Goal: Transaction & Acquisition: Purchase product/service

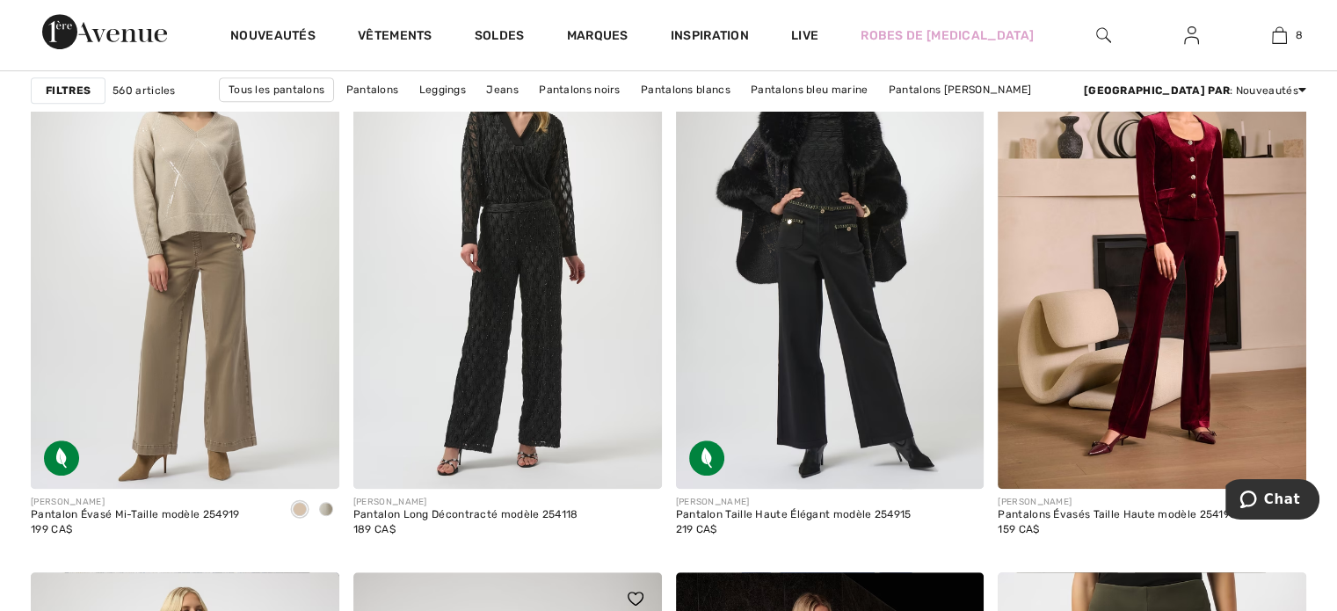
scroll to position [7517, 0]
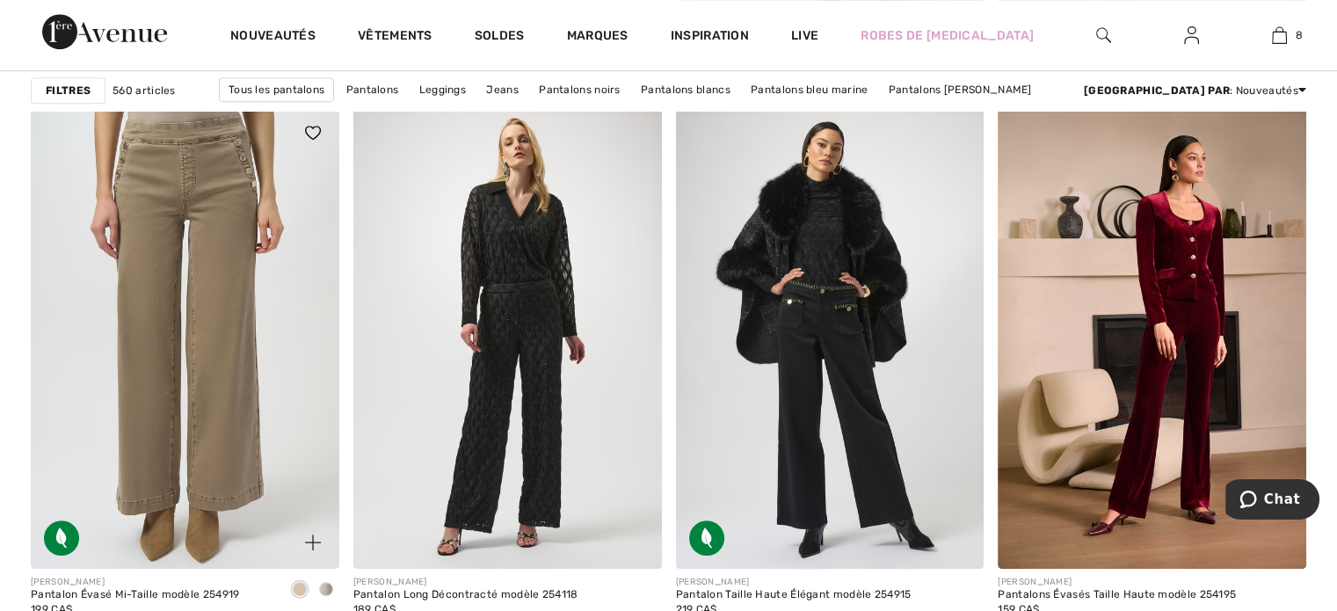
click at [224, 458] on img at bounding box center [185, 337] width 309 height 462
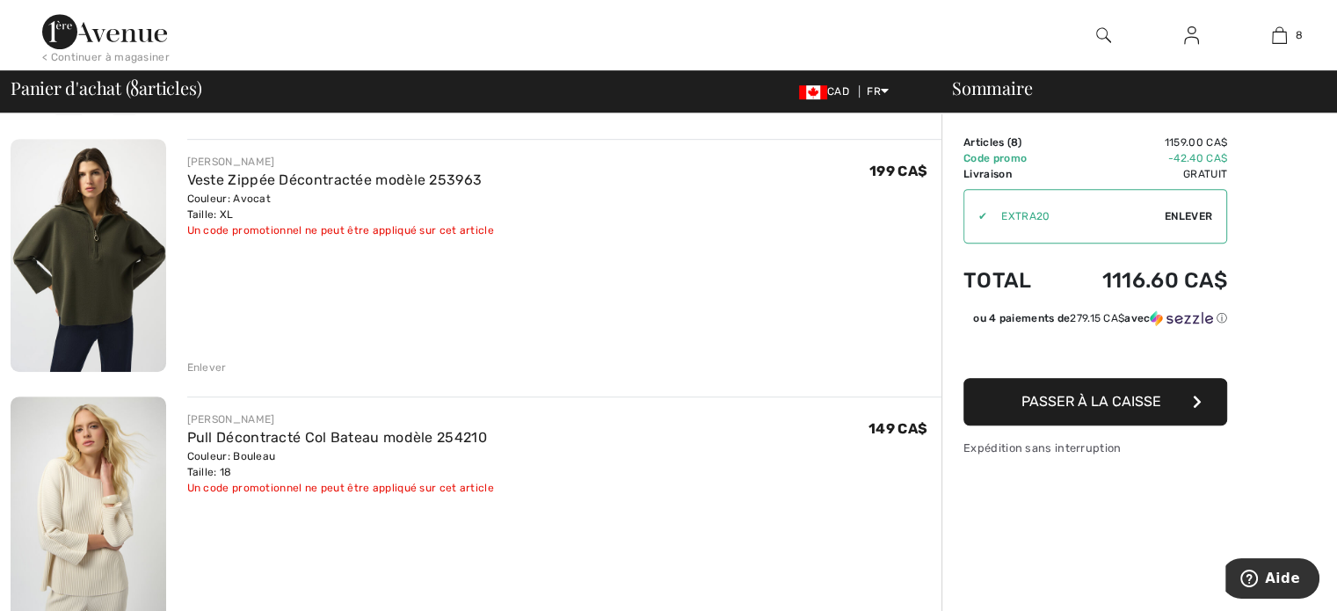
scroll to position [879, 0]
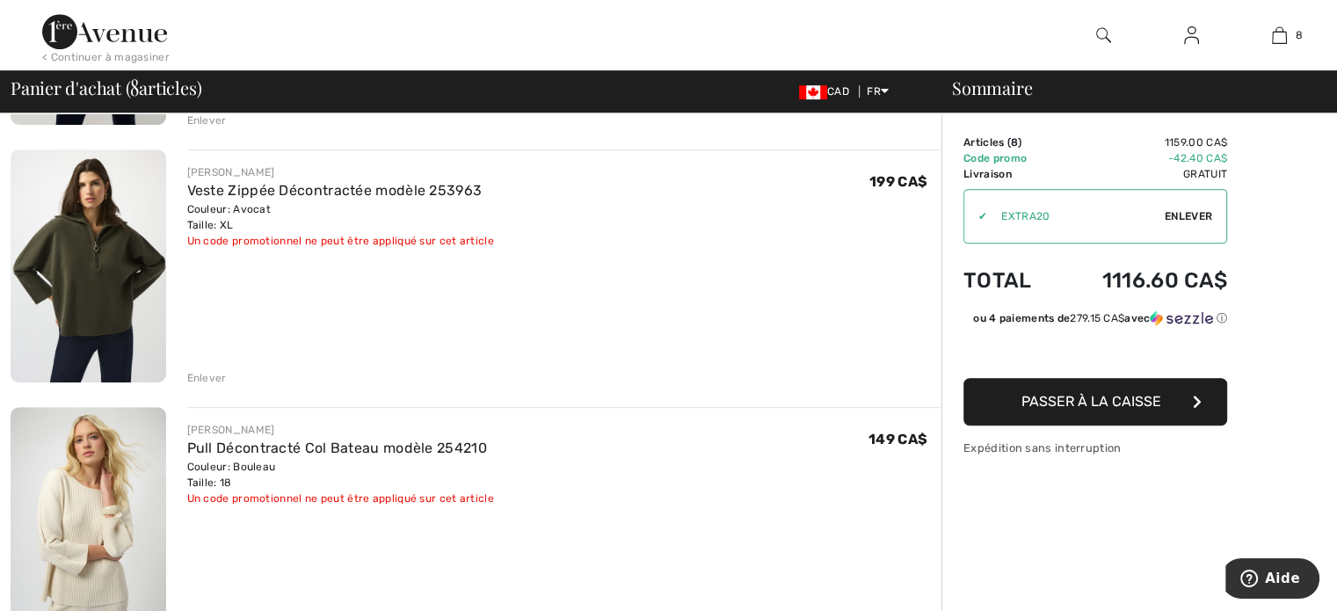
click at [106, 294] on img at bounding box center [89, 265] width 156 height 232
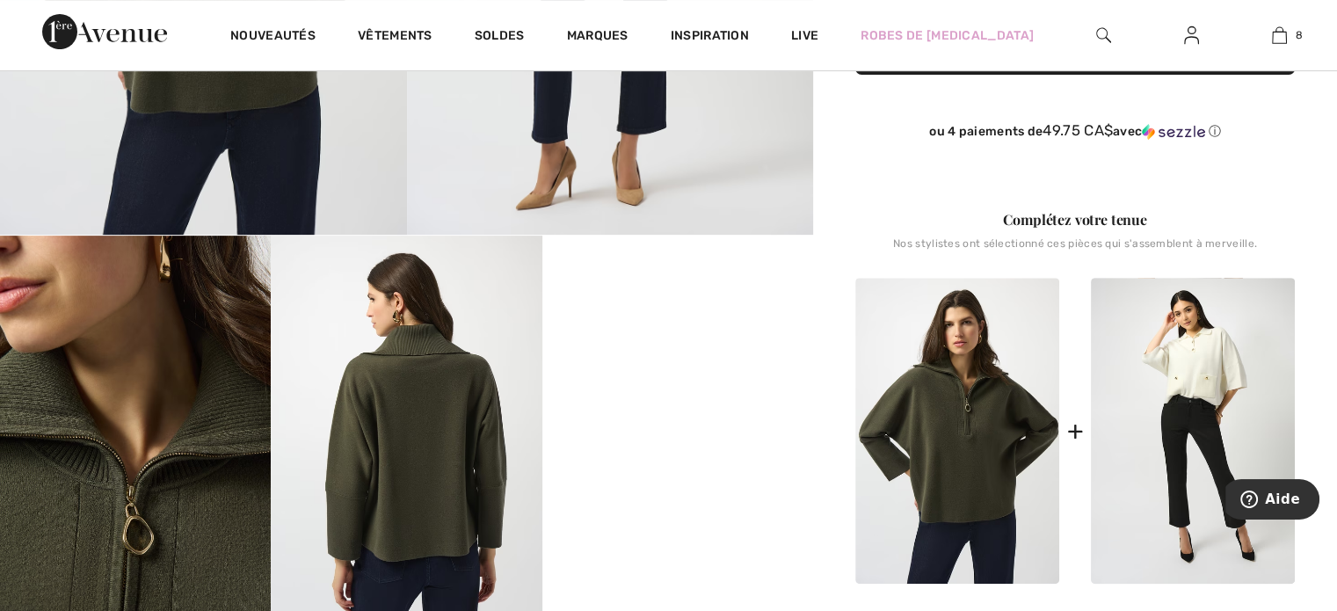
scroll to position [615, 0]
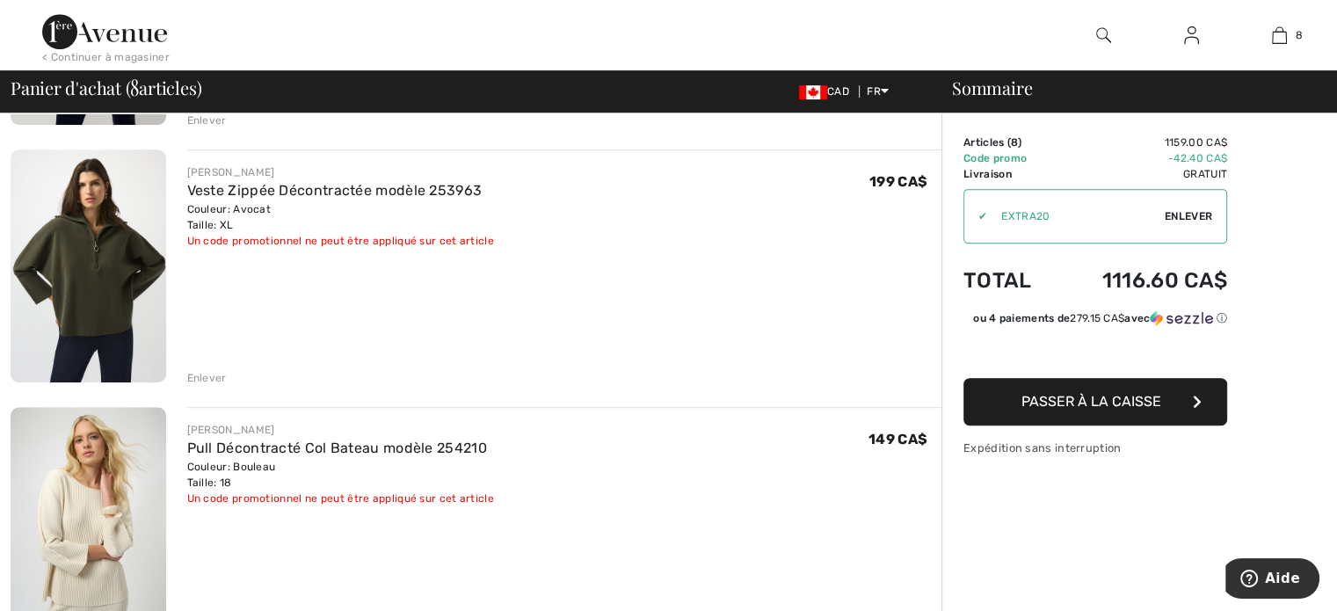
click at [204, 379] on div "Enlever" at bounding box center [207, 378] width 40 height 16
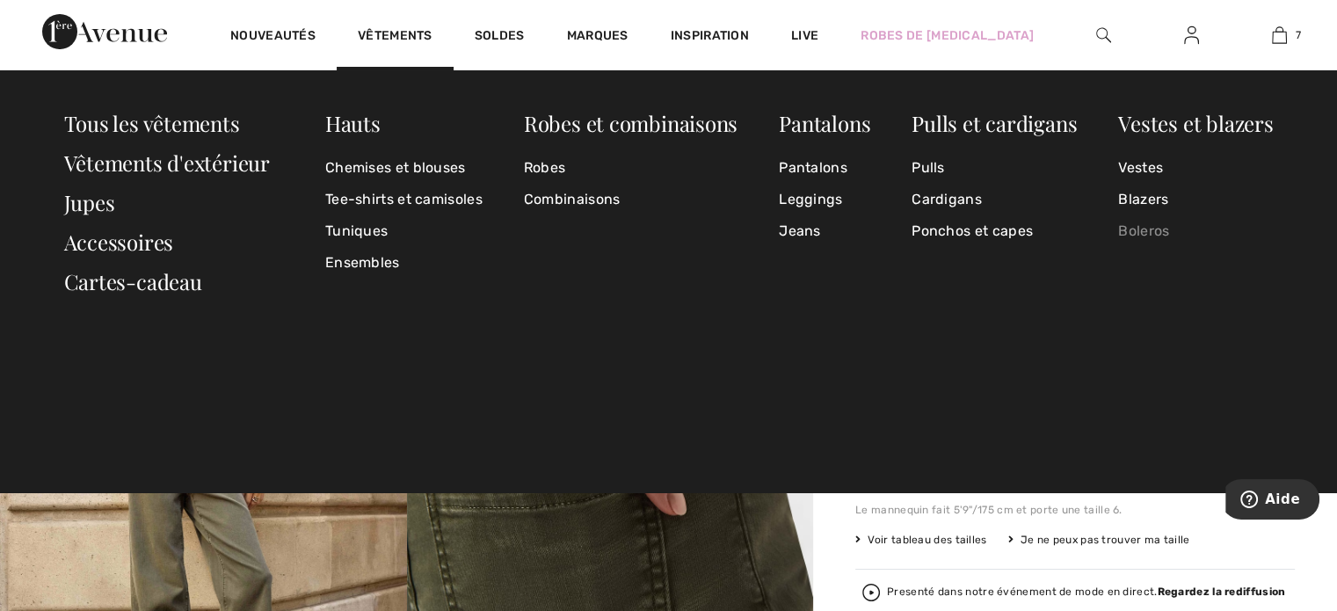
click at [1138, 229] on link "Boleros" at bounding box center [1195, 231] width 155 height 32
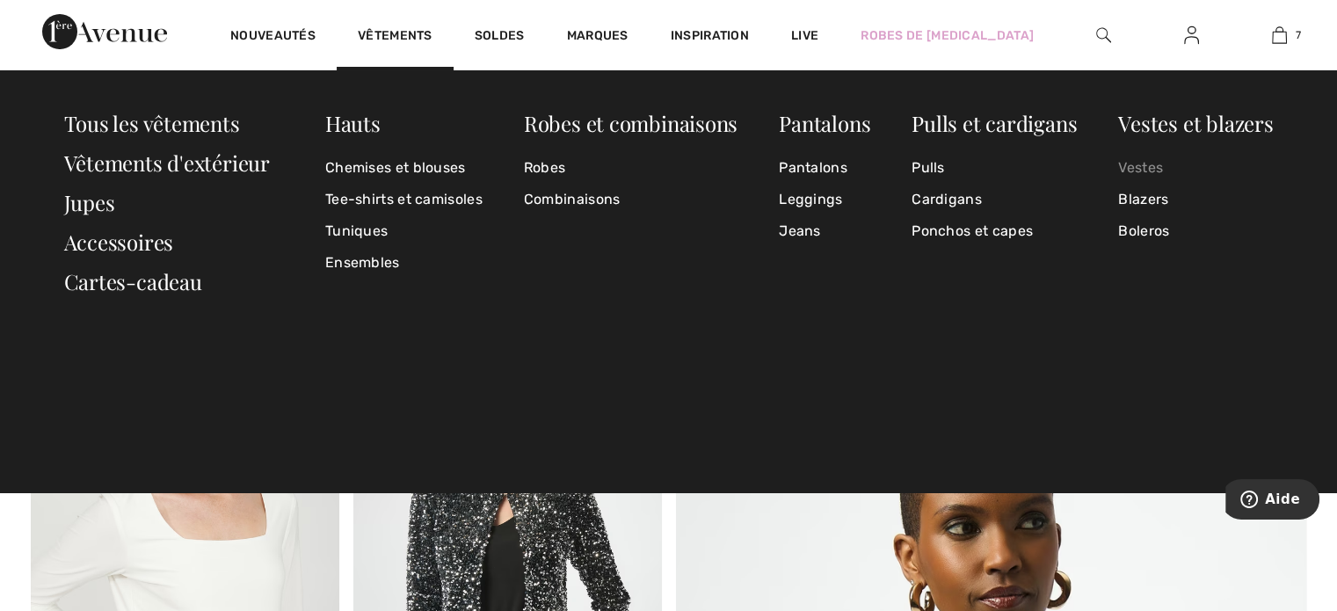
click at [1136, 170] on link "Vestes" at bounding box center [1195, 168] width 155 height 32
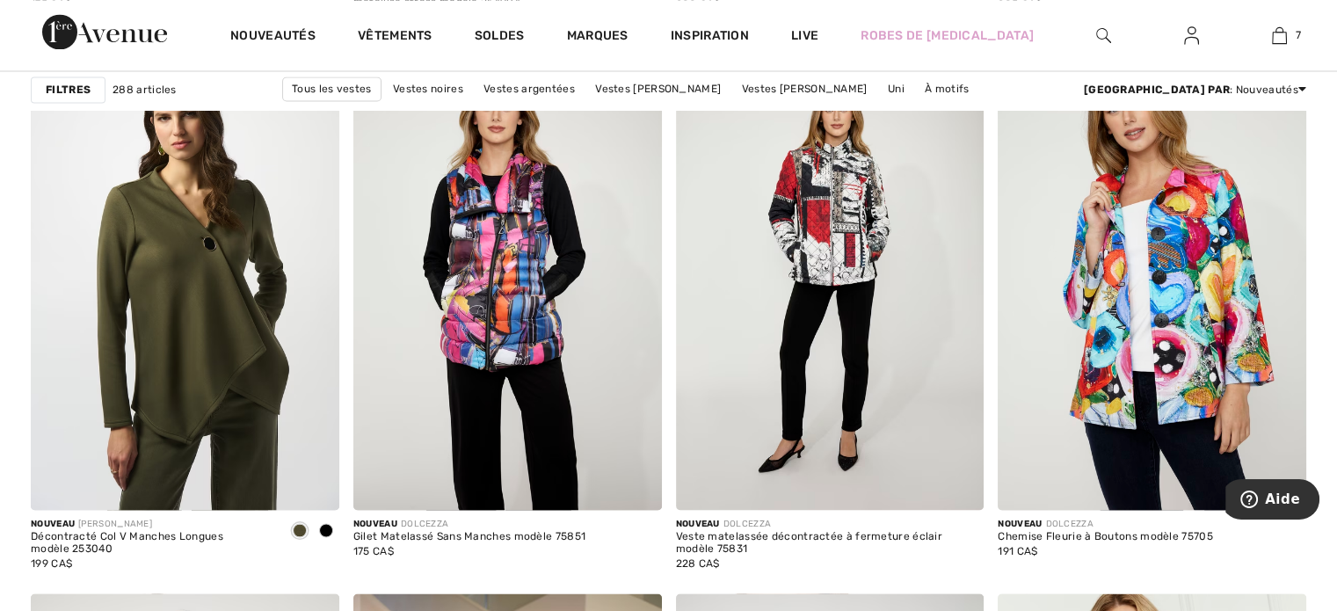
scroll to position [3252, 0]
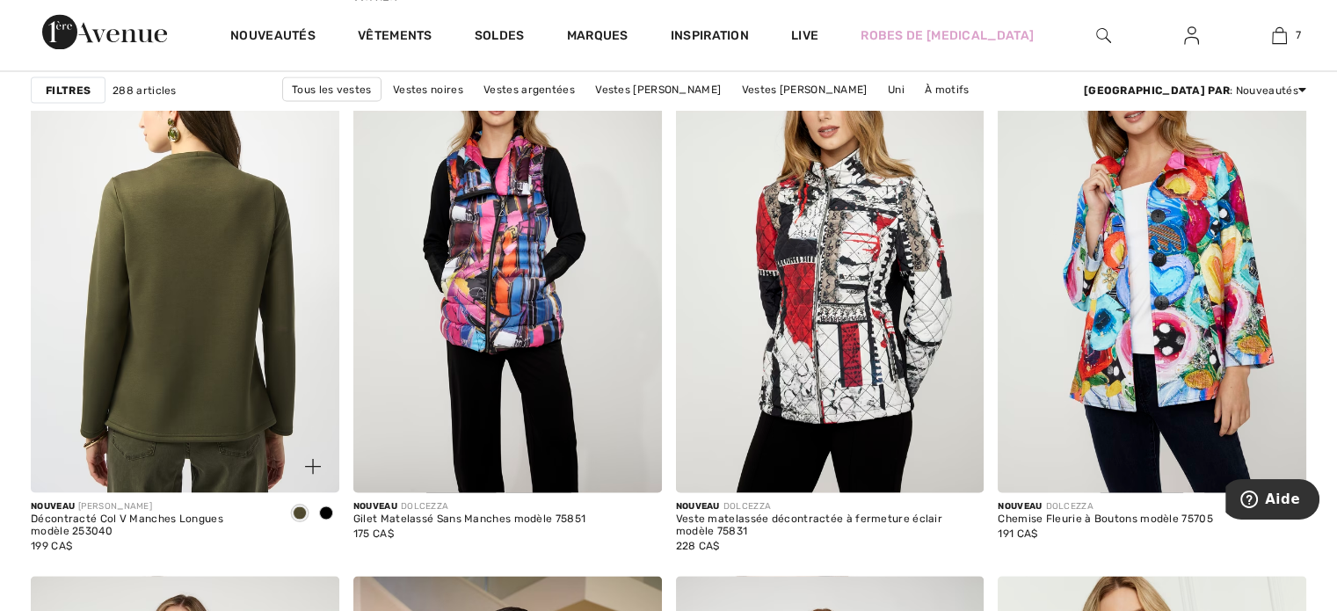
click at [235, 338] on img at bounding box center [185, 261] width 309 height 462
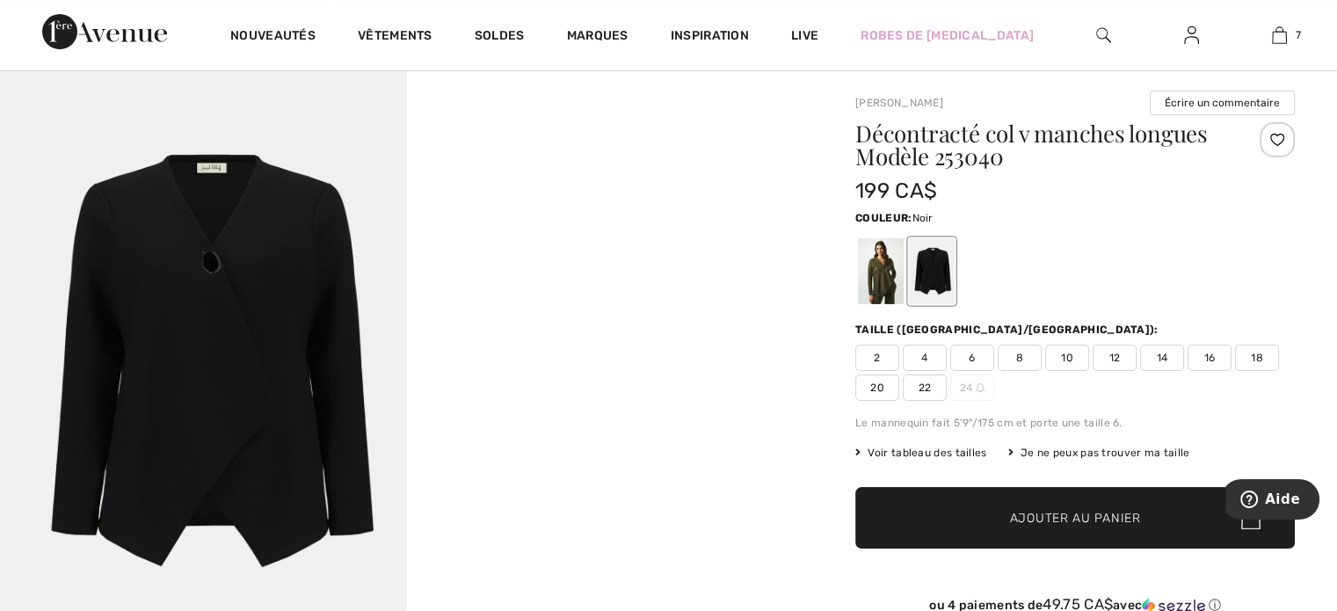
scroll to position [88, 0]
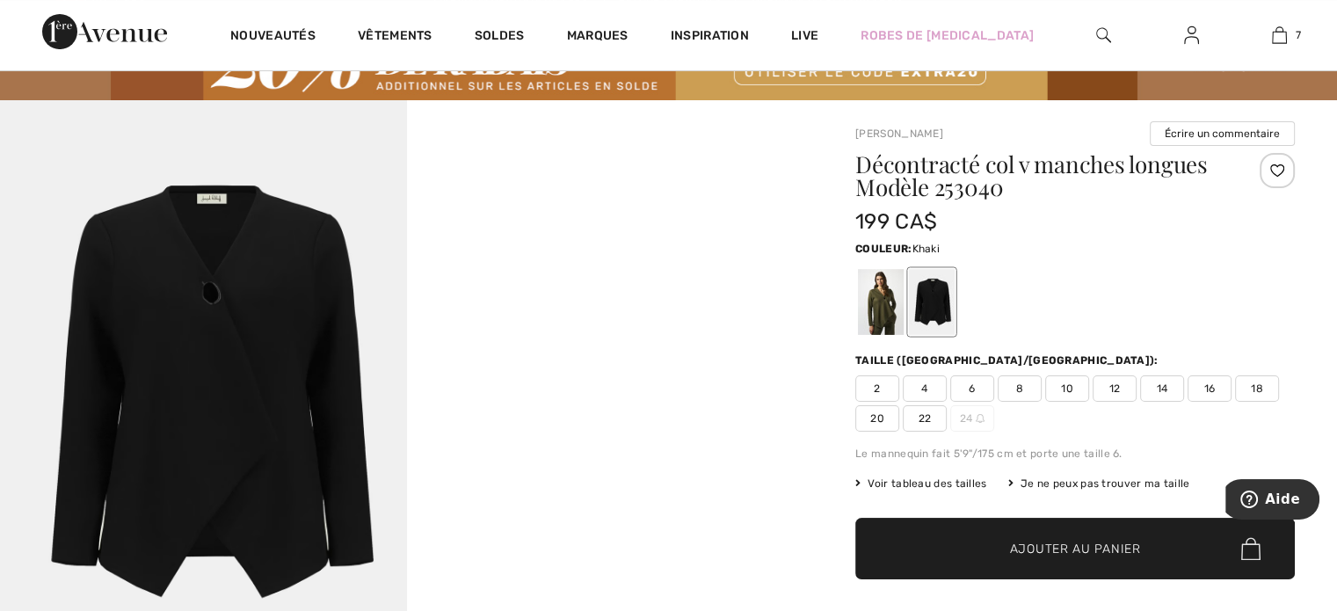
click at [897, 330] on div at bounding box center [881, 302] width 46 height 66
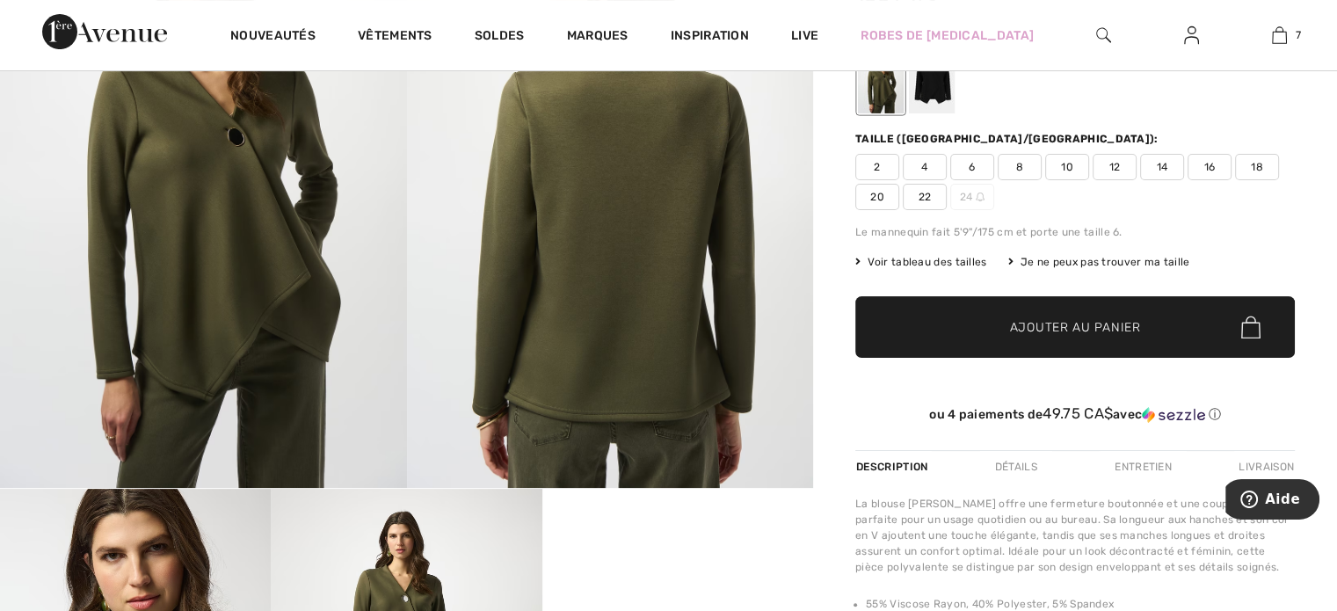
scroll to position [264, 0]
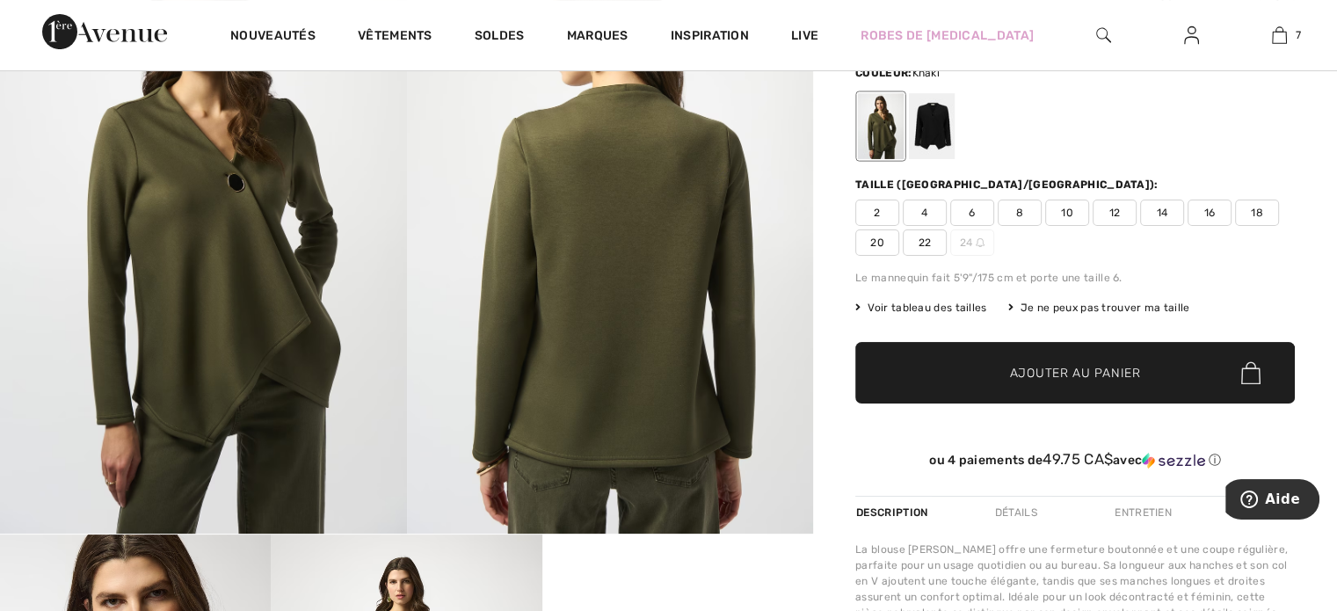
click at [901, 305] on span "Voir tableau des tailles" at bounding box center [921, 308] width 132 height 16
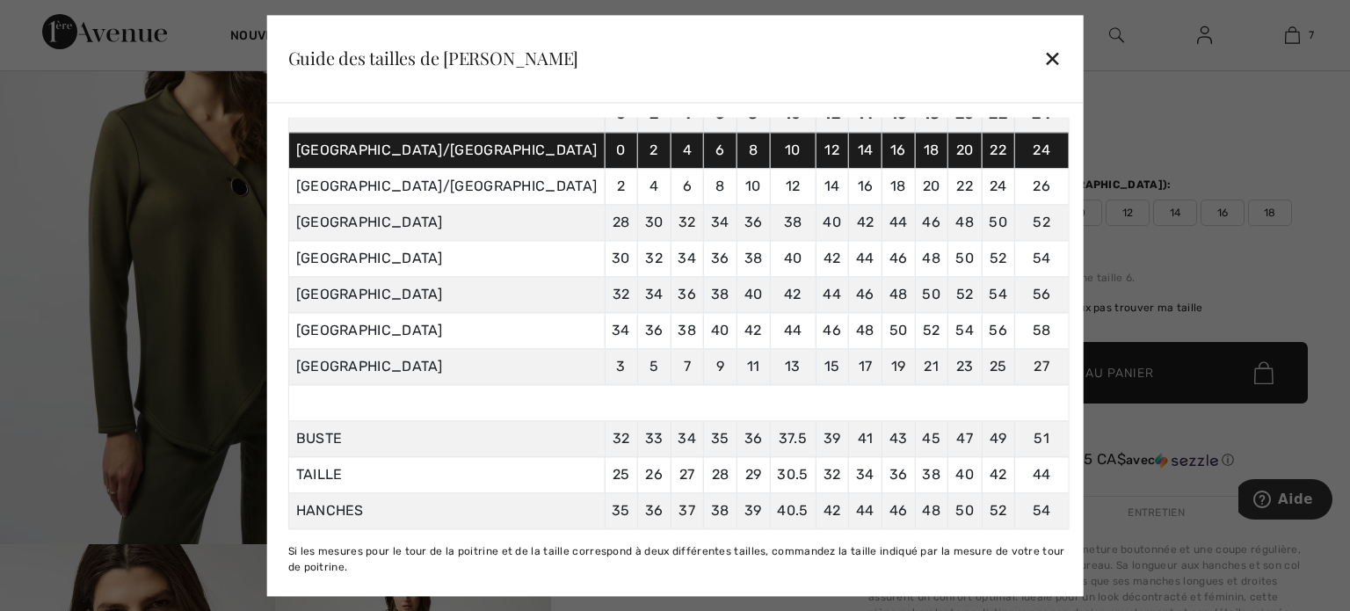
scroll to position [0, 0]
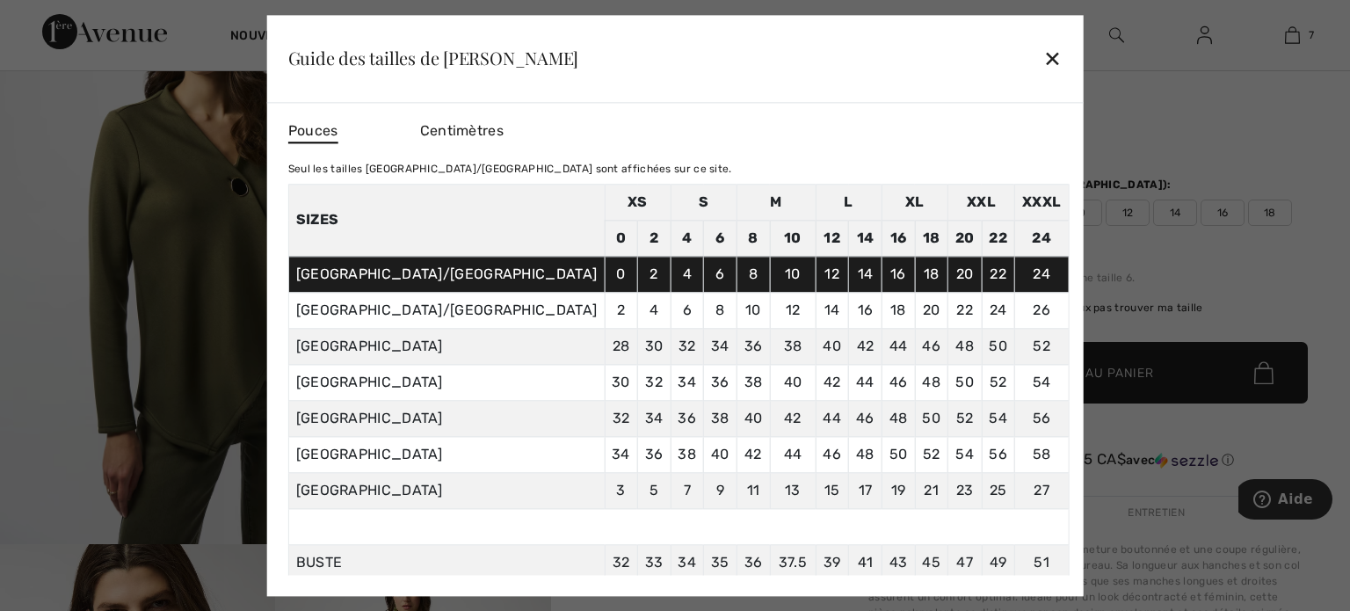
click at [1043, 62] on div "✕" at bounding box center [1052, 58] width 18 height 37
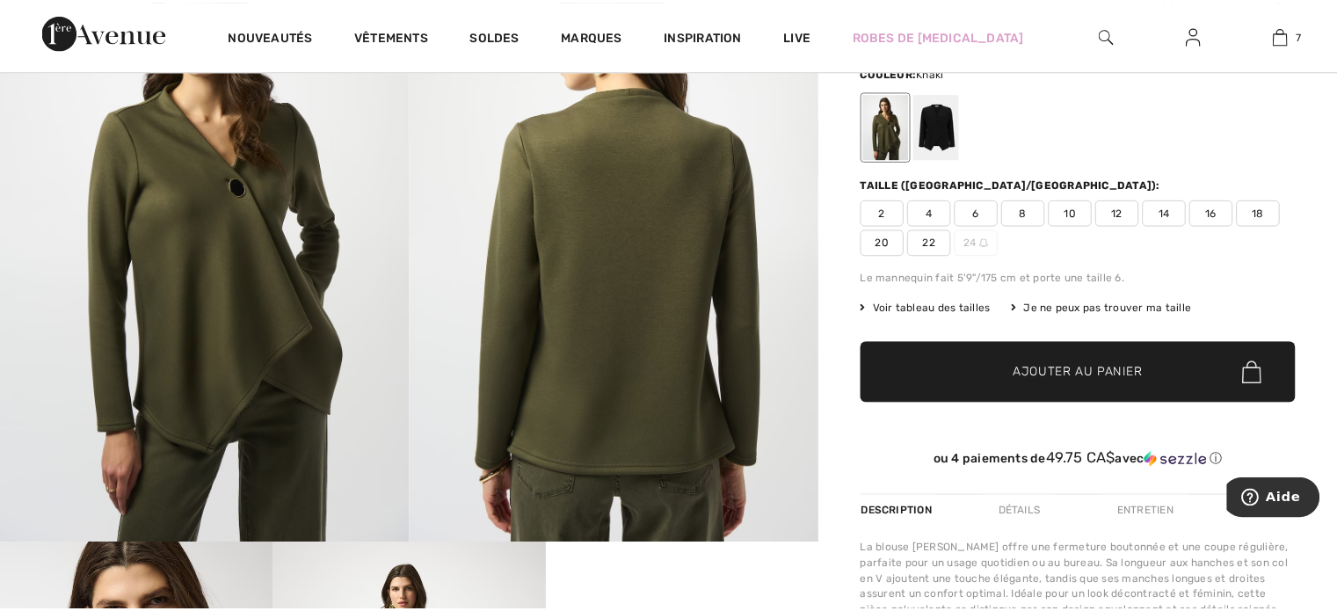
scroll to position [264, 0]
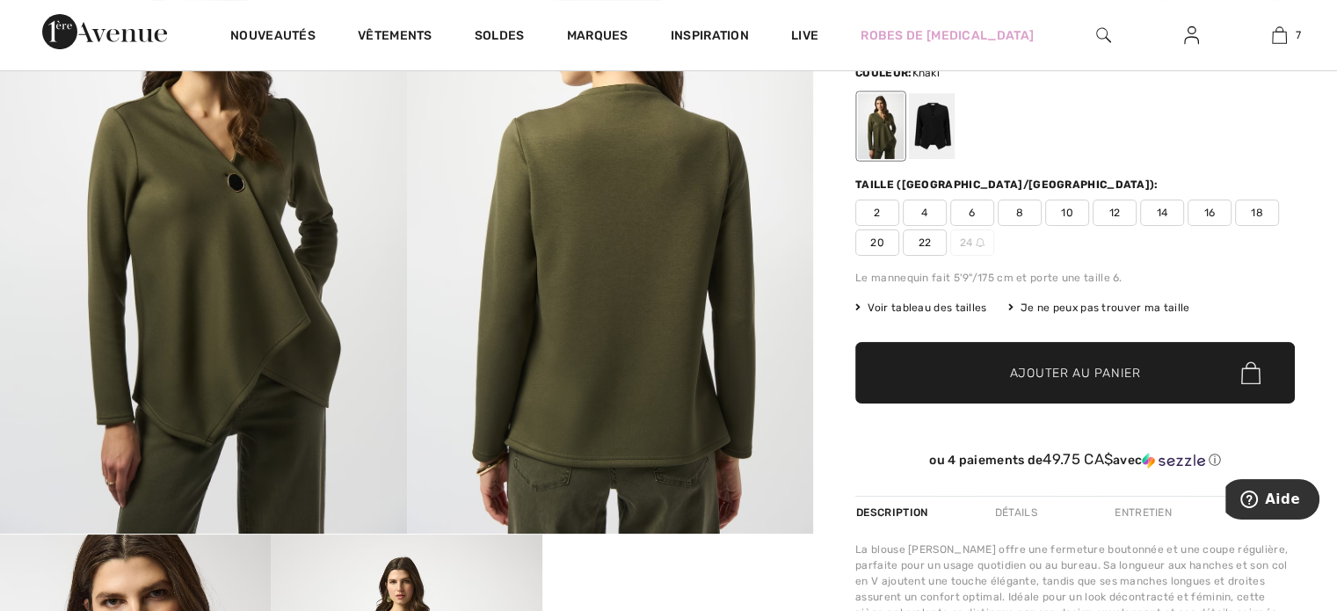
click at [1251, 215] on span "18" at bounding box center [1257, 213] width 44 height 26
click at [1050, 364] on span "Ajouter au panier" at bounding box center [1075, 373] width 131 height 18
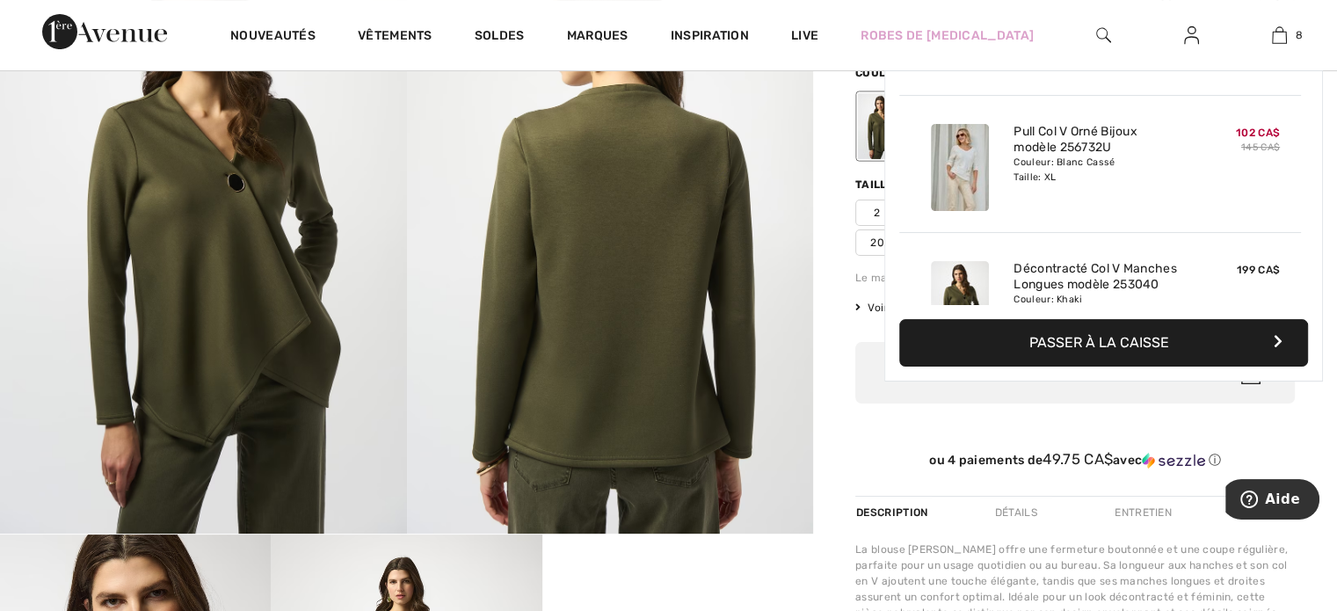
scroll to position [875, 0]
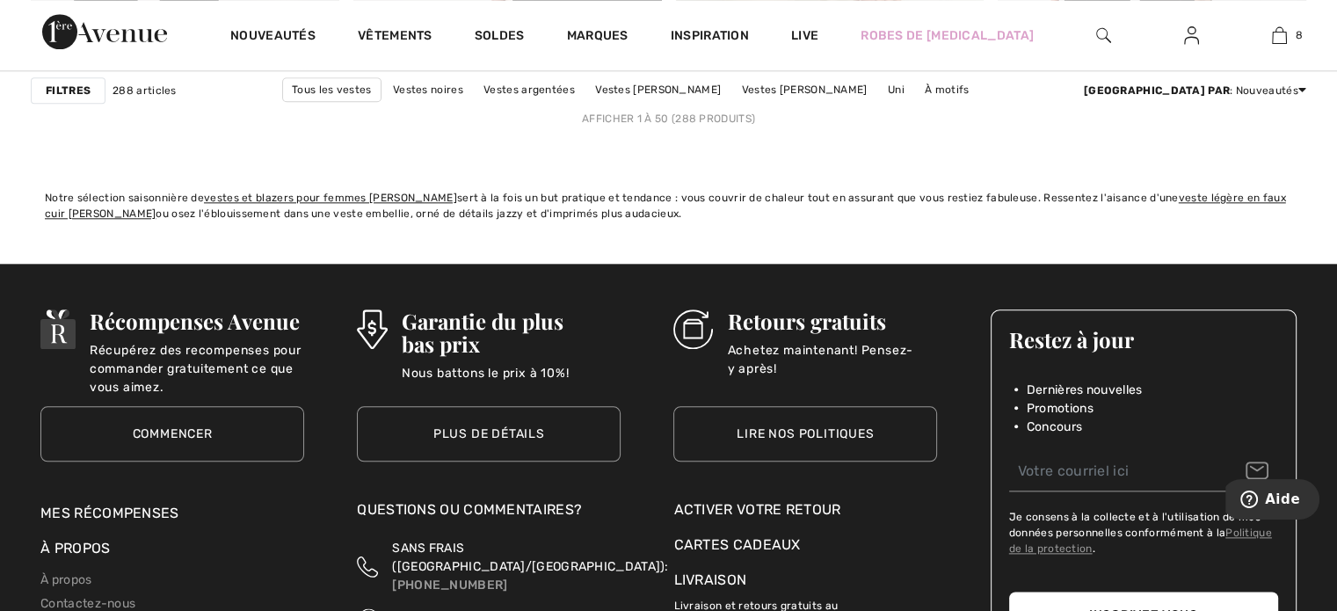
scroll to position [8438, 0]
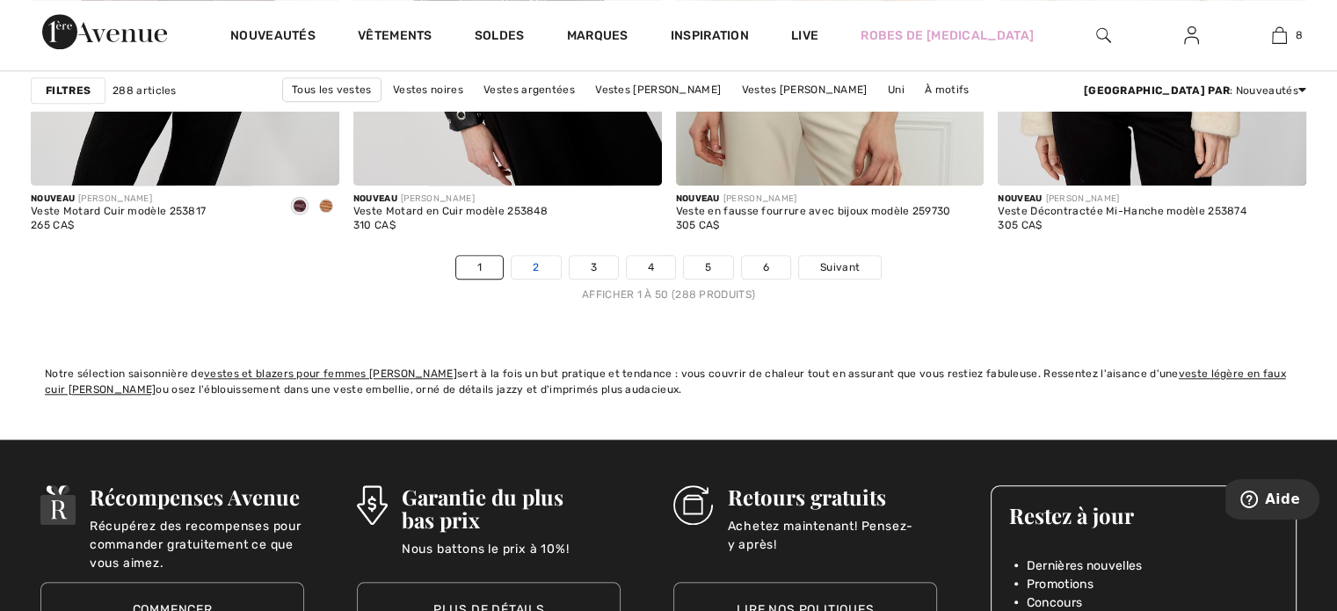
click at [534, 261] on link "2" at bounding box center [536, 267] width 48 height 23
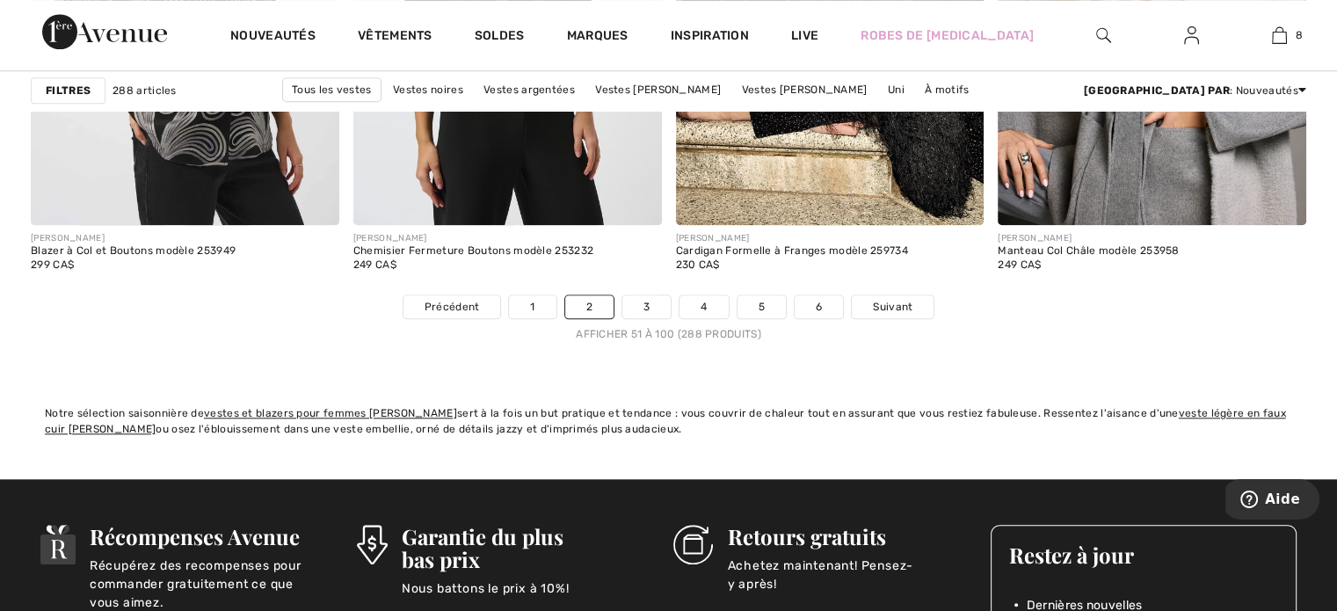
scroll to position [8410, 0]
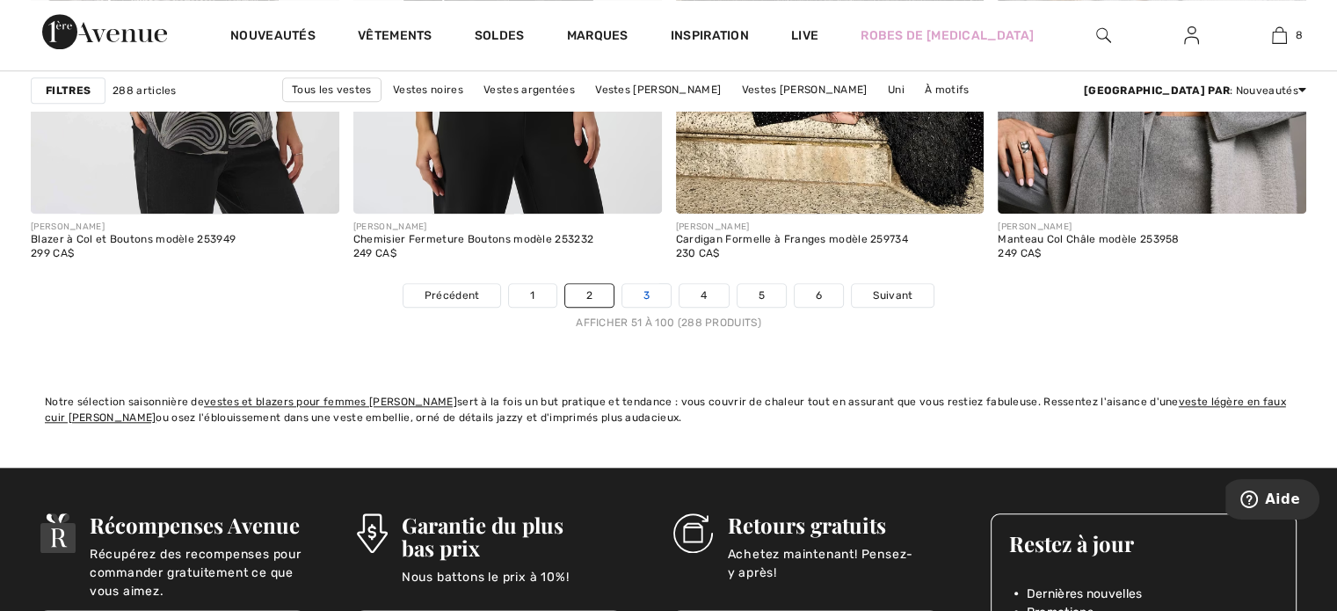
click at [638, 295] on link "3" at bounding box center [646, 295] width 48 height 23
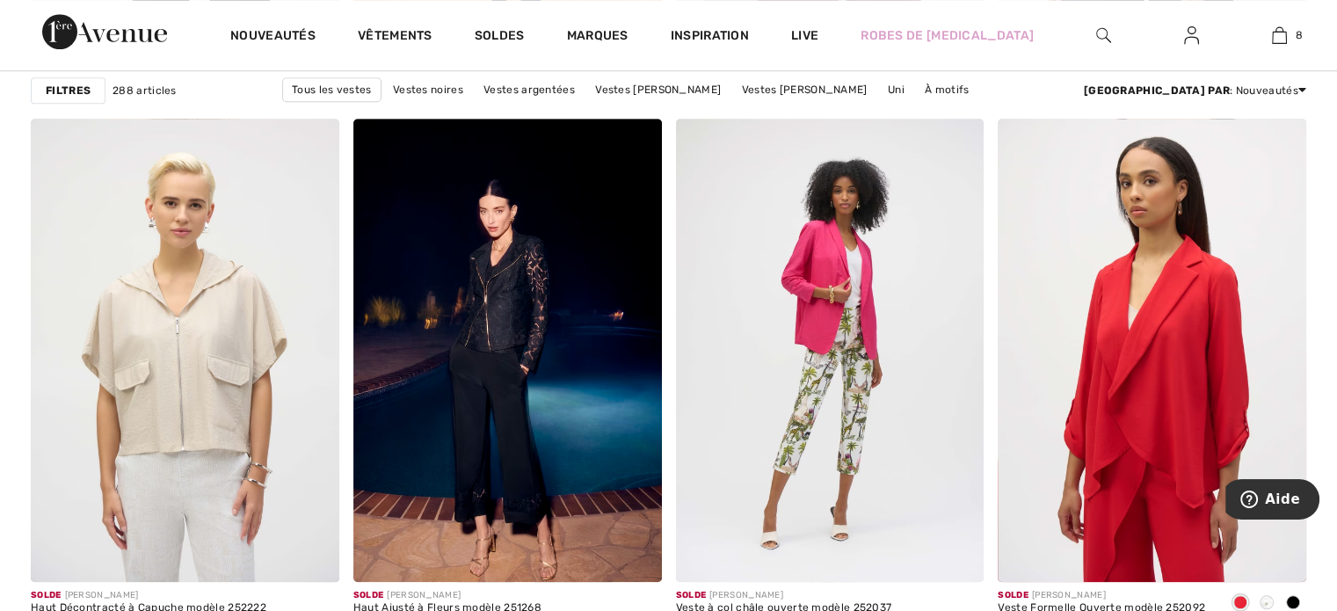
scroll to position [8205, 0]
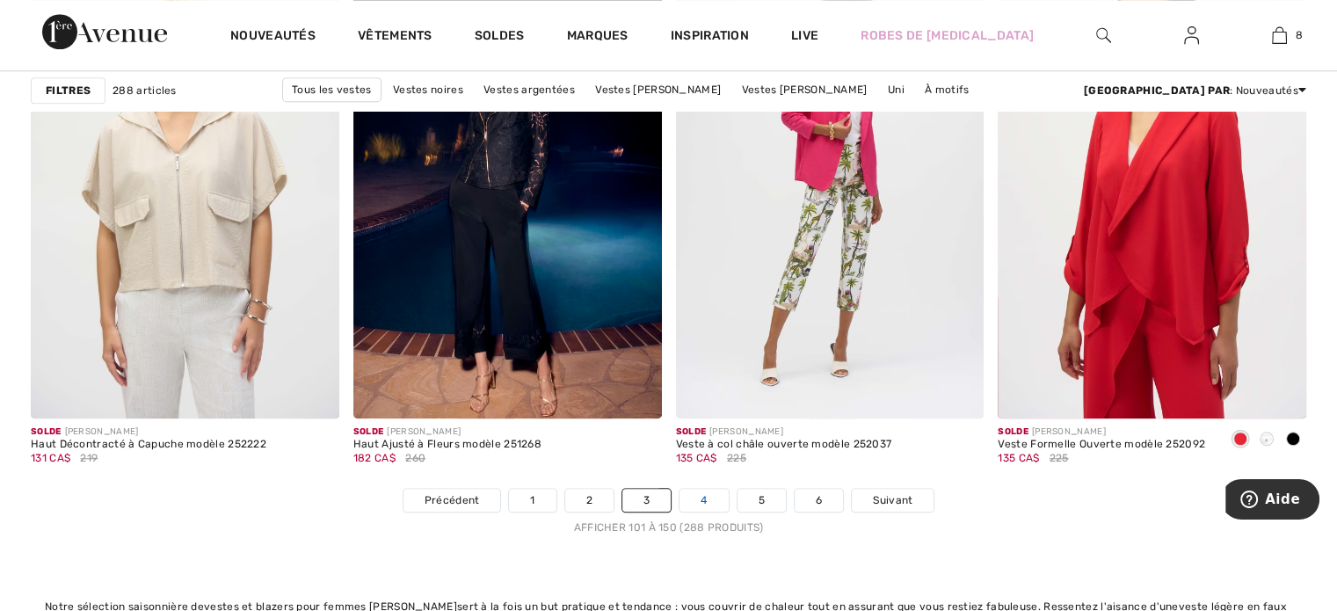
click at [714, 495] on link "4" at bounding box center [703, 500] width 48 height 23
drag, startPoint x: 729, startPoint y: 469, endPoint x: 687, endPoint y: 470, distance: 41.3
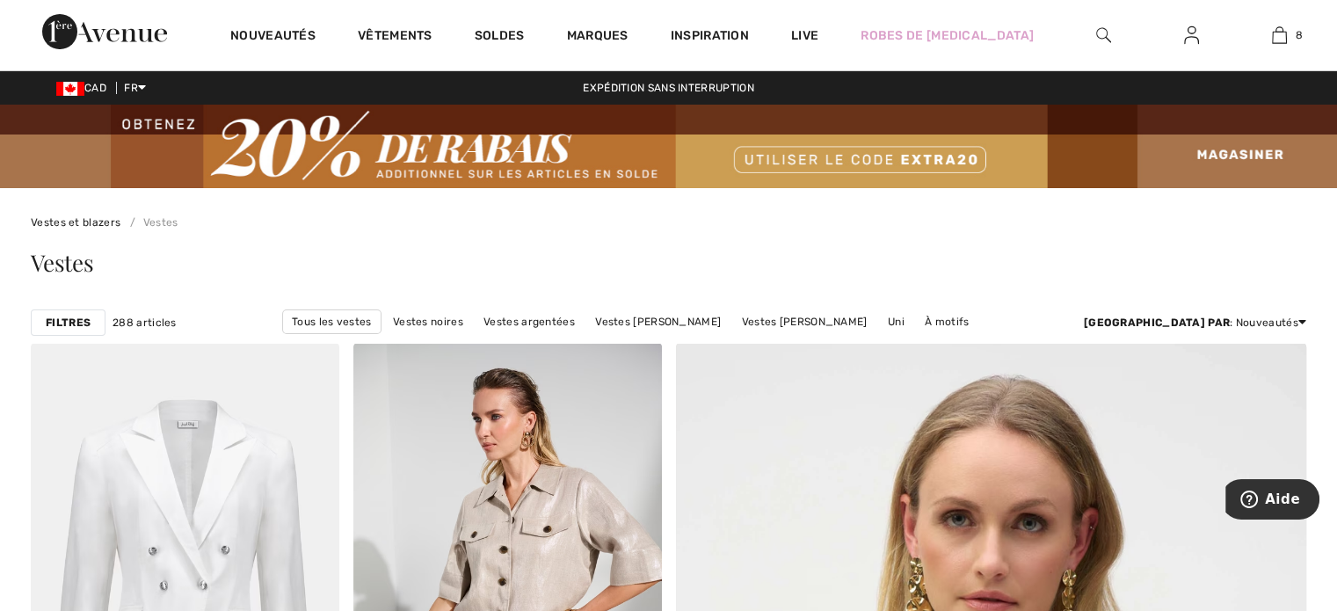
drag, startPoint x: 0, startPoint y: 0, endPoint x: 1024, endPoint y: 260, distance: 1056.6
click at [1024, 260] on div "Vestes" at bounding box center [668, 262] width 1275 height 23
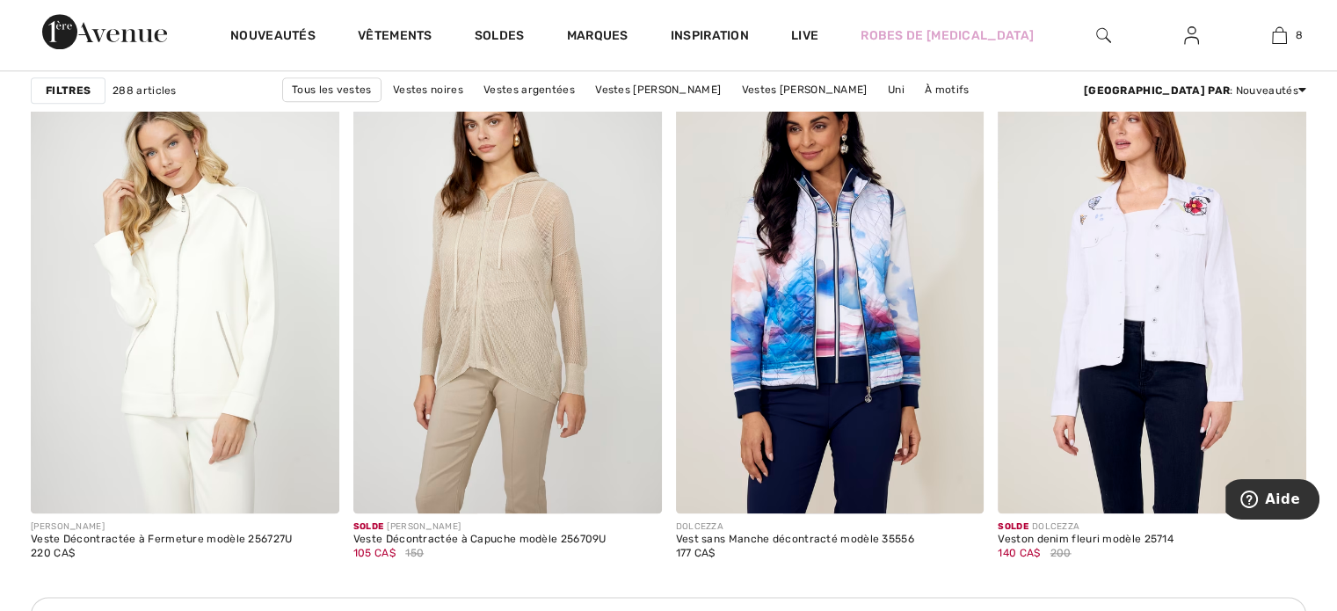
scroll to position [1965, 0]
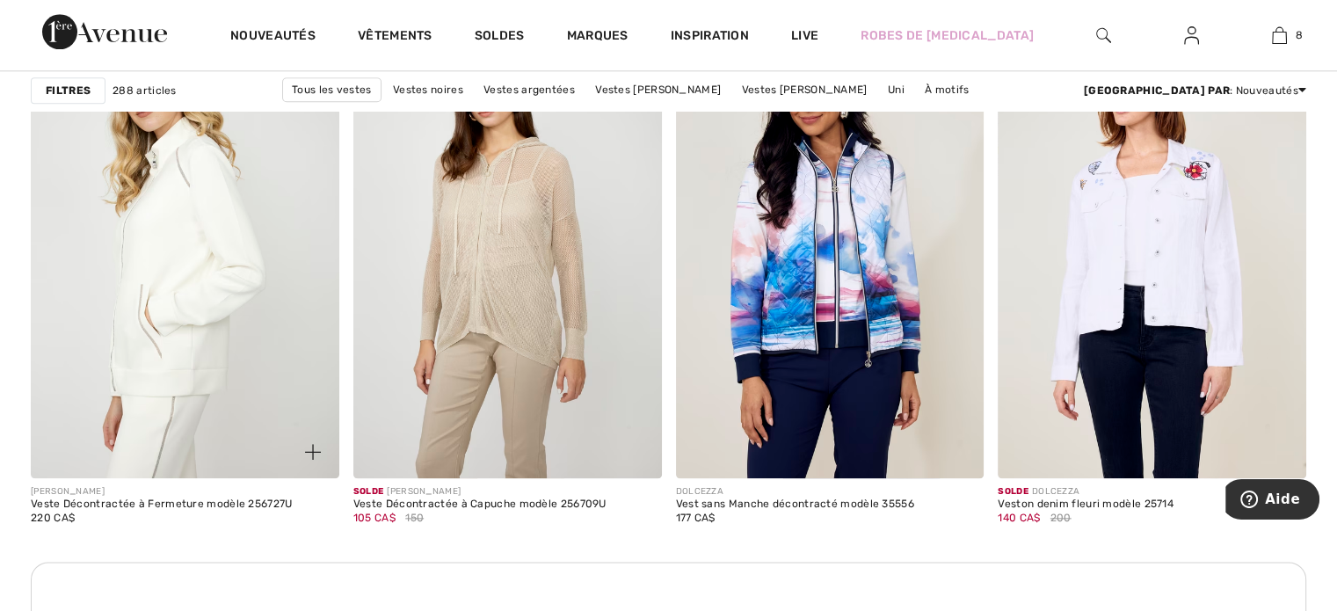
click at [192, 294] on img at bounding box center [185, 246] width 309 height 462
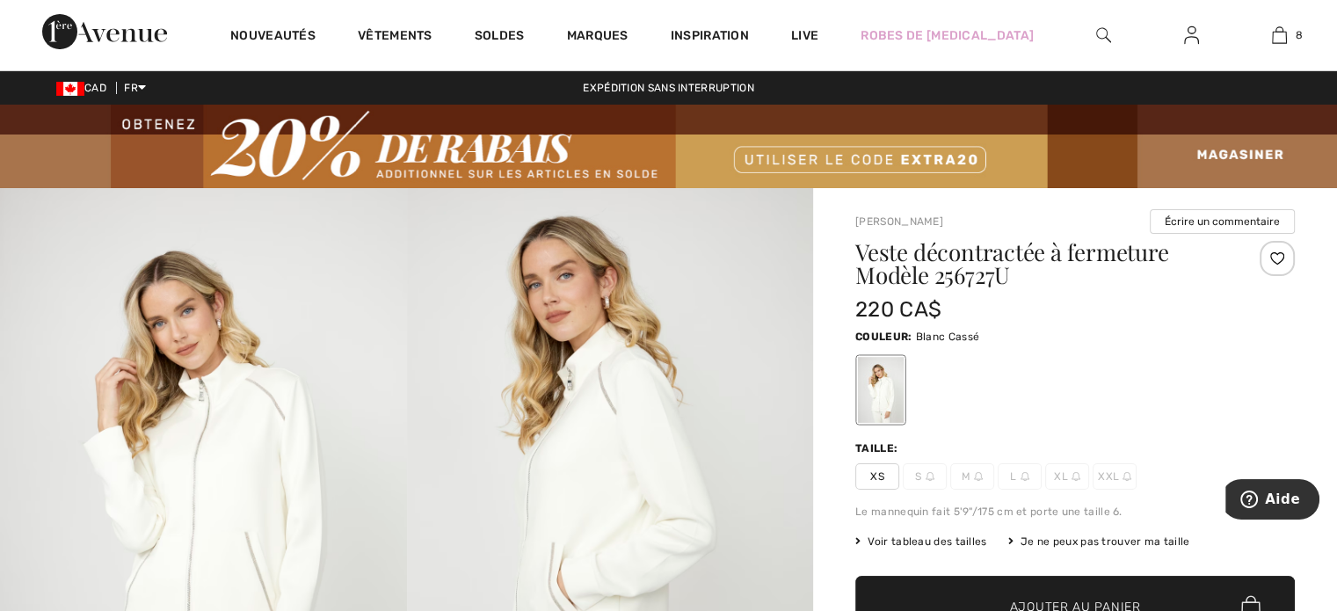
click at [496, 446] on img at bounding box center [610, 493] width 407 height 610
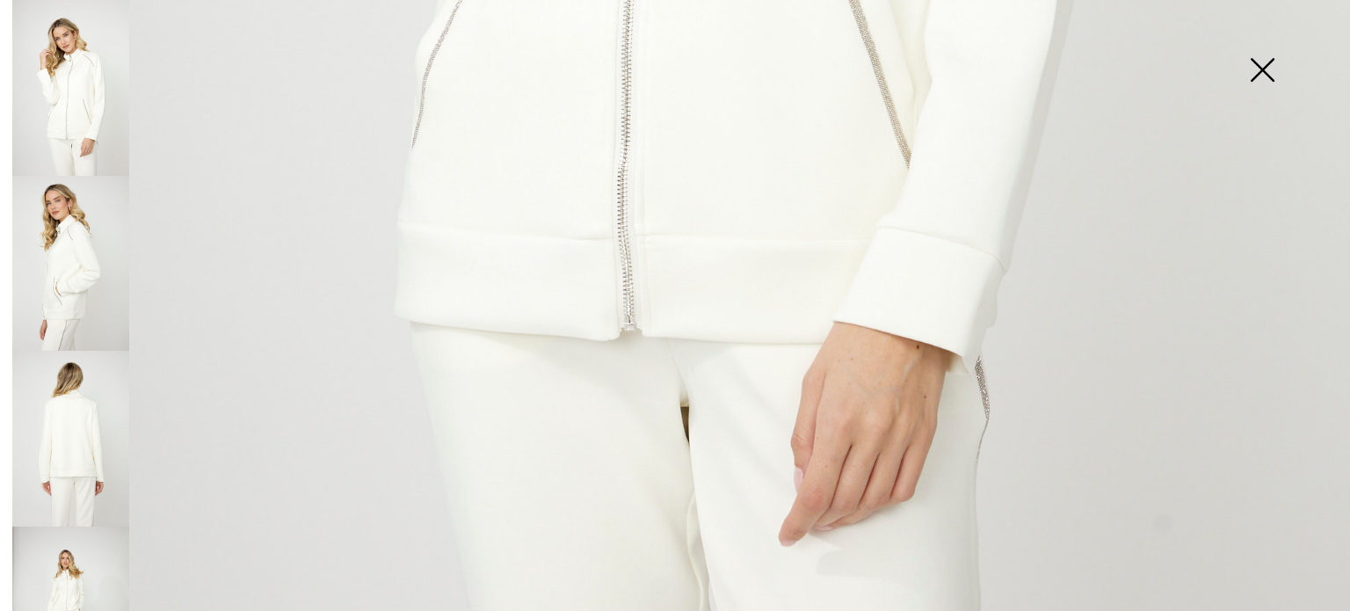
scroll to position [1394, 0]
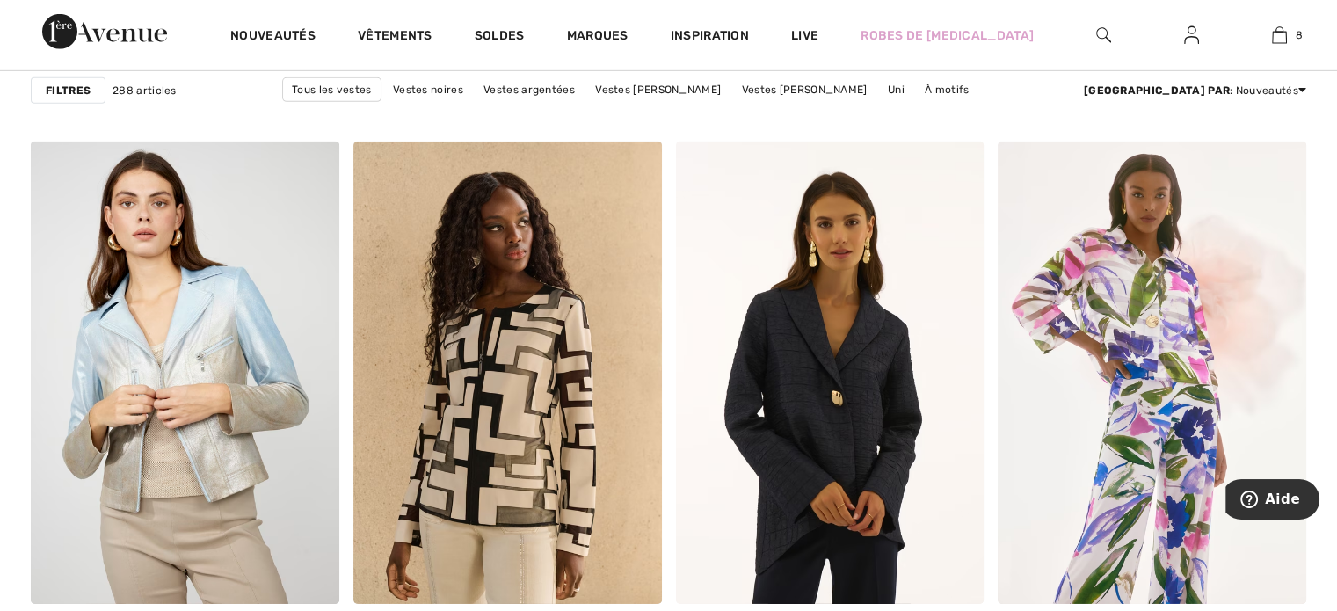
scroll to position [5695, 0]
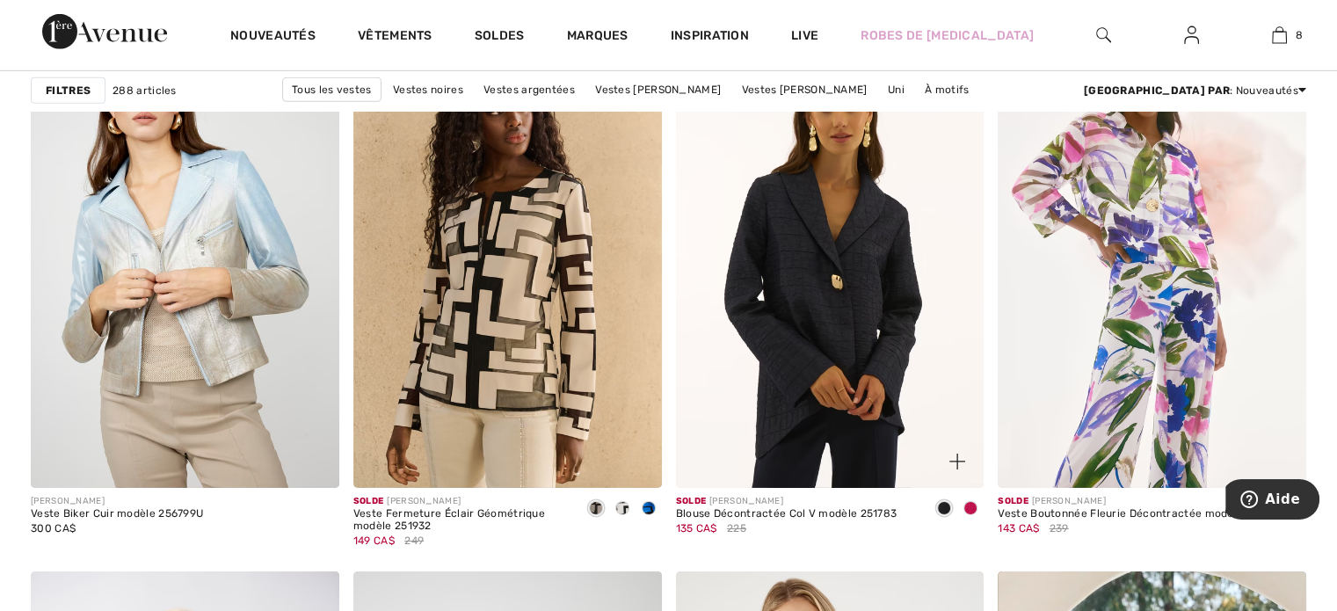
click at [970, 501] on span at bounding box center [970, 508] width 14 height 14
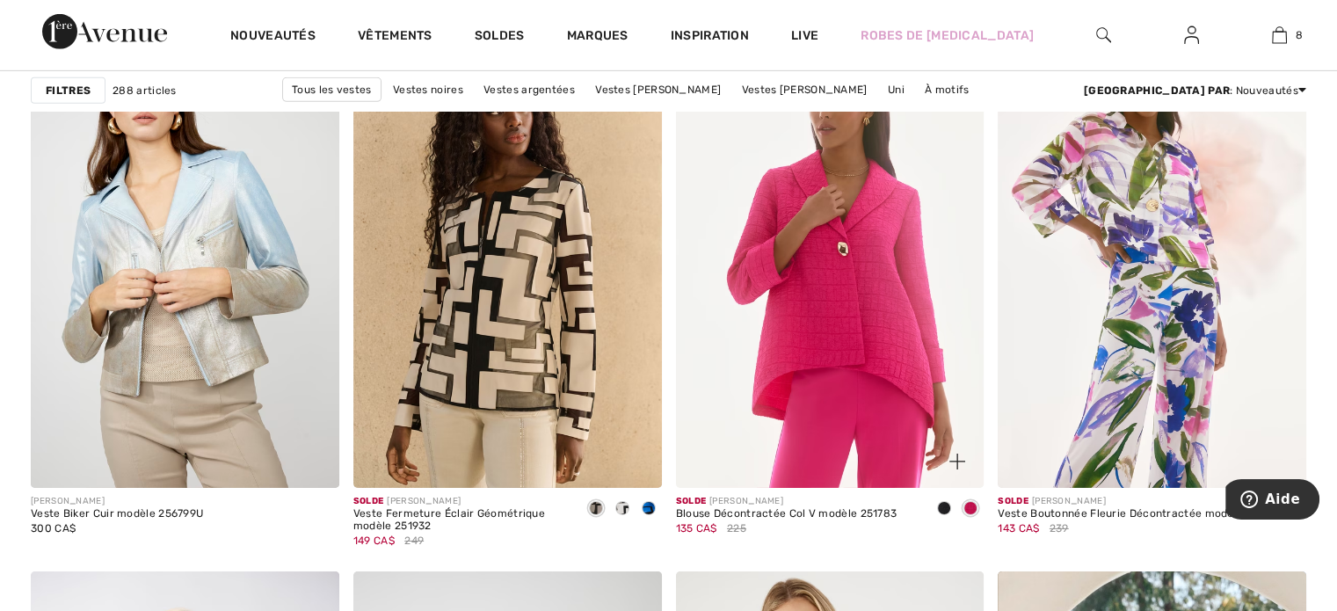
click at [944, 502] on span at bounding box center [944, 508] width 14 height 14
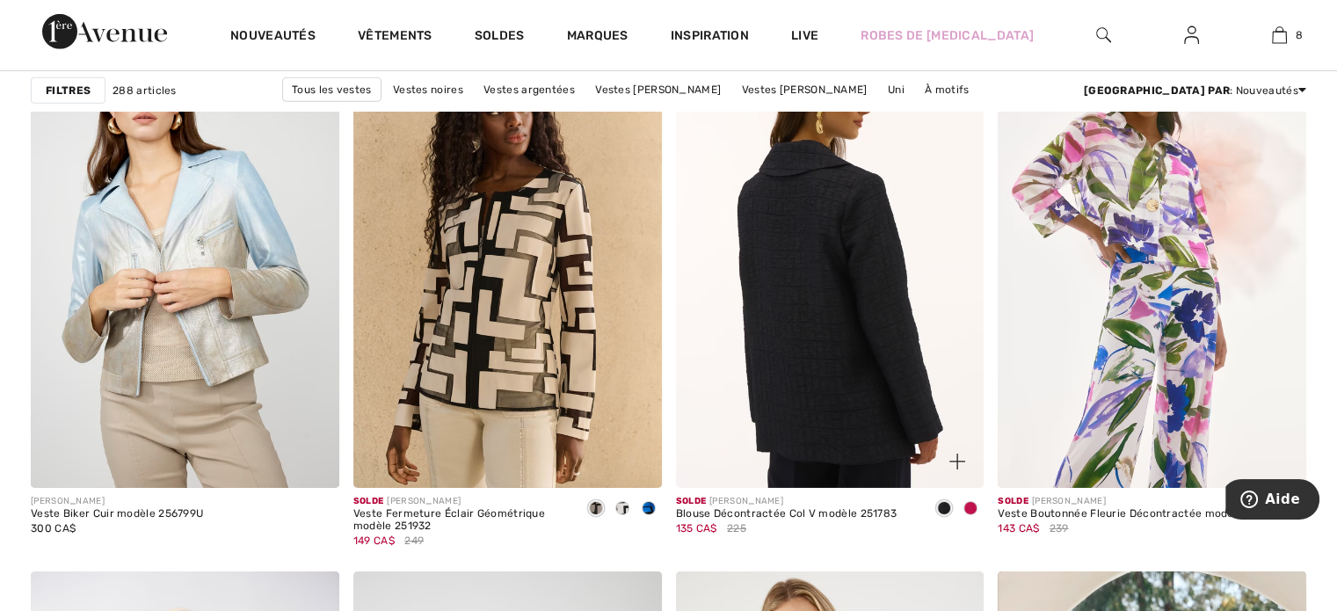
click at [795, 382] on img at bounding box center [830, 256] width 309 height 462
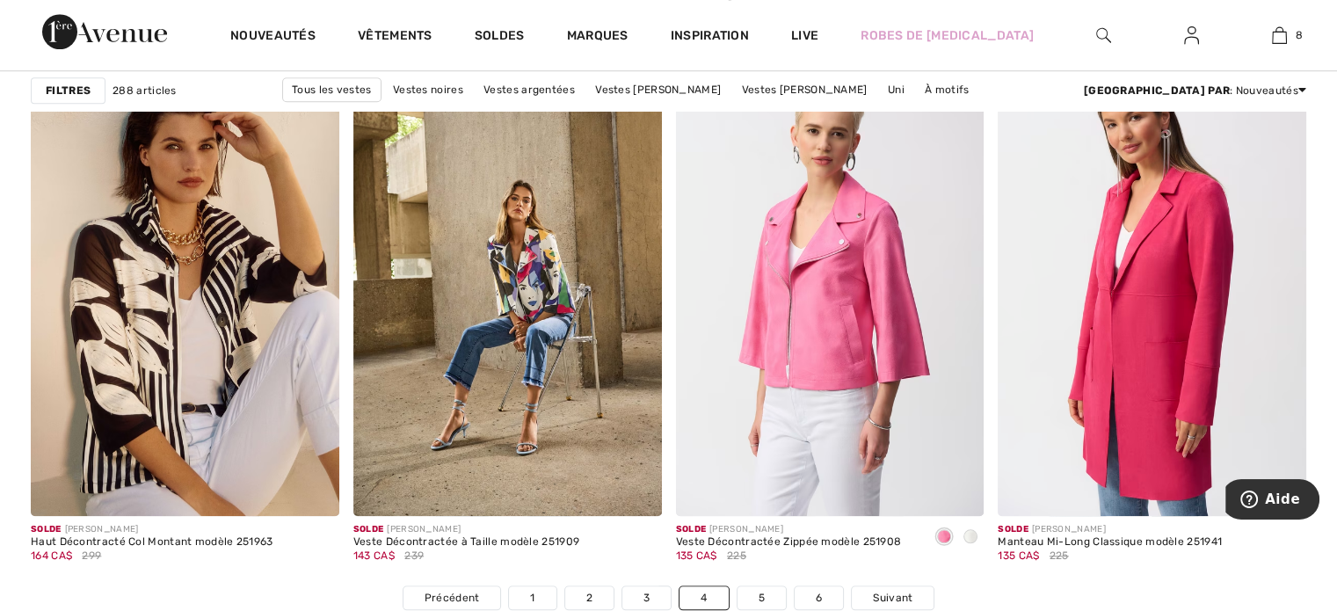
scroll to position [8143, 0]
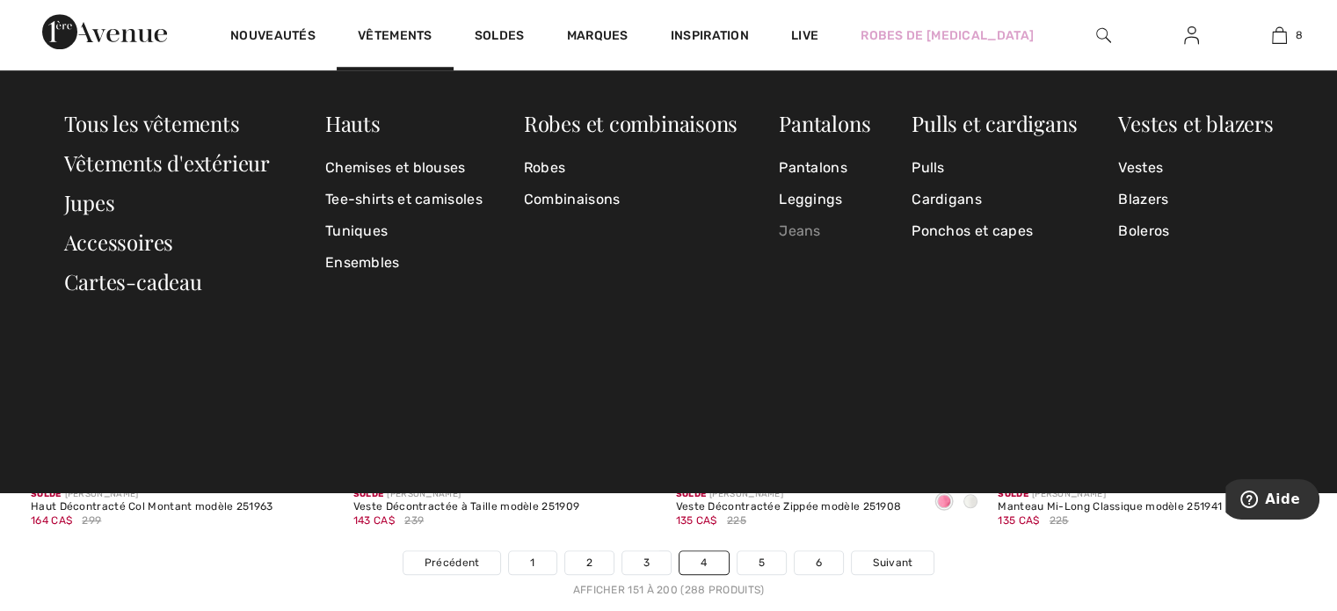
click at [810, 228] on link "Jeans" at bounding box center [824, 231] width 91 height 32
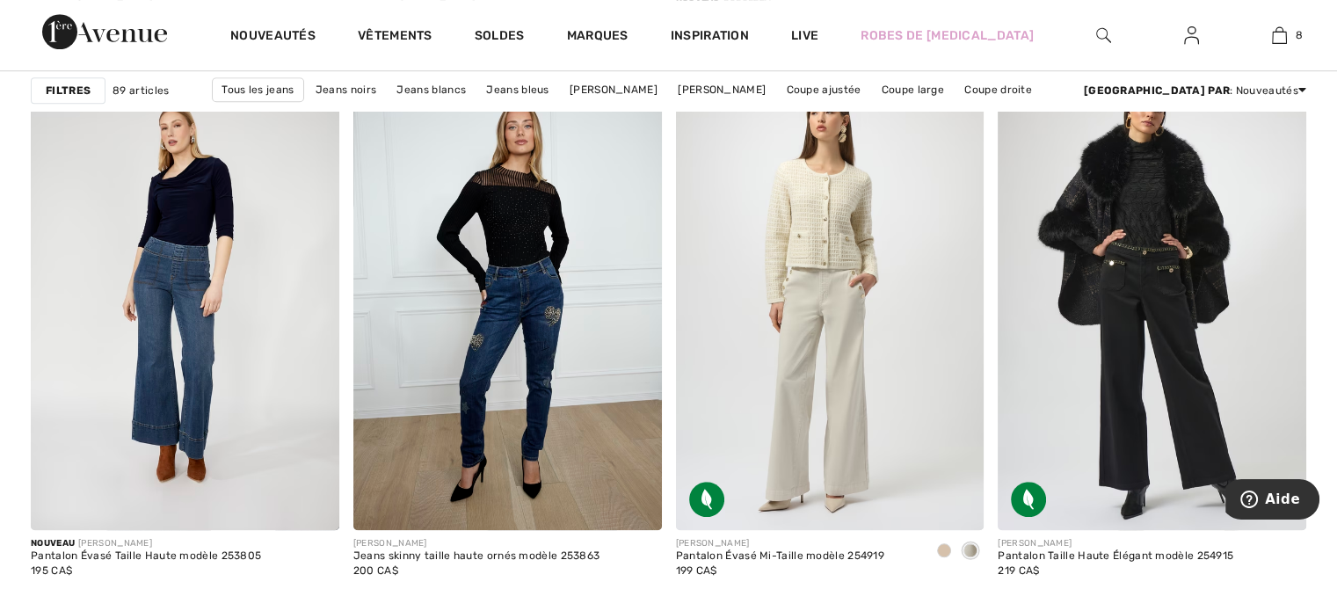
scroll to position [1355, 0]
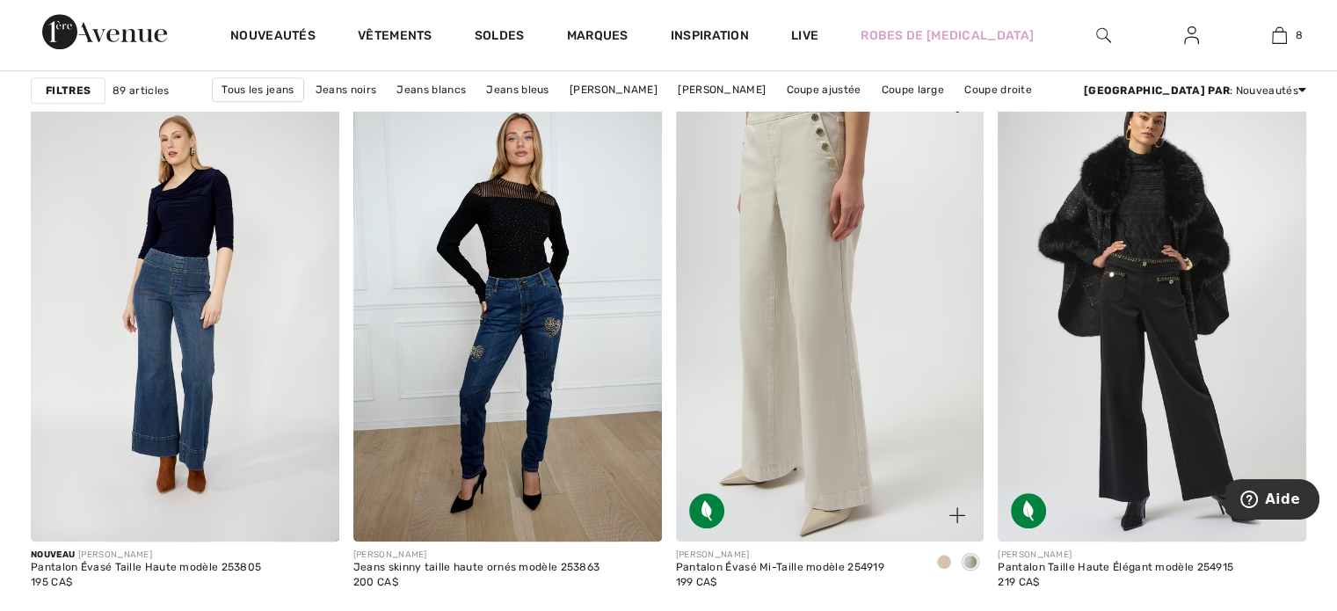
click at [843, 410] on img at bounding box center [830, 310] width 309 height 462
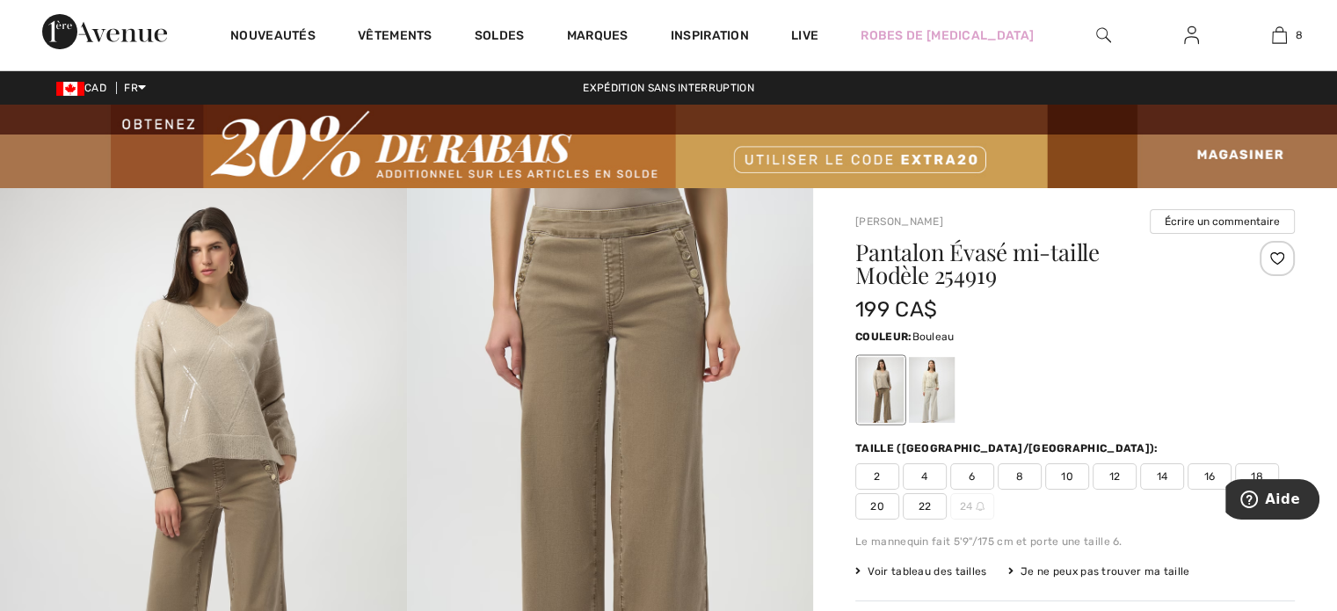
click at [926, 399] on div at bounding box center [932, 390] width 46 height 66
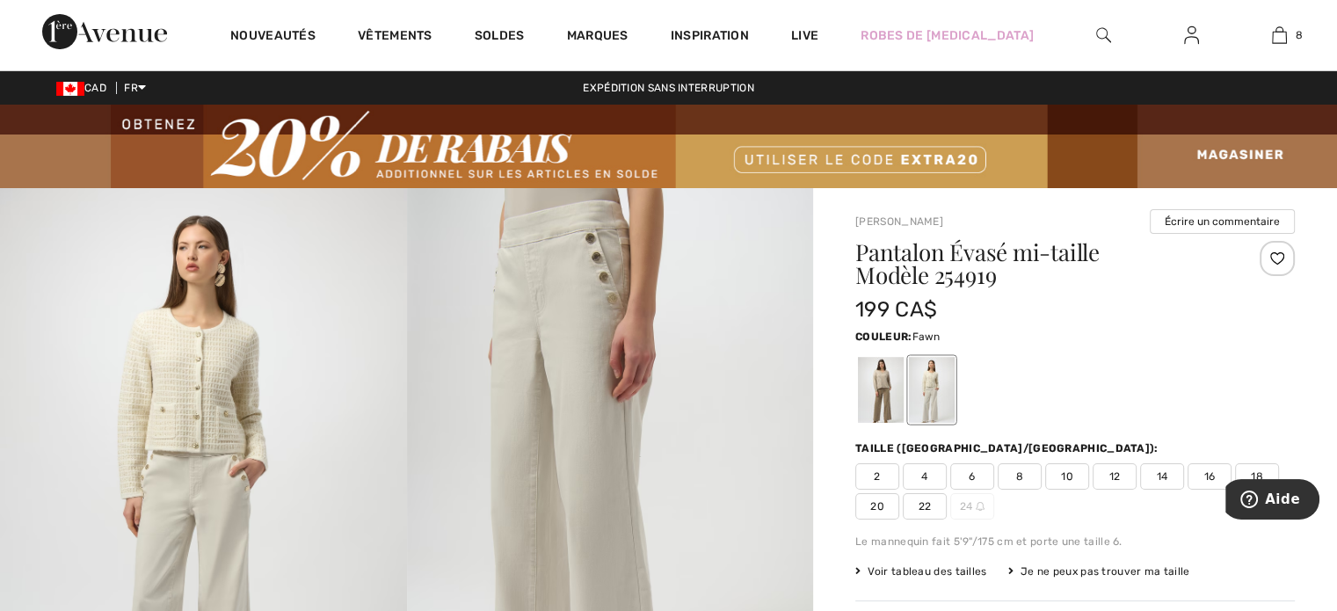
click at [884, 385] on div at bounding box center [881, 390] width 46 height 66
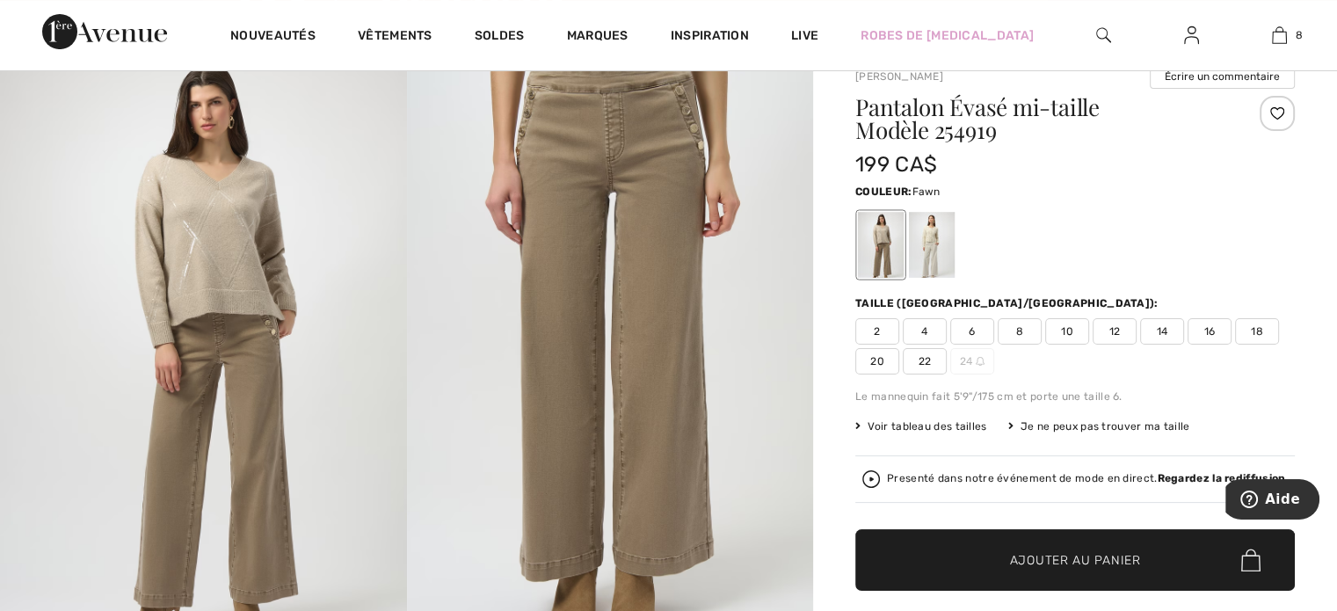
scroll to position [176, 0]
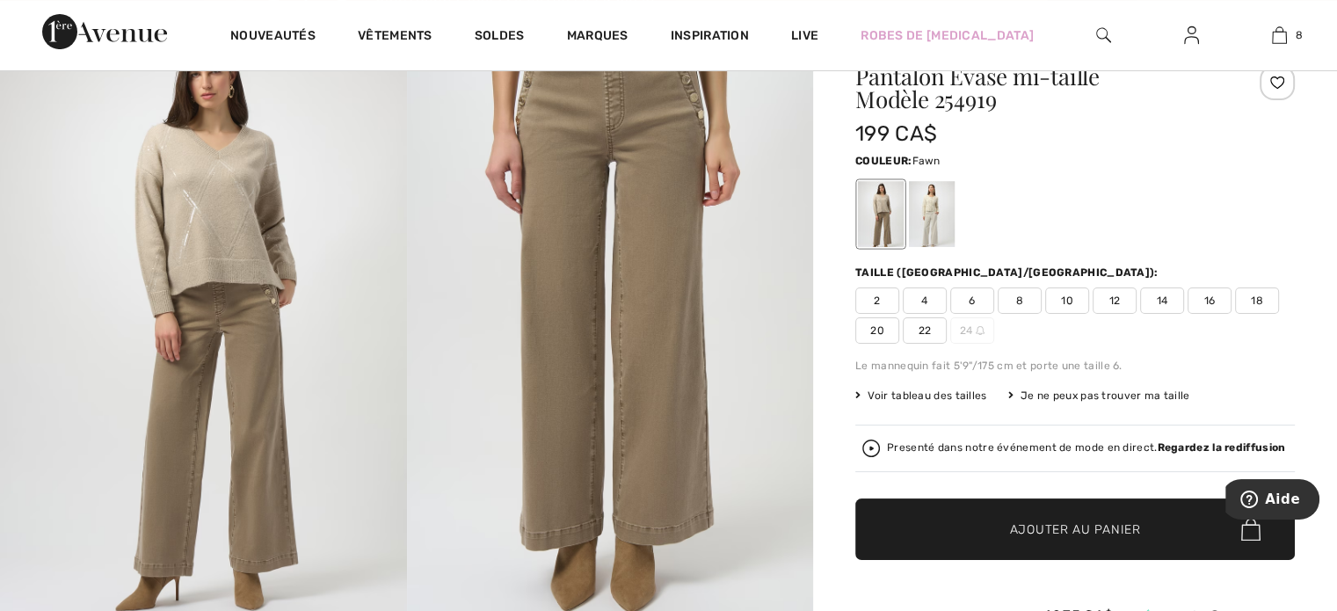
click at [925, 394] on span "Voir tableau des tailles" at bounding box center [921, 396] width 132 height 16
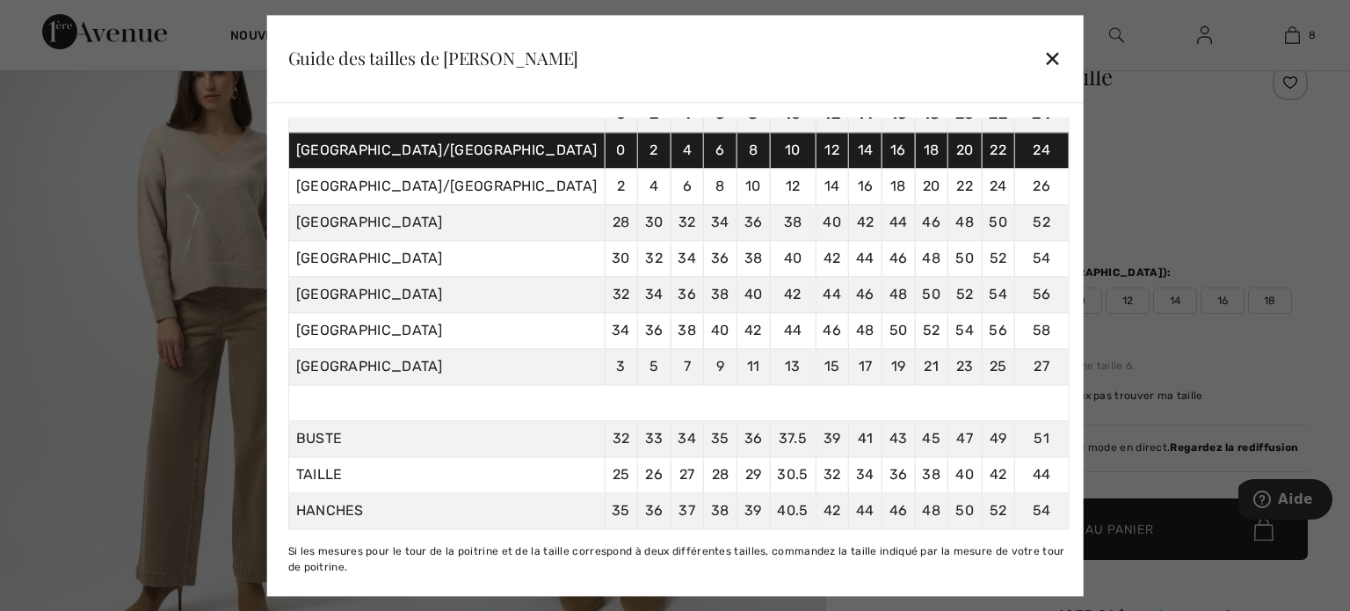
scroll to position [75, 0]
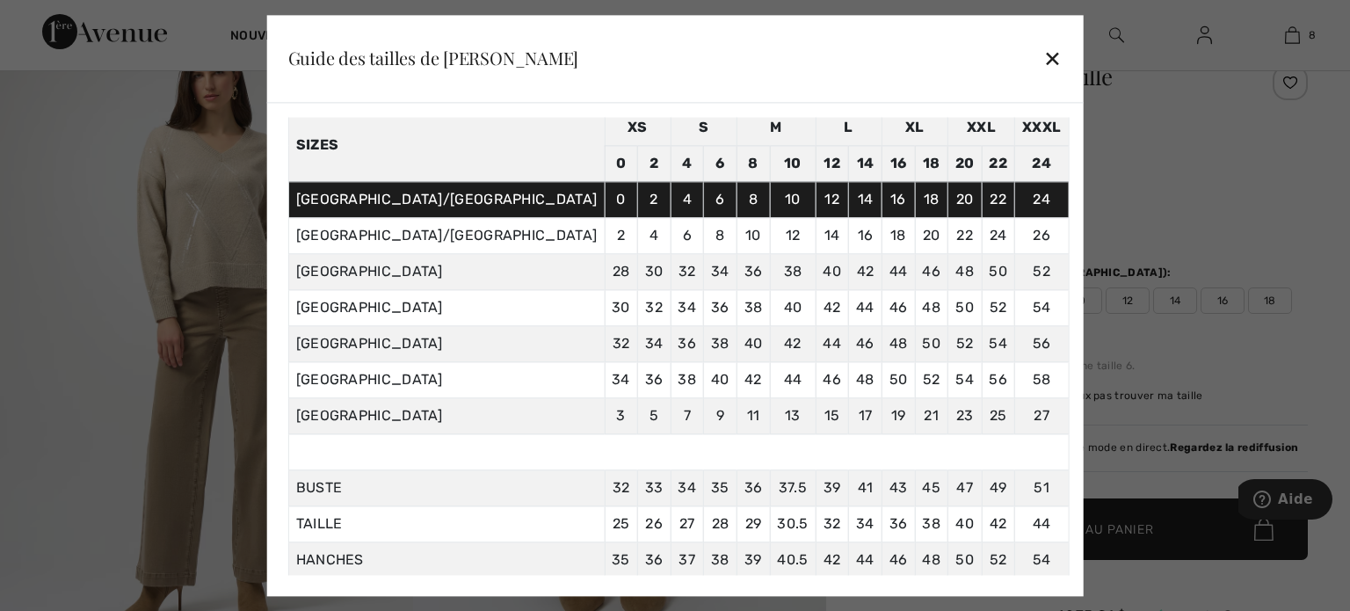
click at [1043, 62] on div "✕" at bounding box center [1052, 58] width 18 height 37
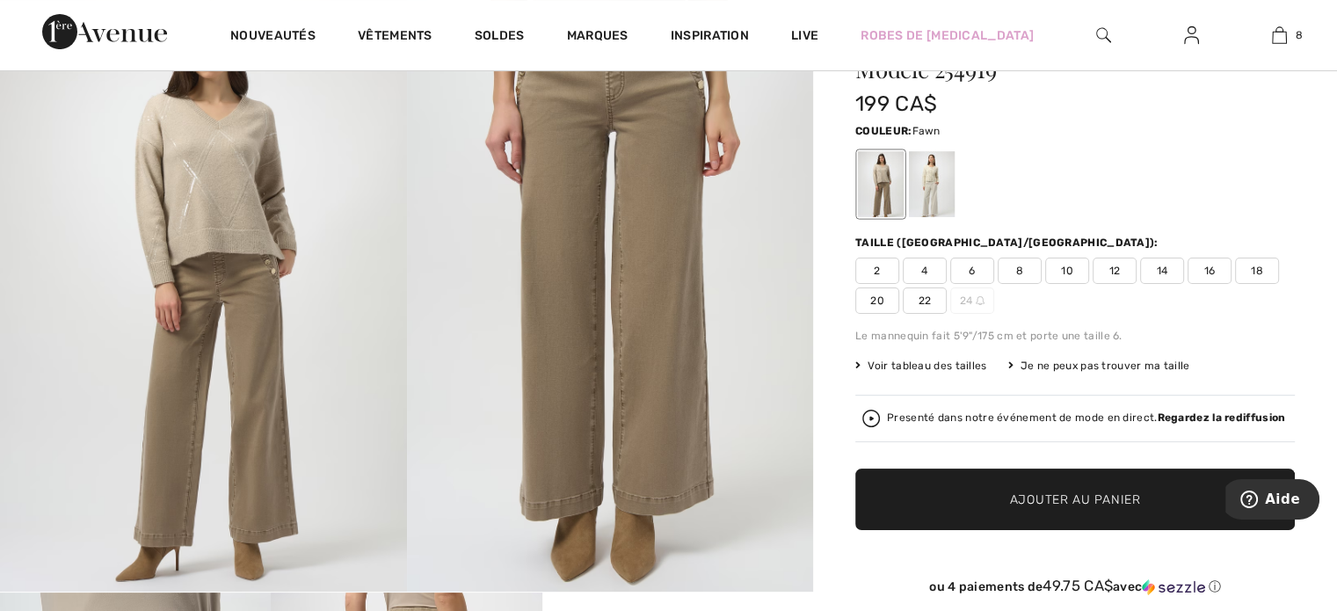
scroll to position [176, 0]
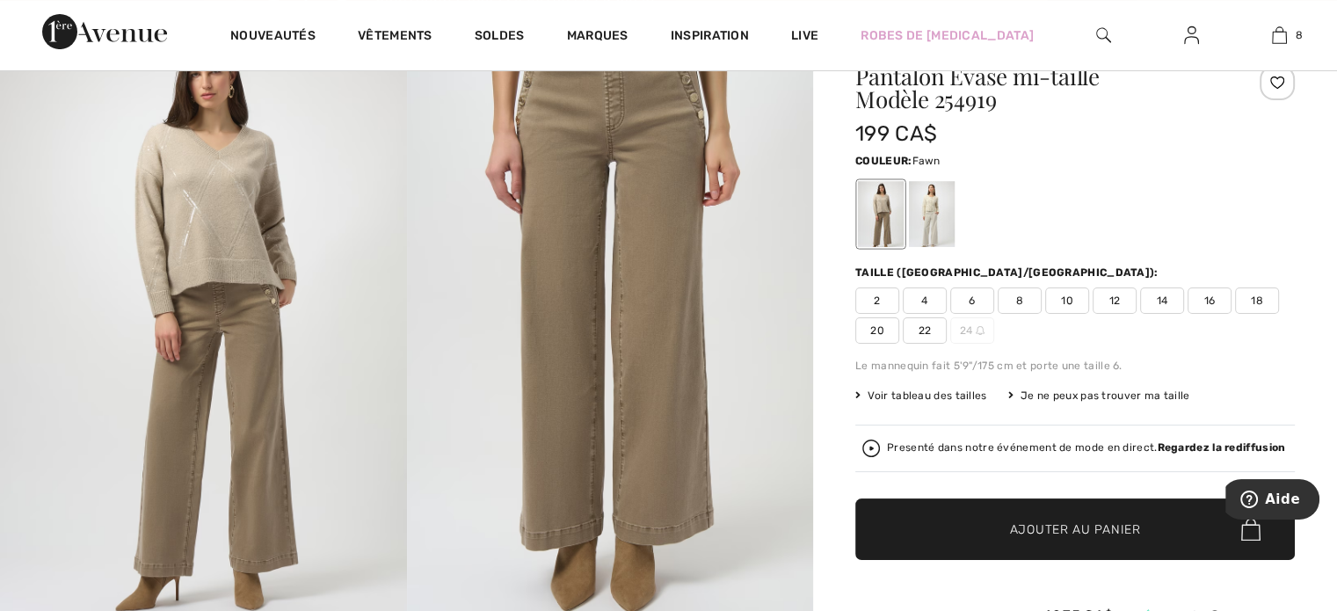
click at [1208, 301] on span "16" at bounding box center [1210, 300] width 44 height 26
click at [1074, 529] on span "Ajouter au panier" at bounding box center [1075, 529] width 131 height 18
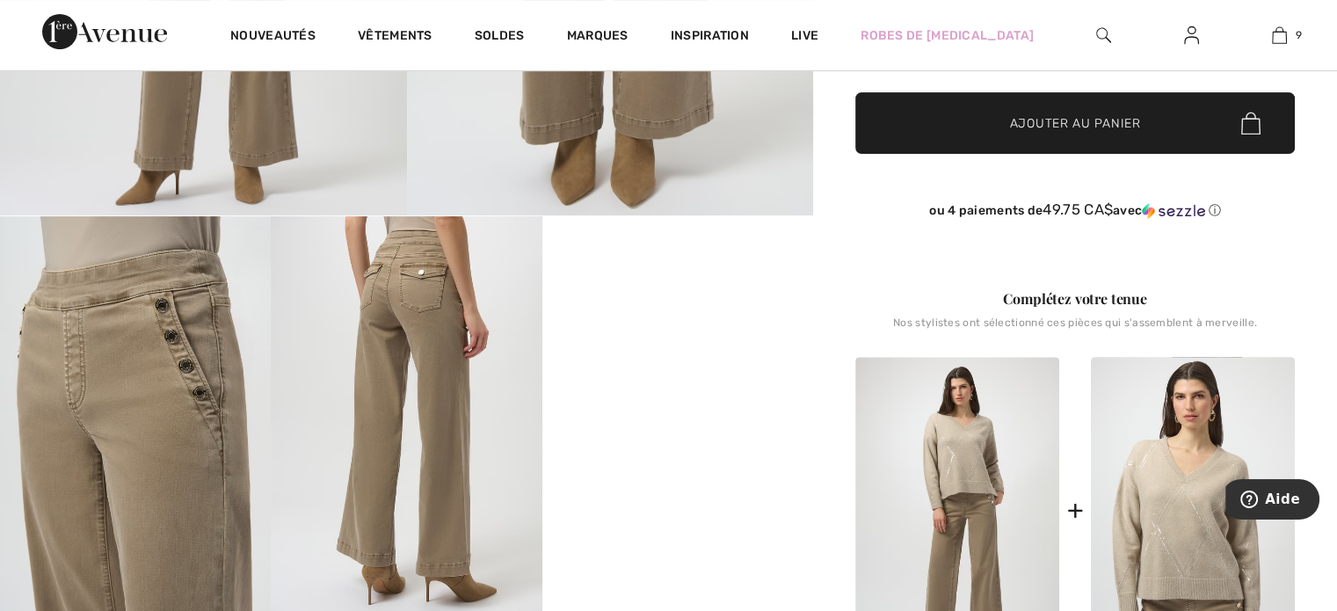
scroll to position [615, 0]
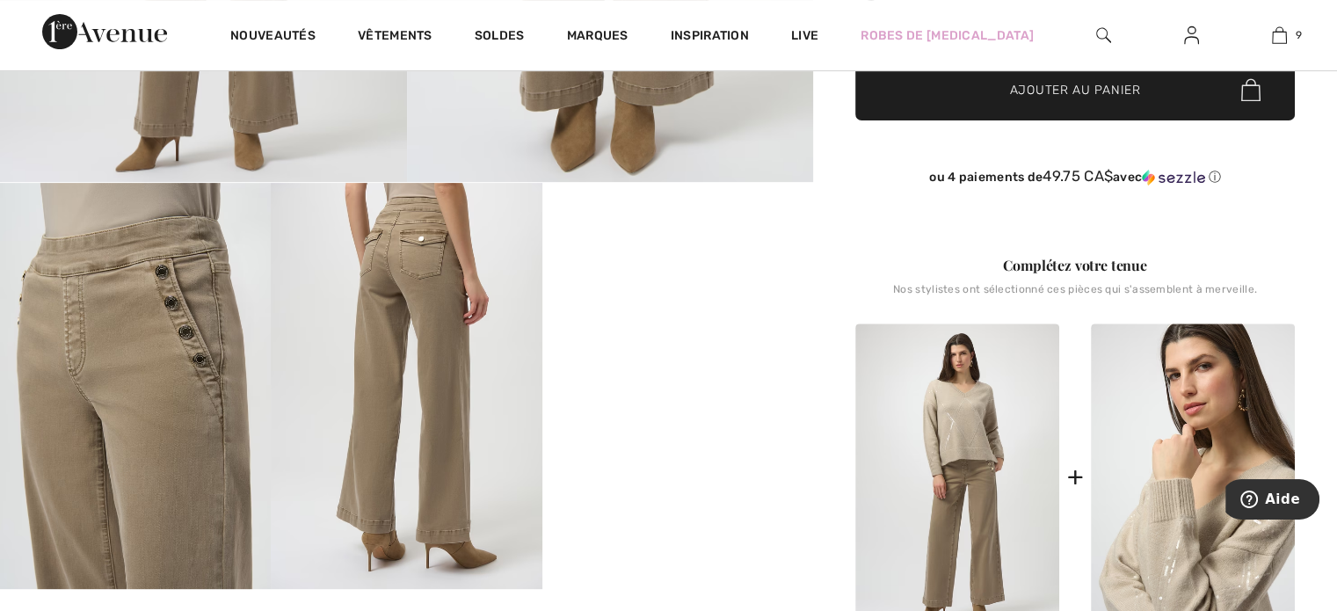
click at [1161, 470] on img at bounding box center [1193, 476] width 204 height 306
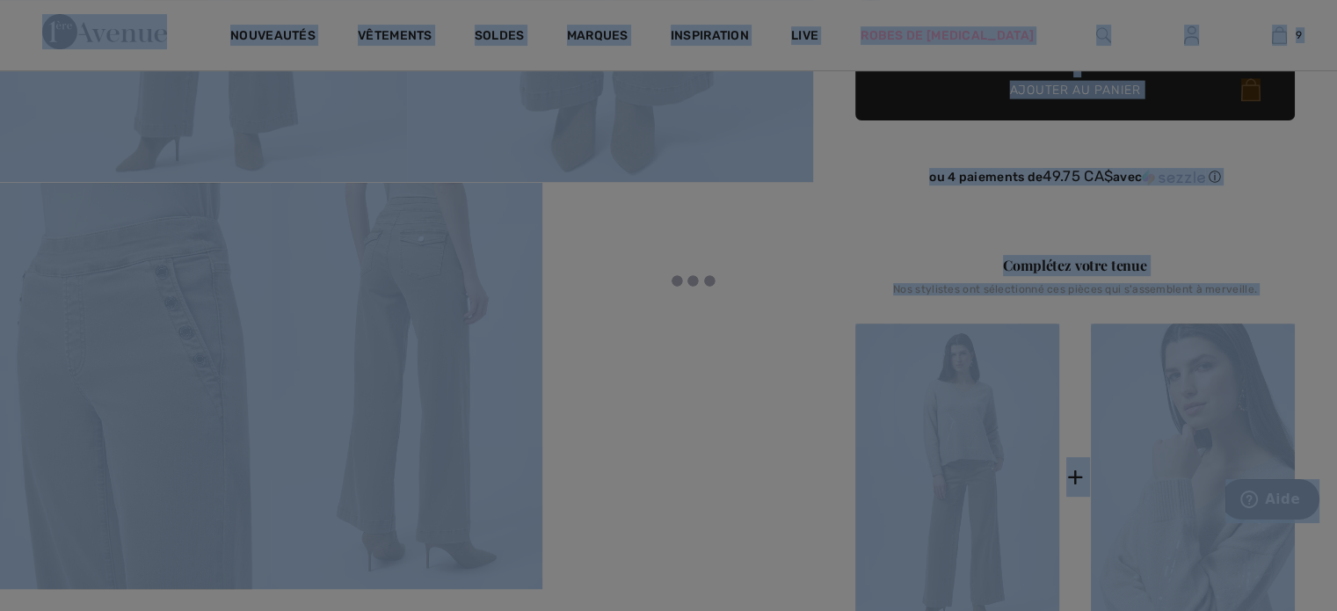
click at [1161, 470] on div at bounding box center [668, 305] width 1337 height 611
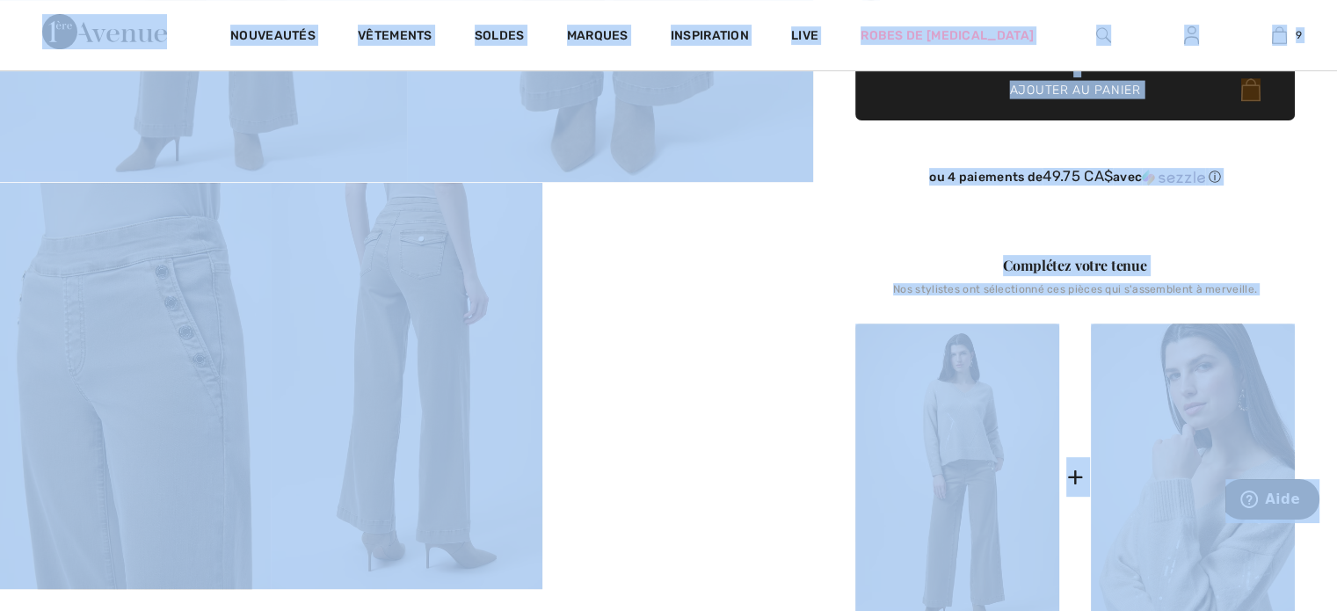
click at [1161, 470] on img at bounding box center [1193, 476] width 204 height 306
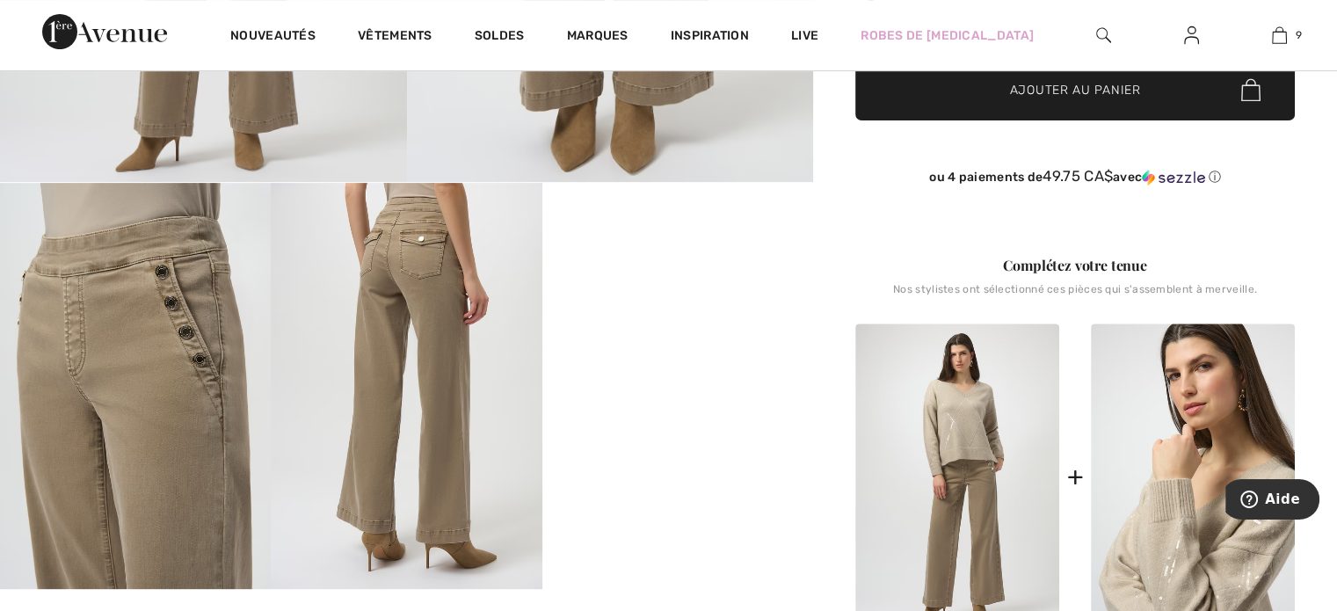
click at [1173, 479] on img at bounding box center [1193, 476] width 204 height 306
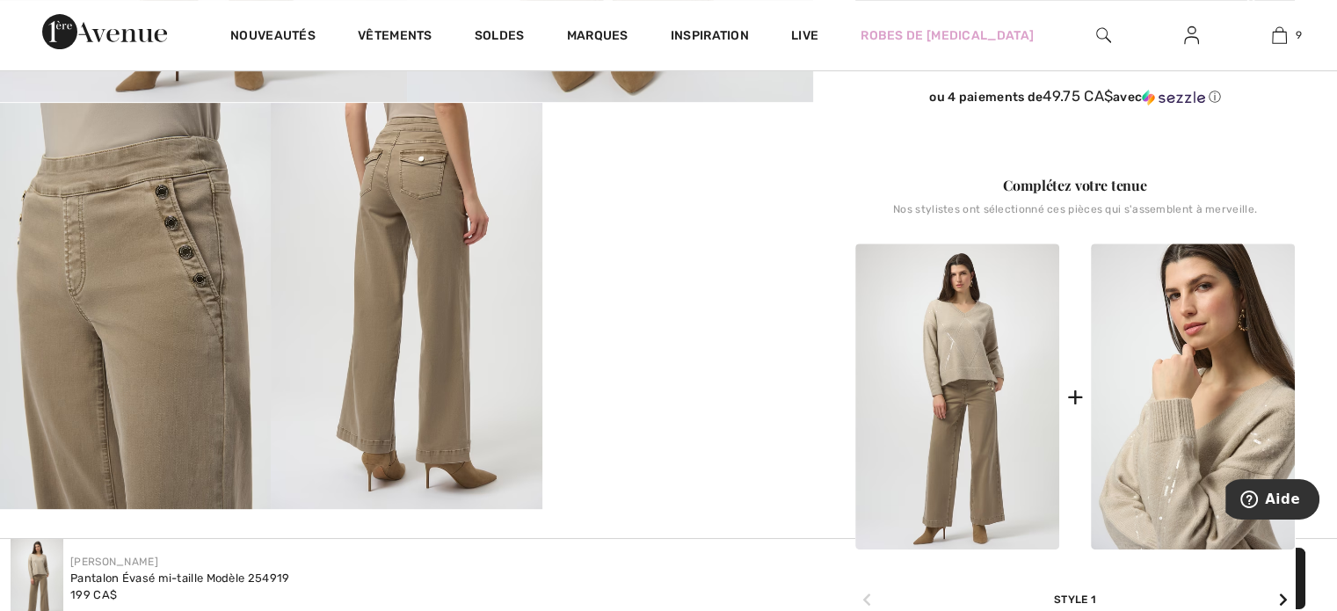
scroll to position [879, 0]
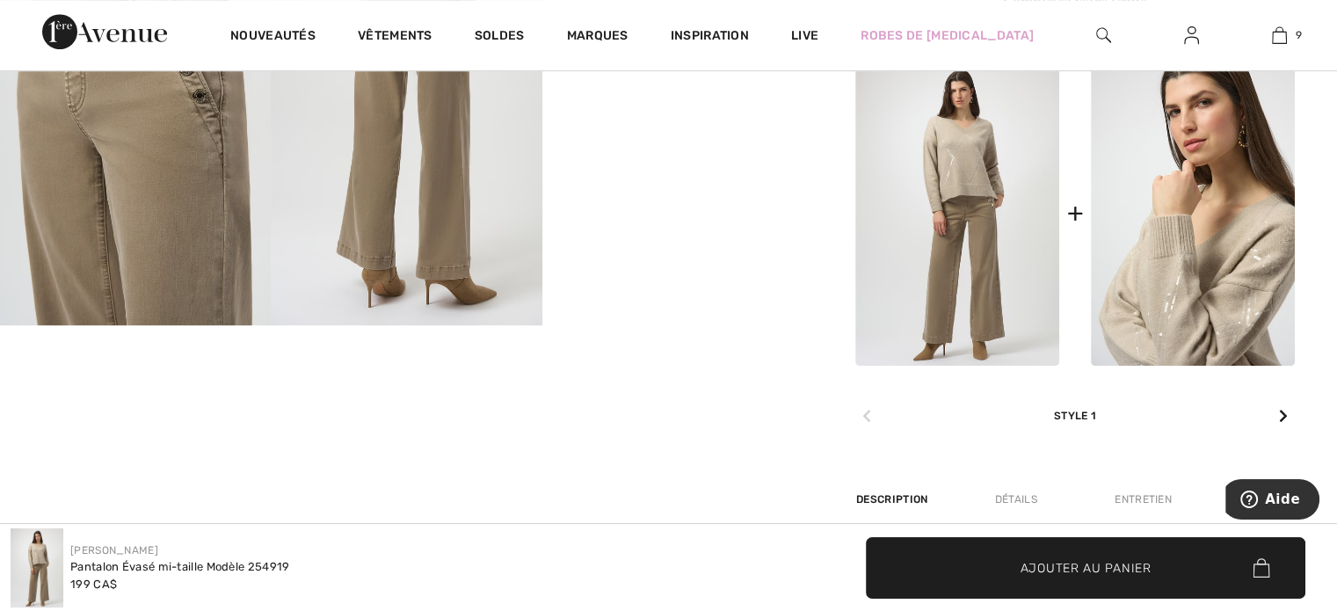
click at [1185, 315] on img at bounding box center [1193, 213] width 204 height 306
click at [1161, 293] on img at bounding box center [1193, 213] width 204 height 306
click at [1193, 249] on img at bounding box center [1193, 213] width 204 height 306
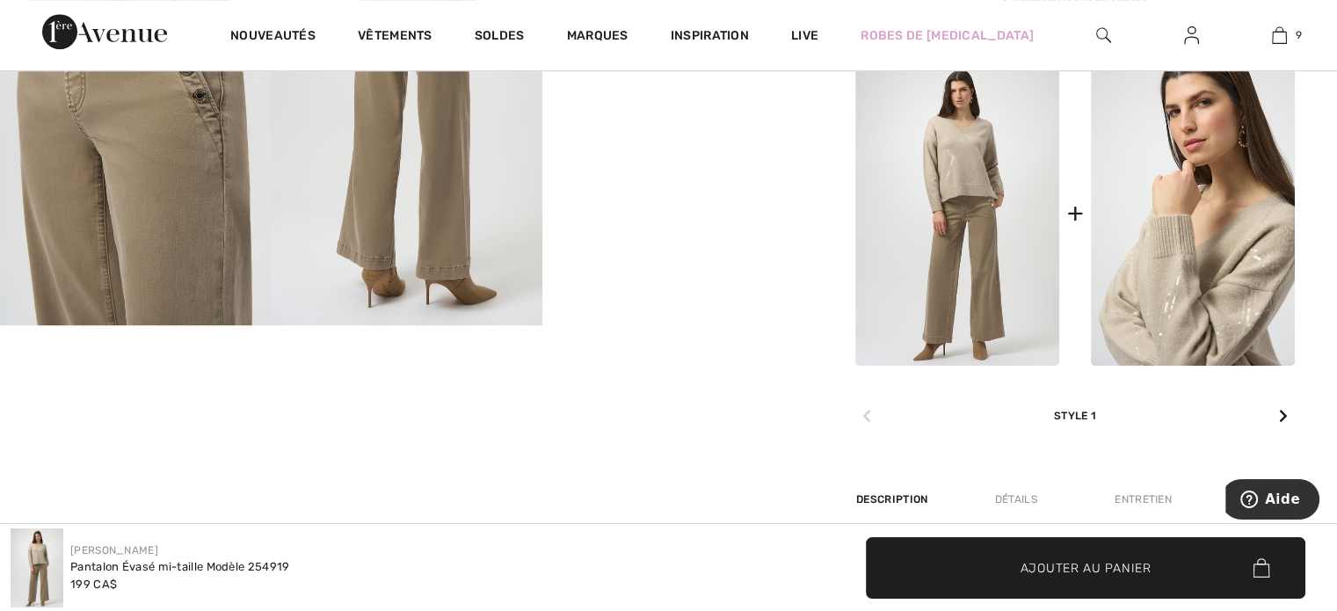
click at [1159, 222] on img at bounding box center [1193, 213] width 204 height 306
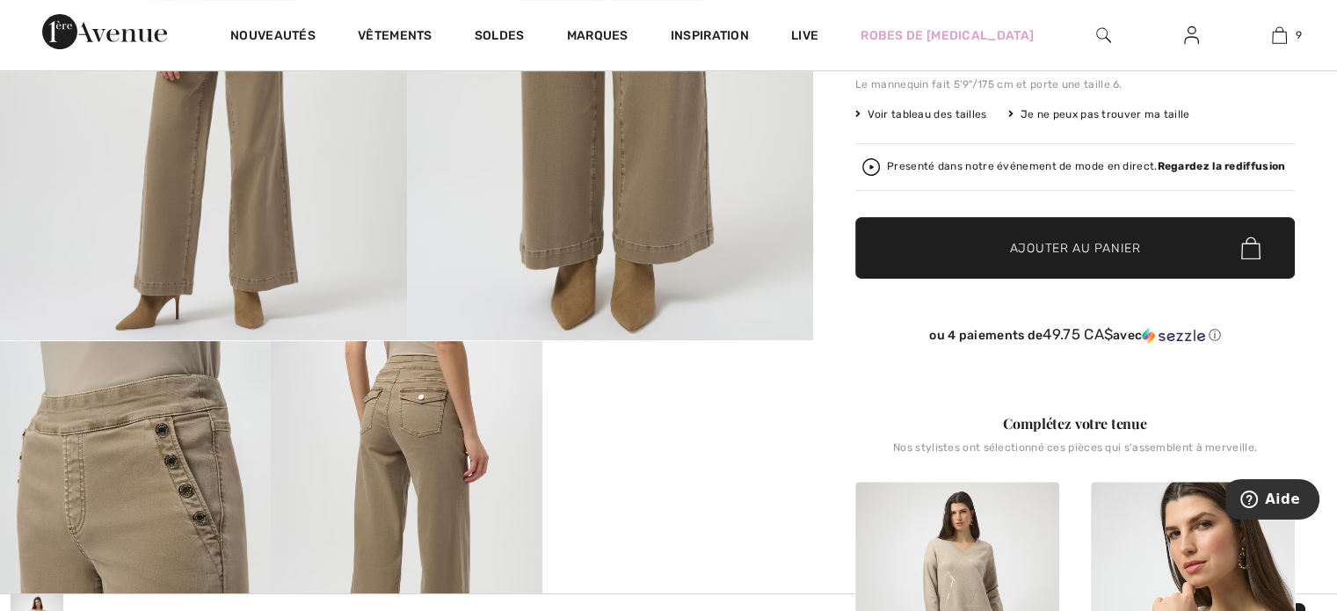
scroll to position [439, 0]
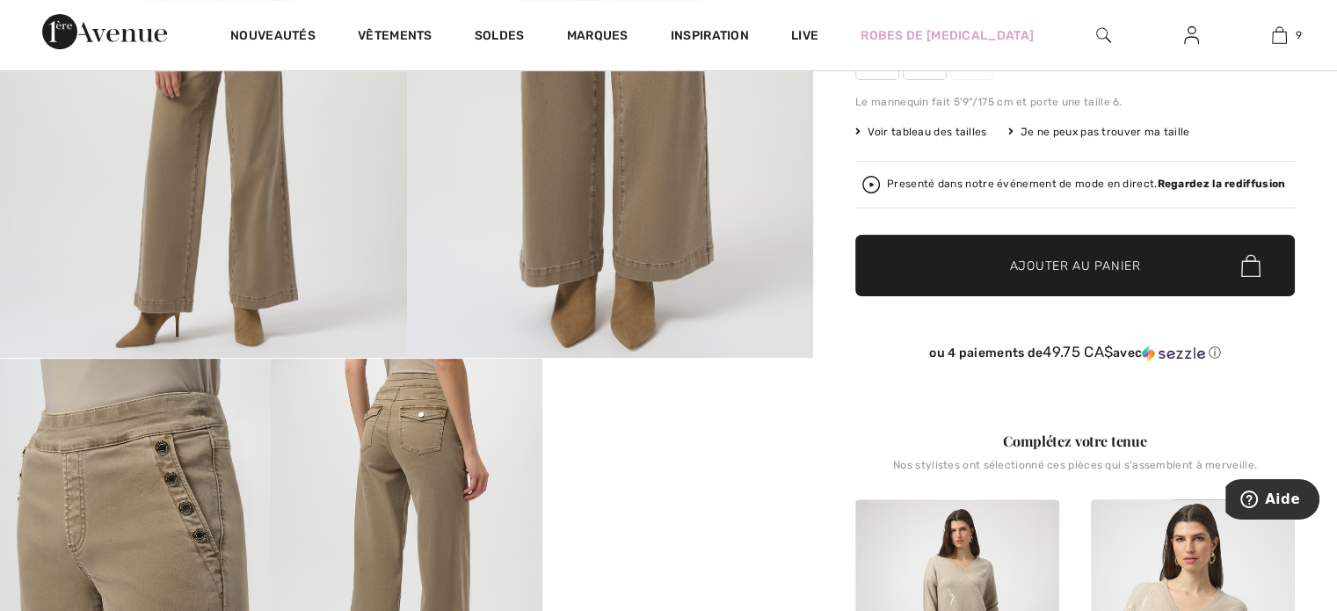
click at [406, 474] on img at bounding box center [406, 562] width 271 height 406
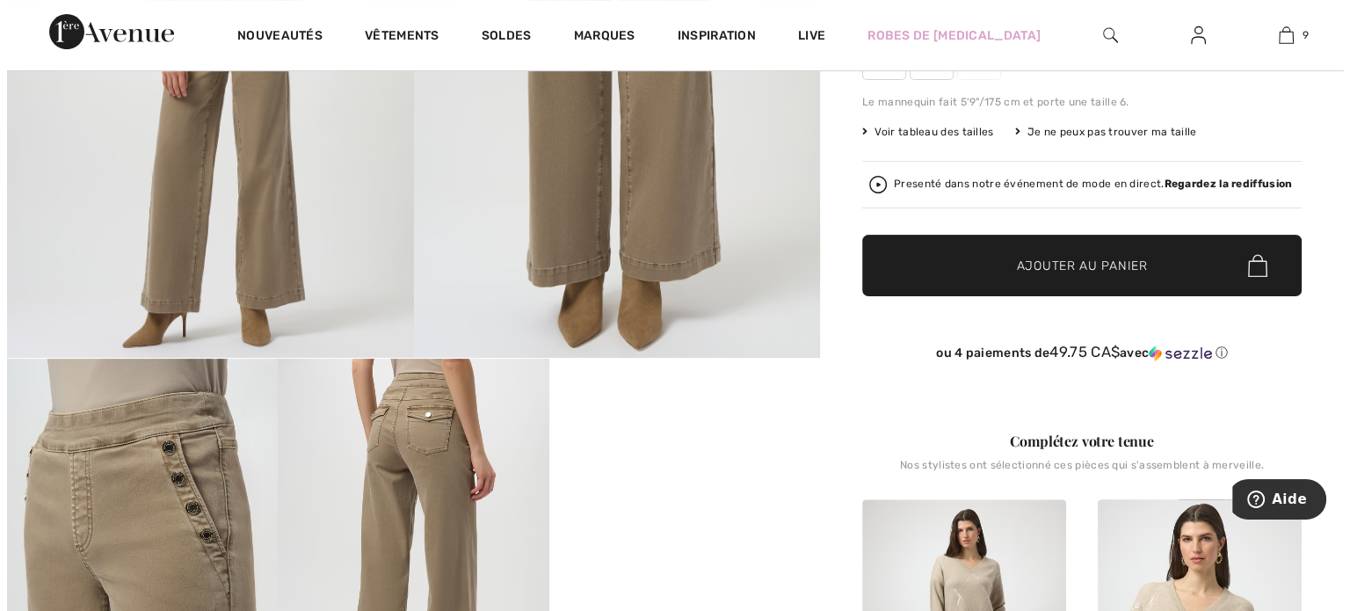
scroll to position [440, 0]
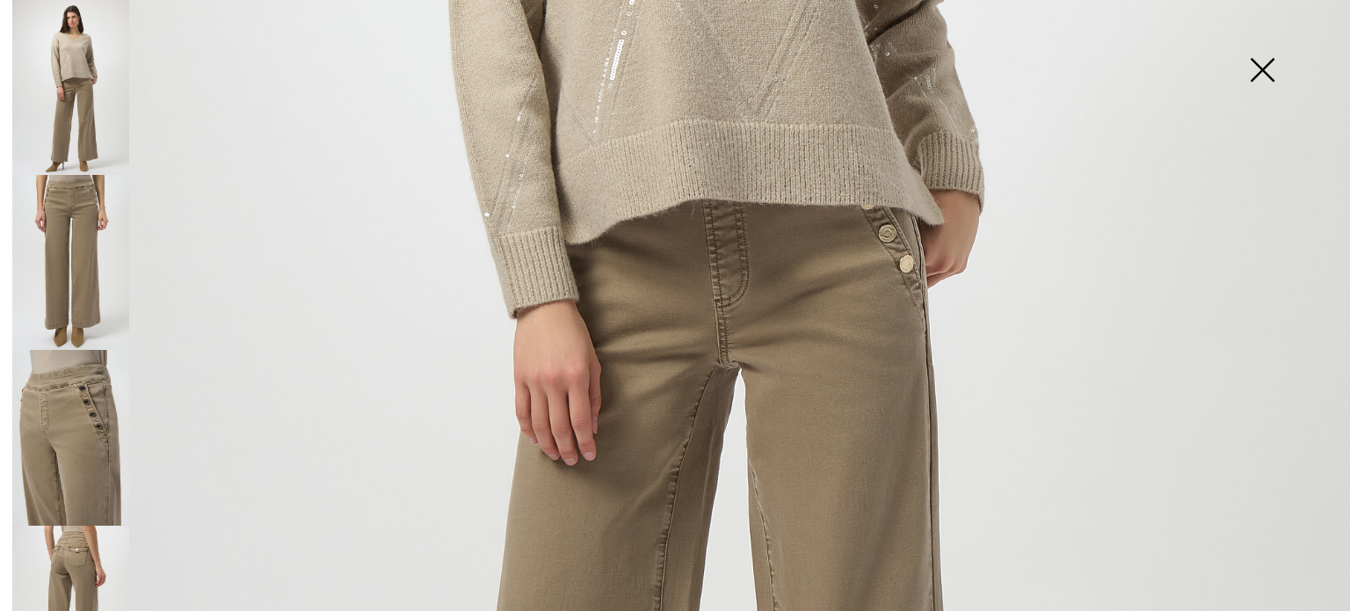
scroll to position [703, 0]
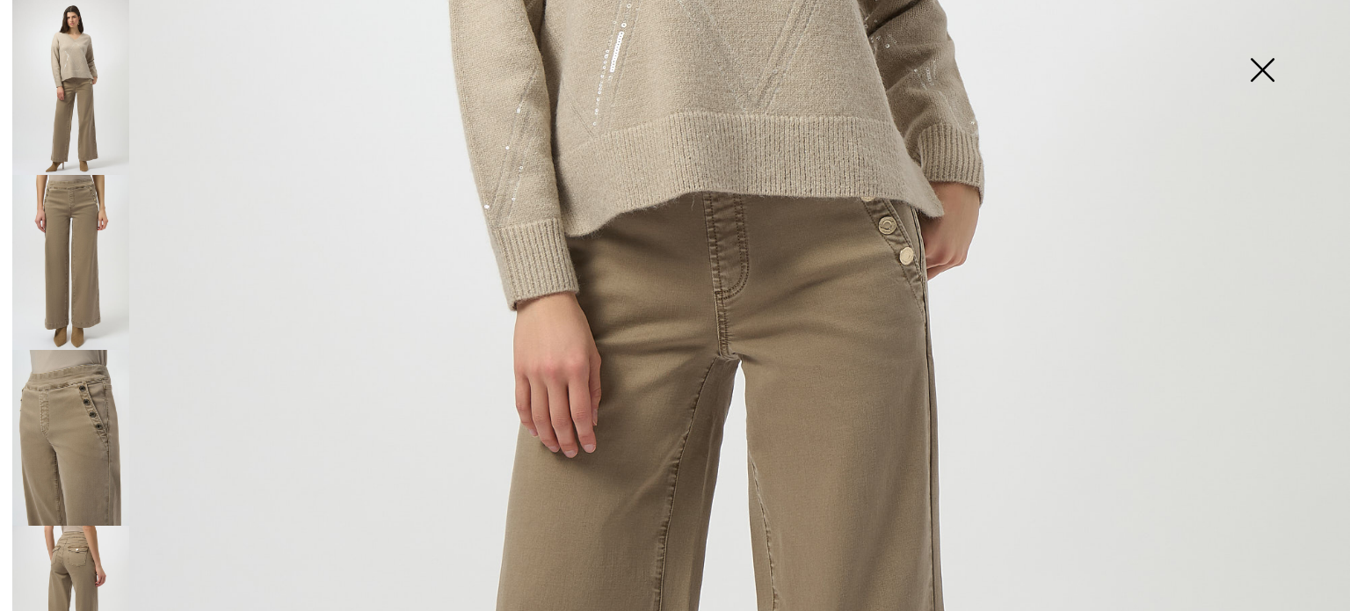
click at [1261, 63] on img at bounding box center [1262, 71] width 88 height 91
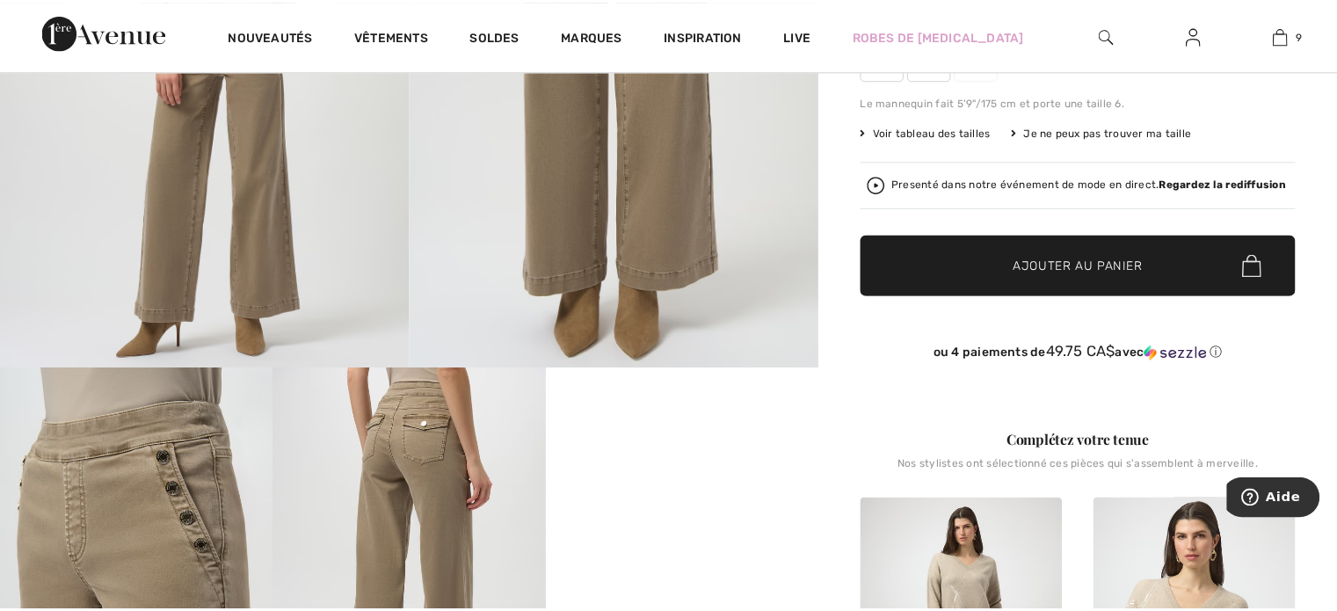
scroll to position [439, 0]
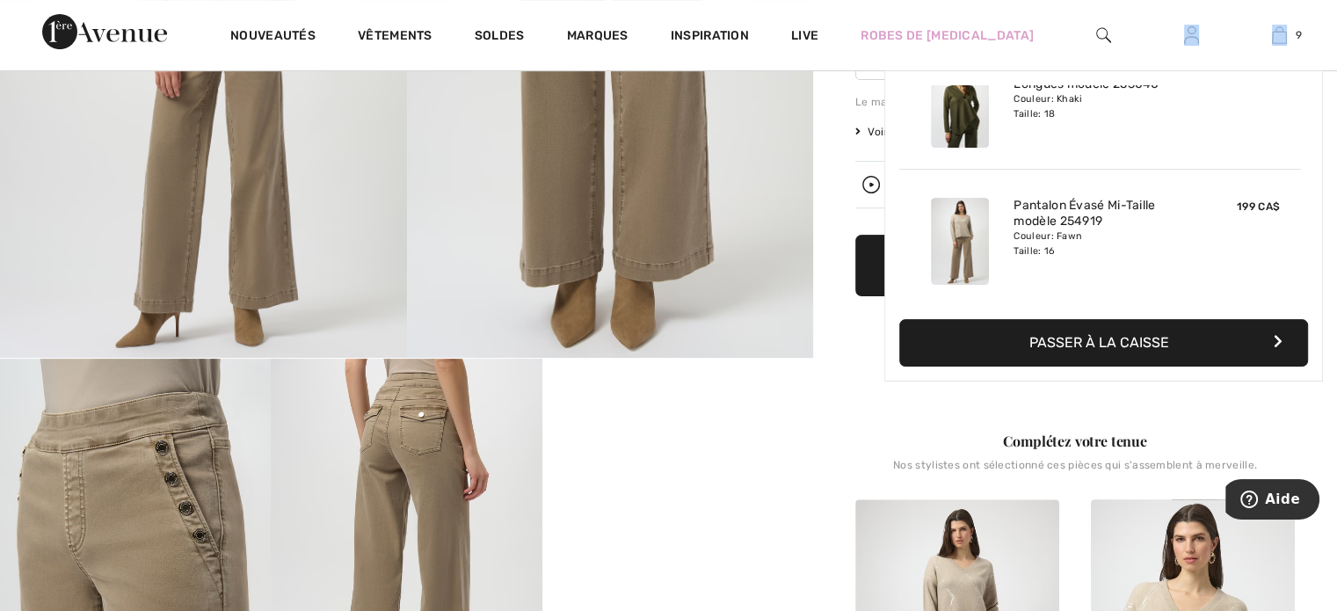
click at [1261, 63] on div "9 Ajouté au panier Joseph Ribkoff Pantalon Long Détendu Modèle 254960 159 CA$ C…" at bounding box center [1279, 35] width 88 height 70
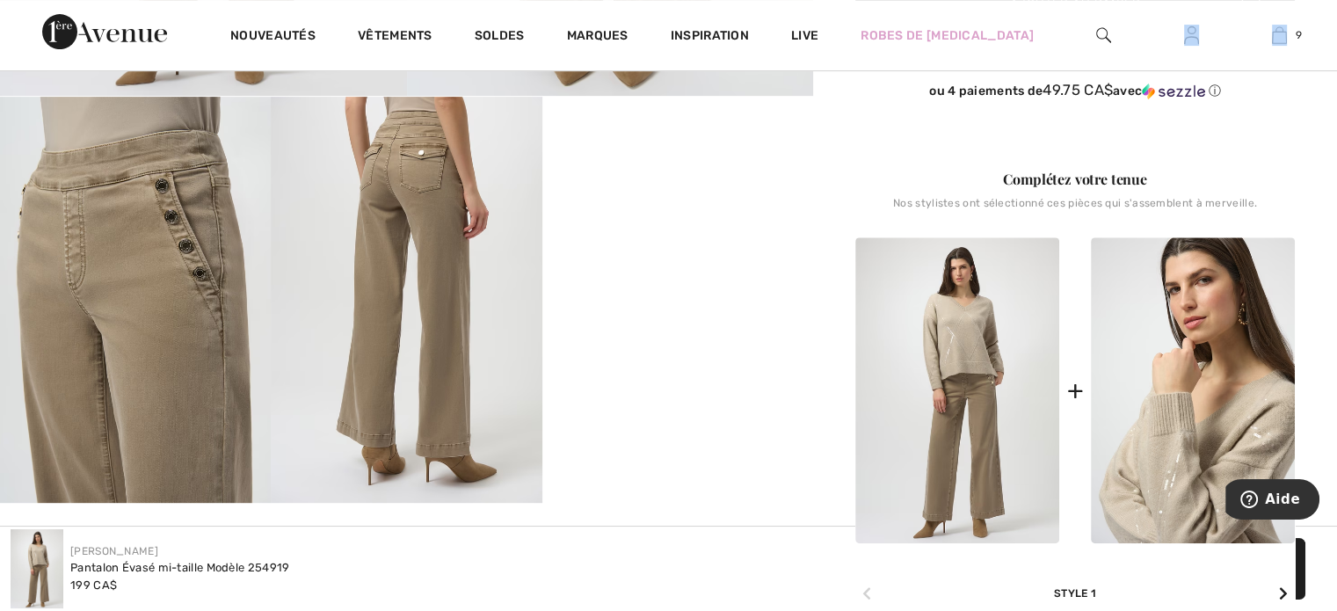
scroll to position [703, 0]
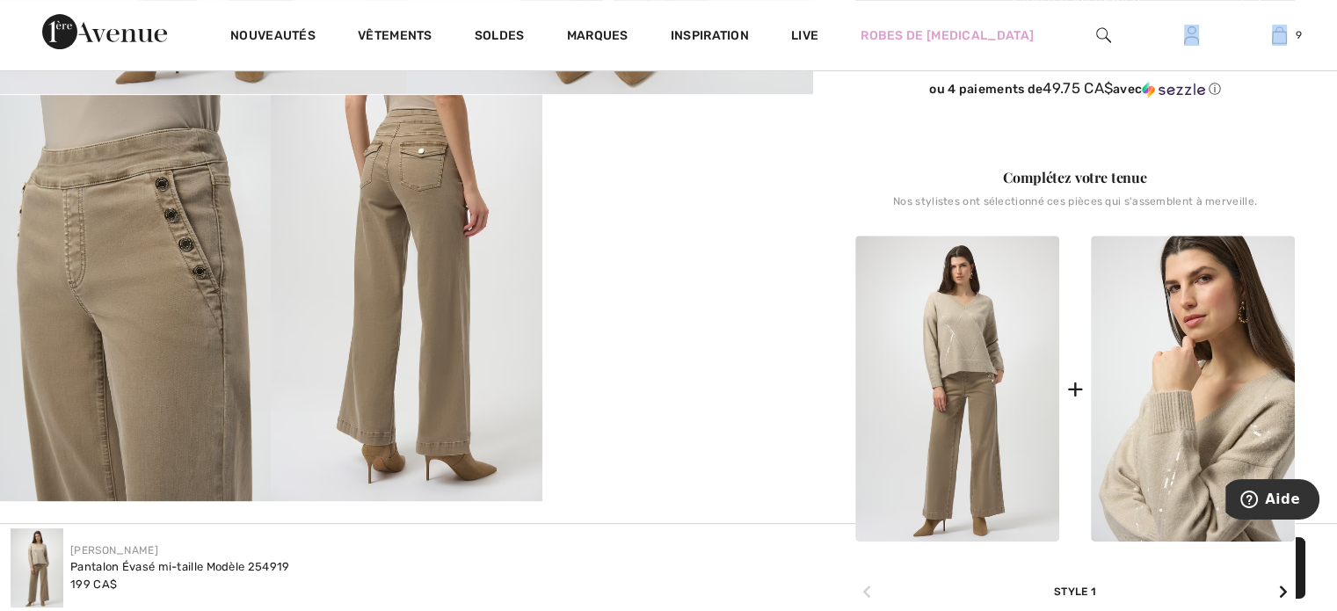
click at [1122, 451] on img at bounding box center [1193, 389] width 204 height 306
click at [1153, 476] on img at bounding box center [1193, 389] width 204 height 306
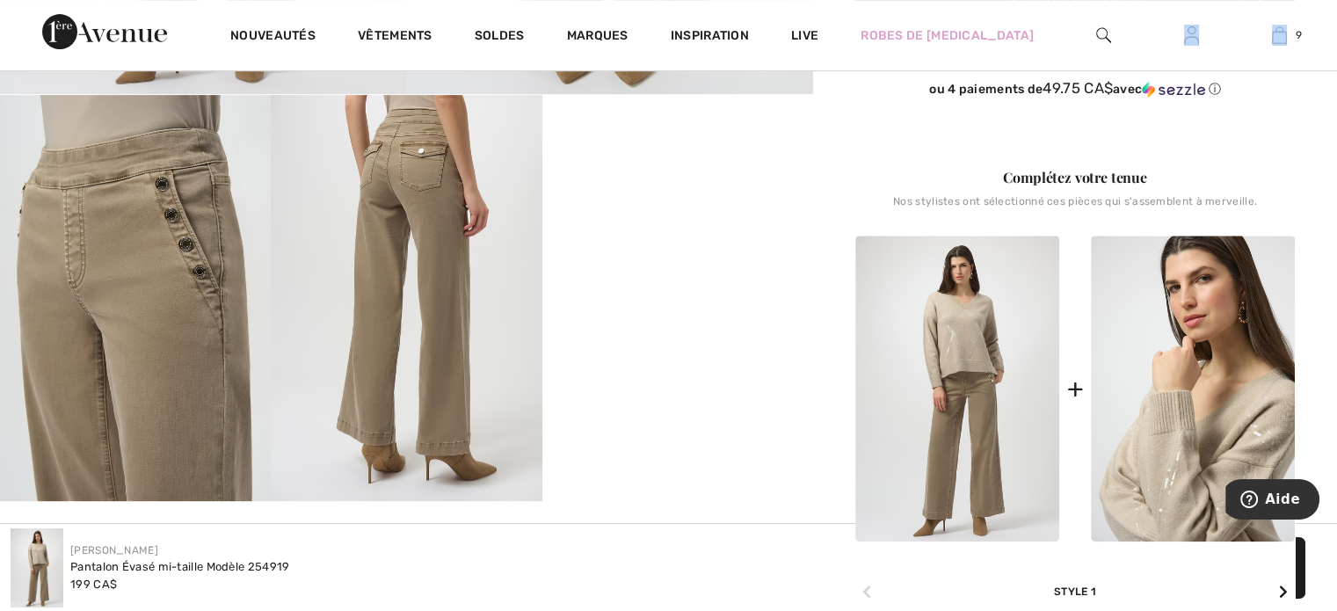
click at [1153, 476] on img at bounding box center [1193, 389] width 204 height 306
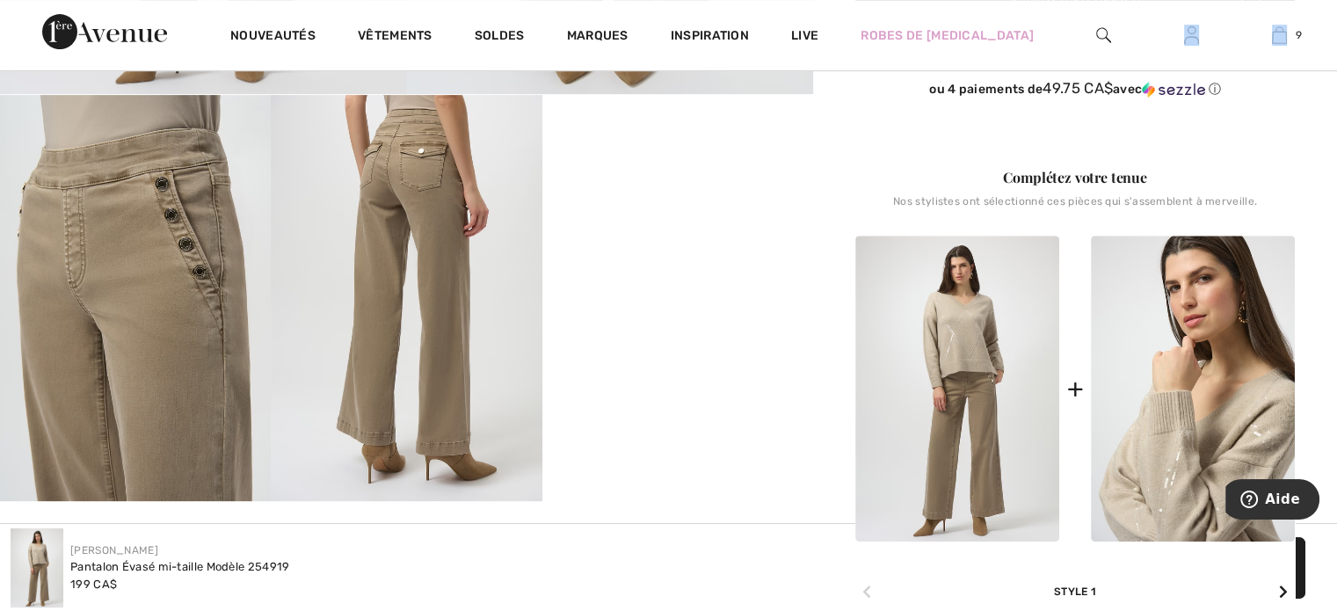
click at [1153, 476] on img at bounding box center [1193, 389] width 204 height 306
click at [1175, 289] on img at bounding box center [1193, 389] width 204 height 306
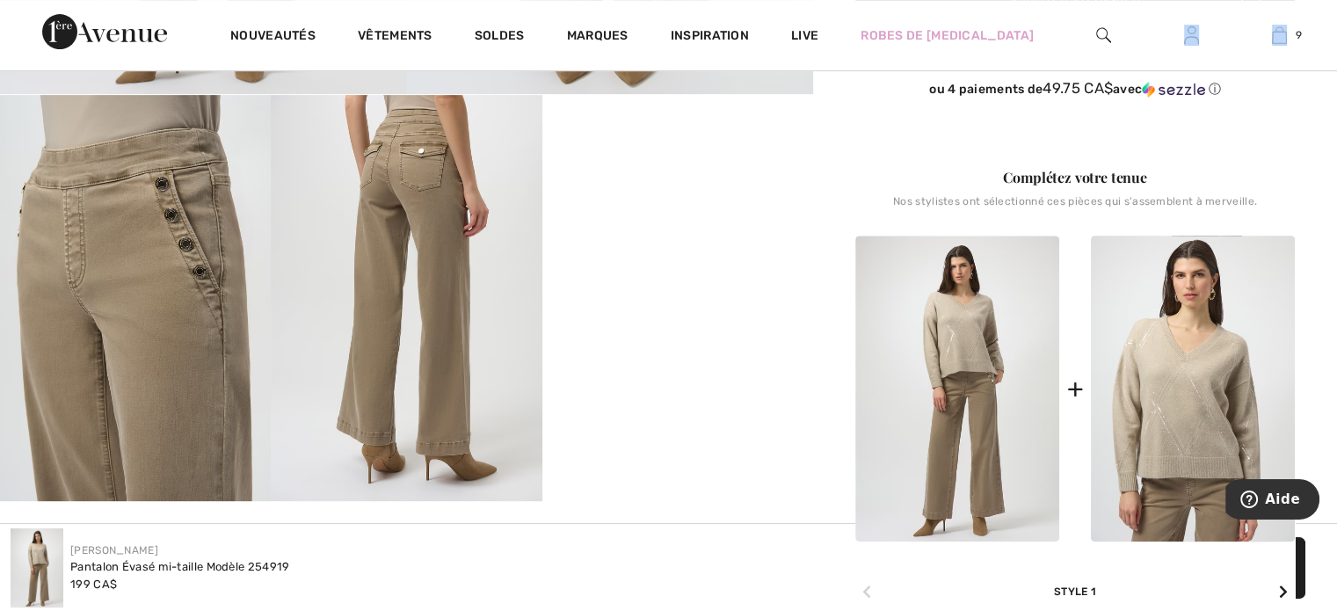
click at [943, 324] on img at bounding box center [957, 389] width 204 height 306
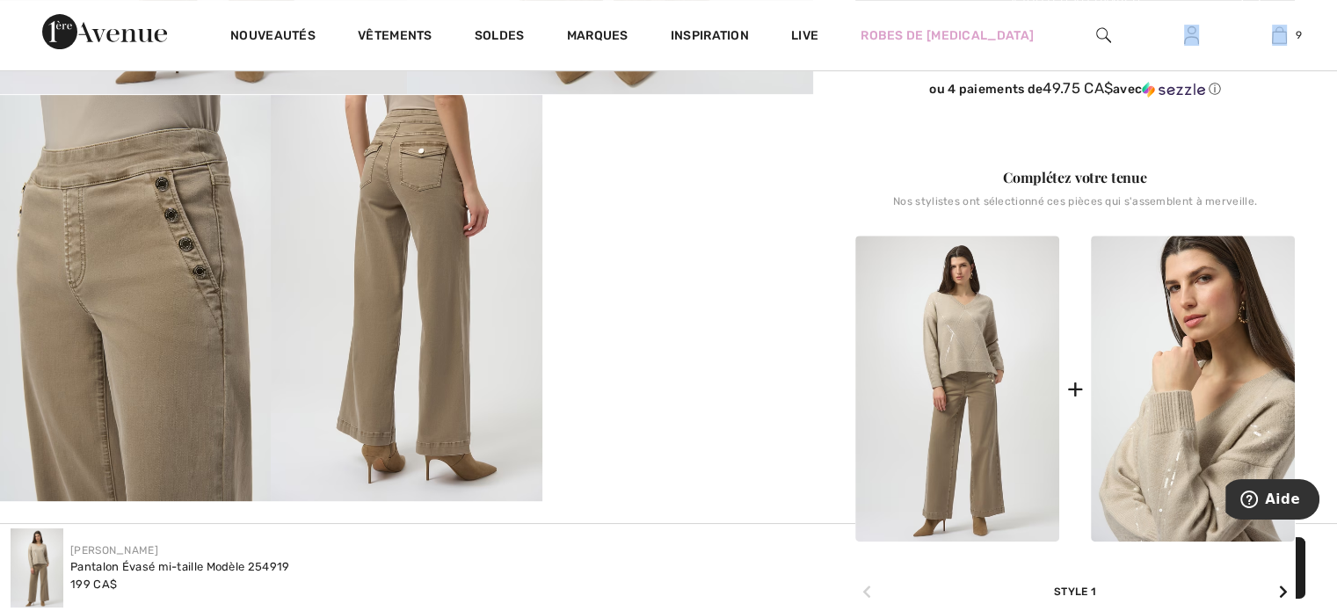
click at [1160, 412] on img at bounding box center [1193, 389] width 204 height 306
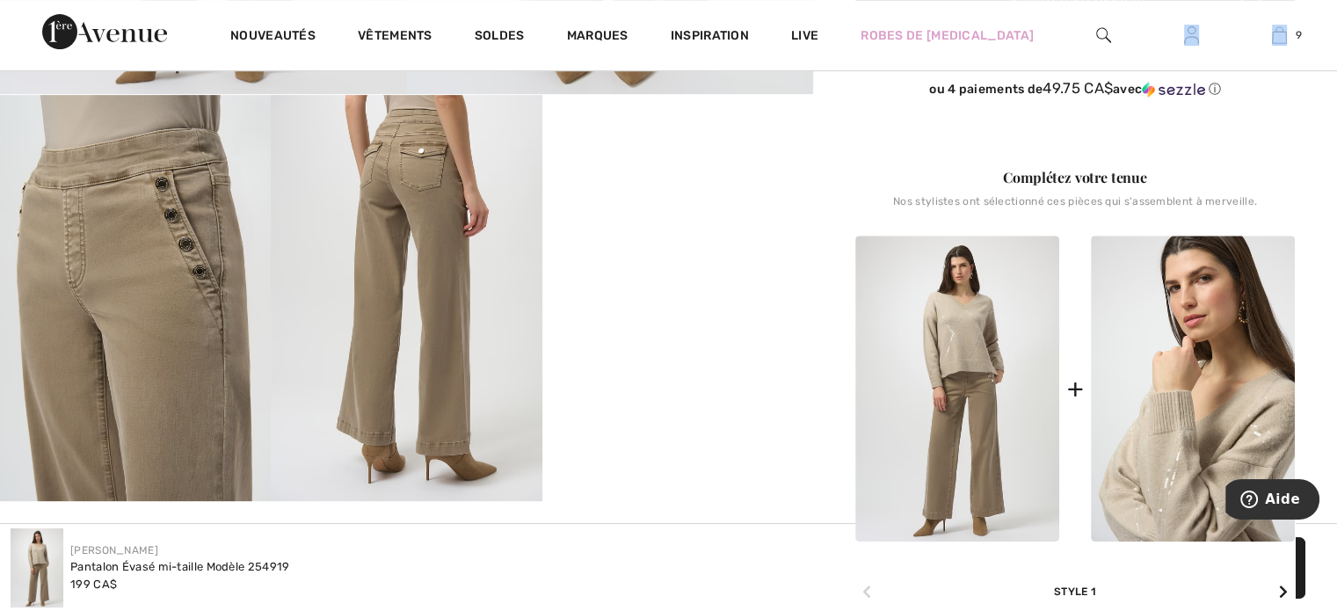
click at [1160, 412] on img at bounding box center [1193, 389] width 204 height 306
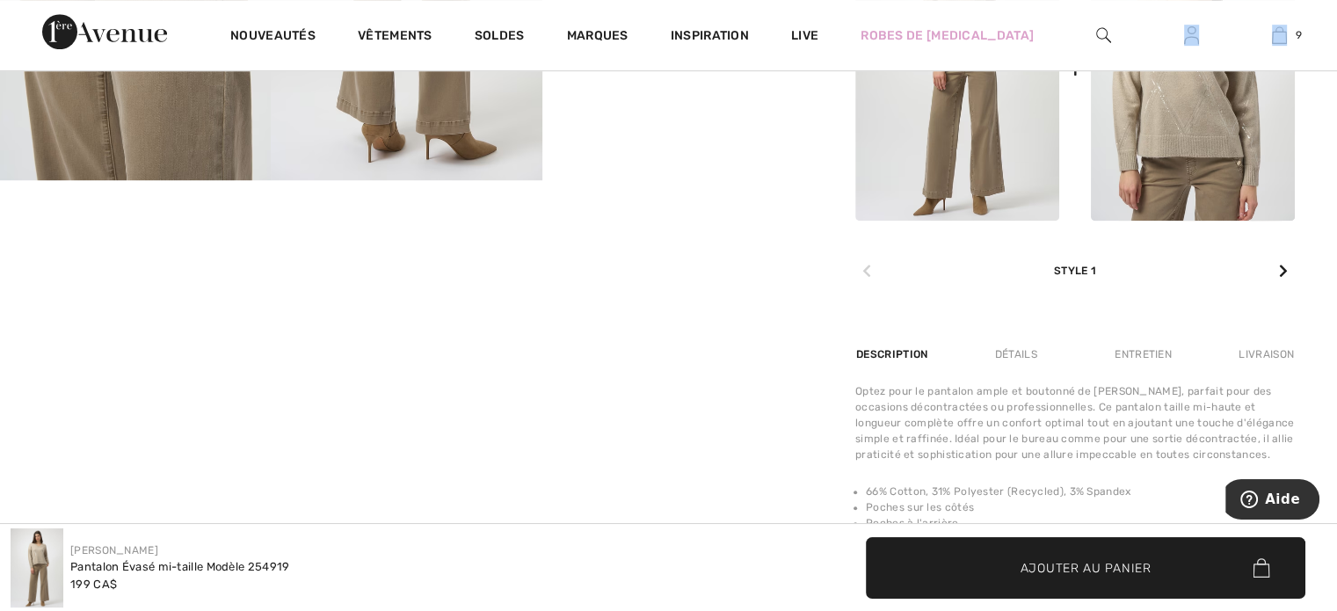
scroll to position [1055, 0]
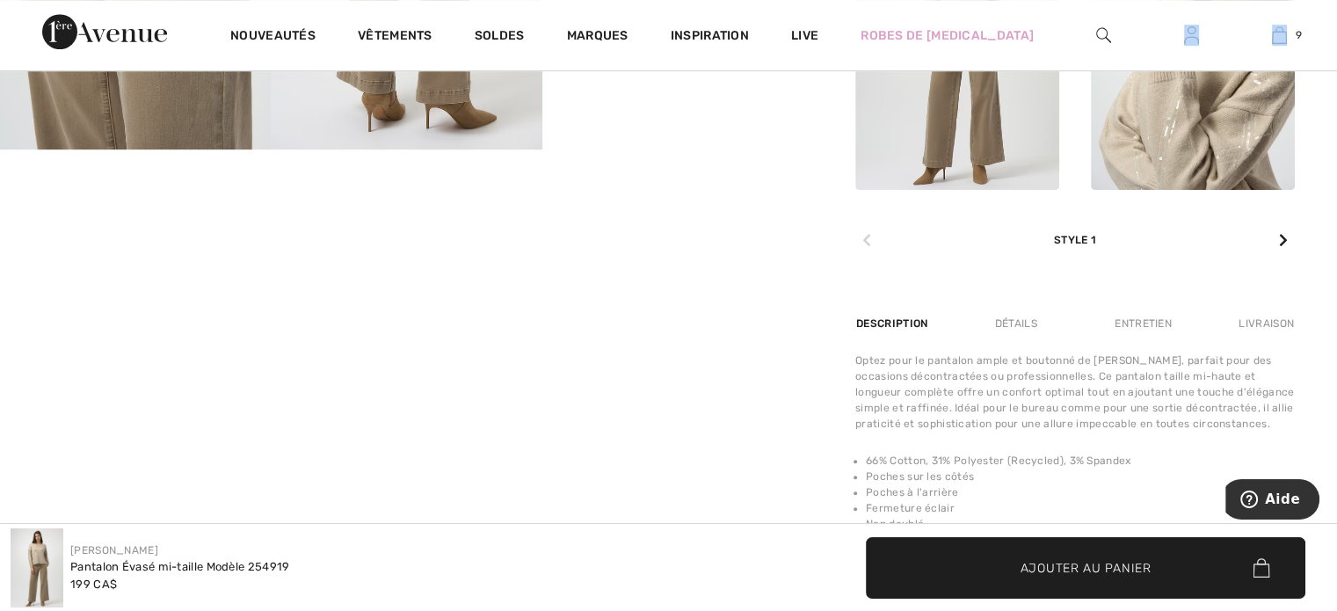
click at [1165, 161] on img at bounding box center [1193, 37] width 204 height 306
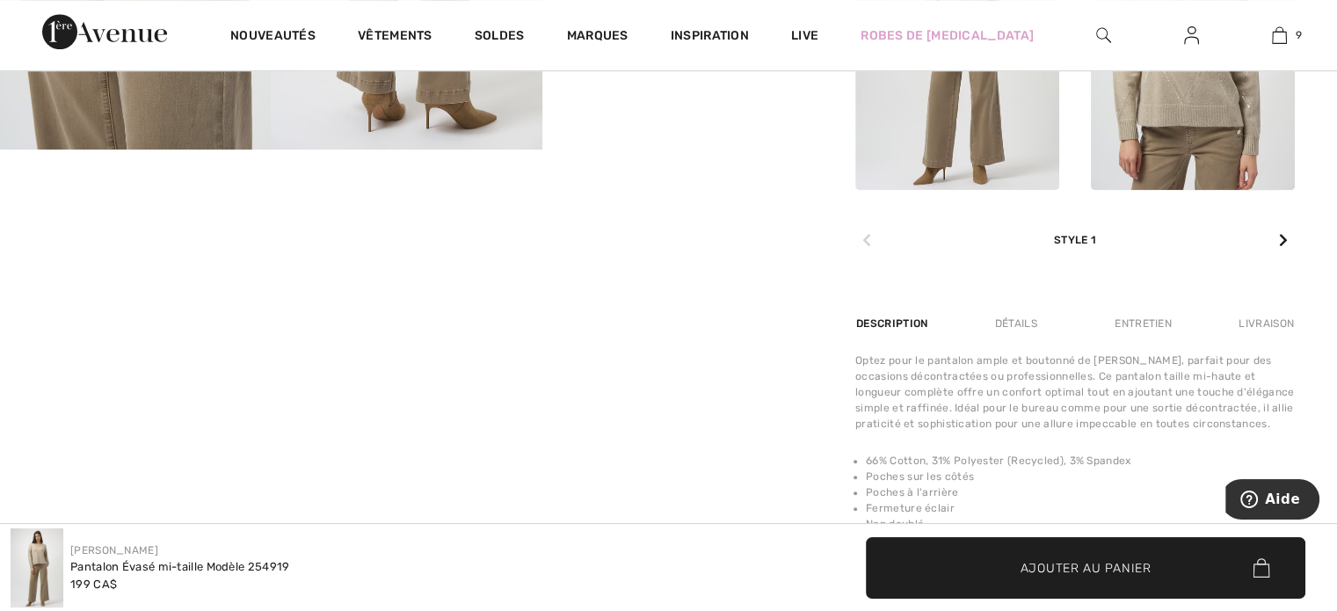
click at [1277, 242] on div at bounding box center [1283, 240] width 23 height 35
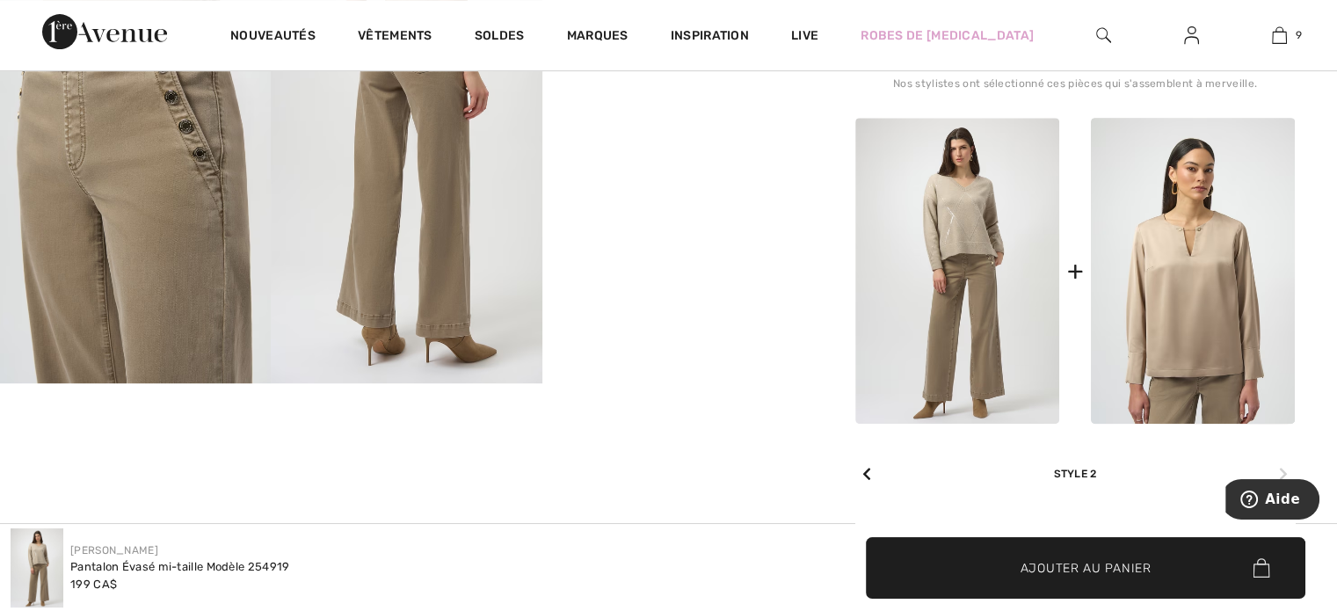
scroll to position [791, 0]
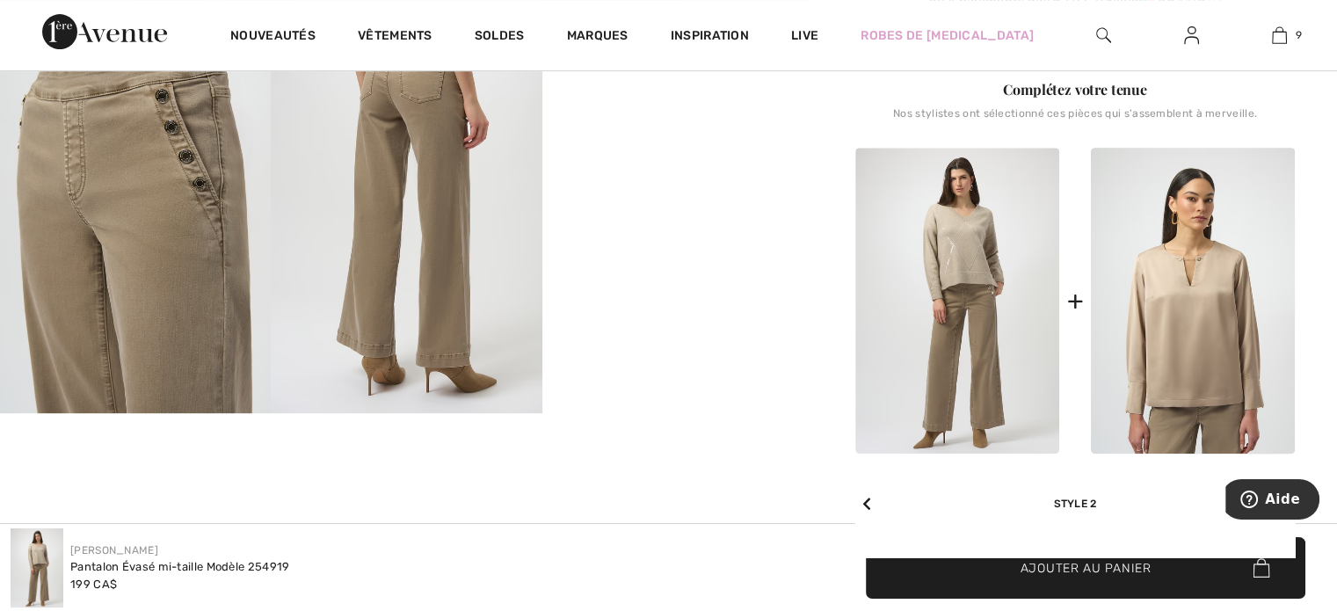
click at [974, 273] on img at bounding box center [957, 301] width 204 height 306
click at [865, 508] on icon at bounding box center [866, 504] width 9 height 14
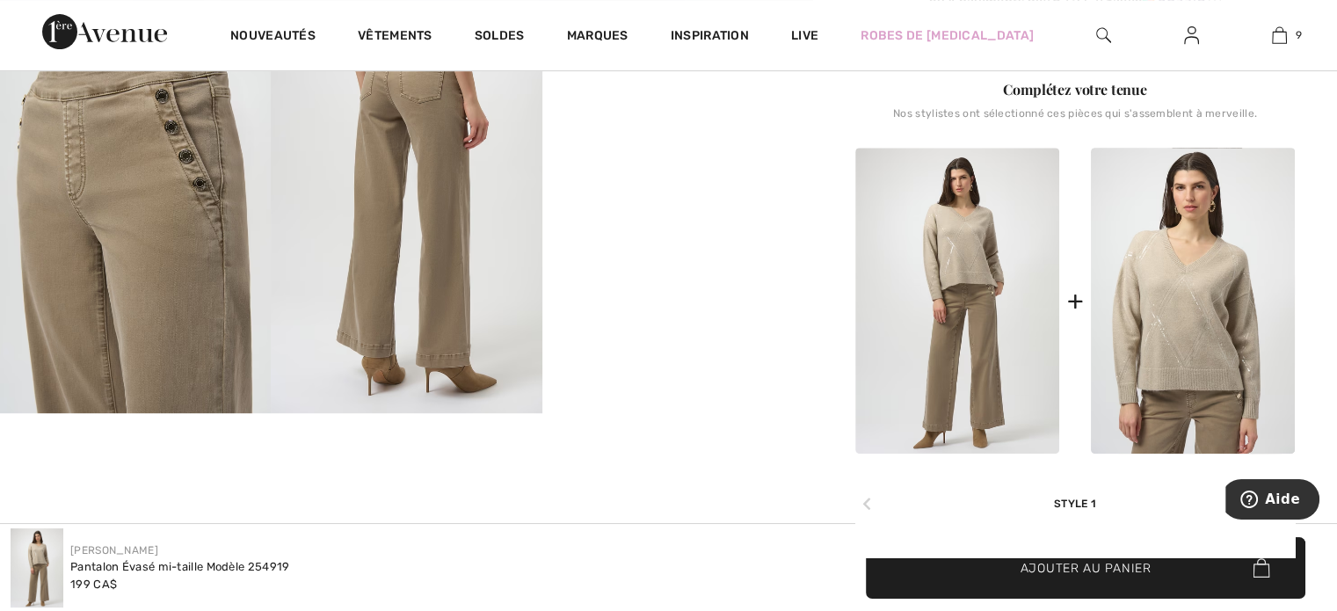
click at [955, 271] on img at bounding box center [957, 301] width 204 height 306
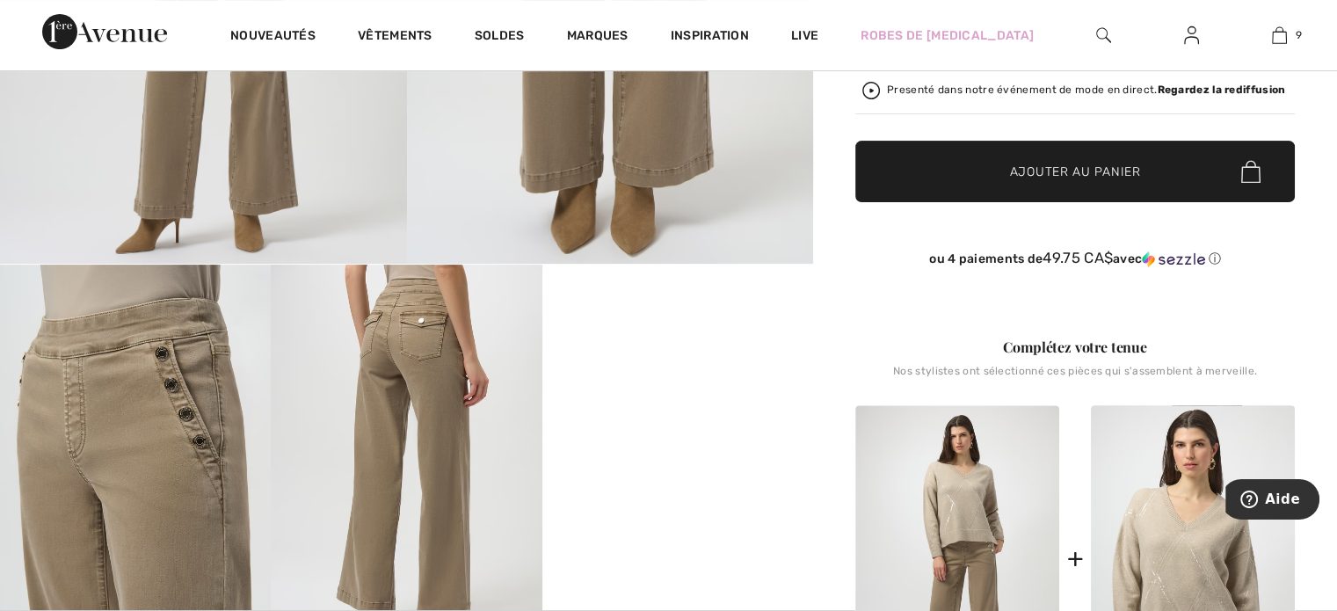
scroll to position [527, 0]
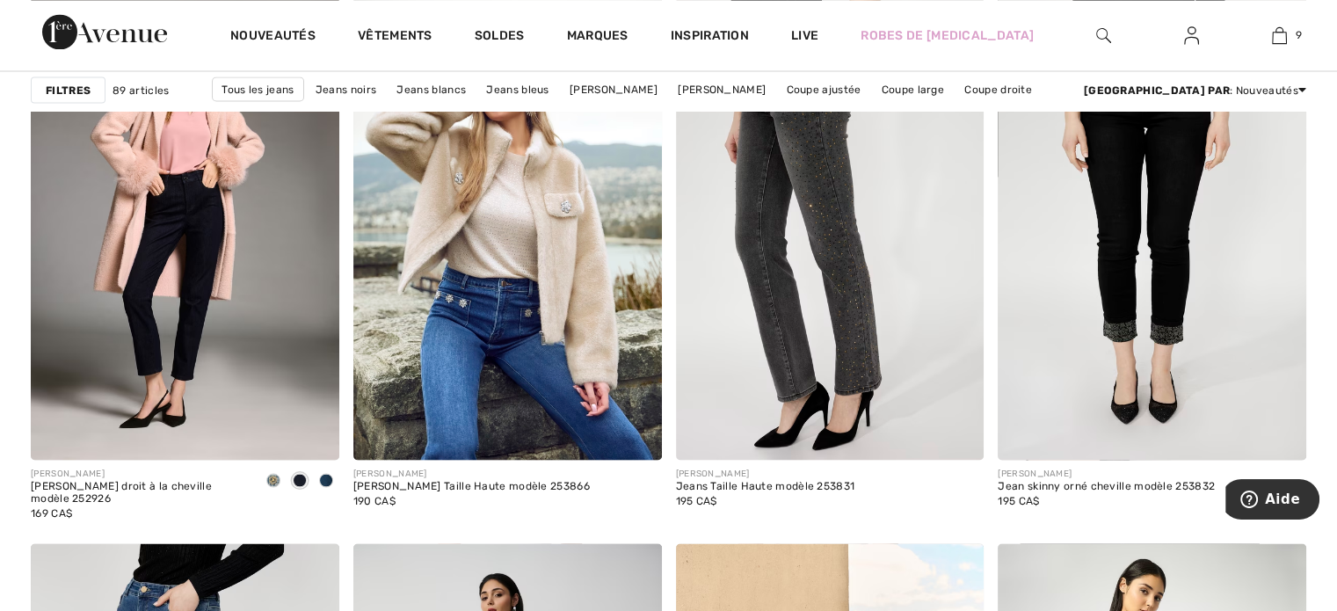
scroll to position [3289, 0]
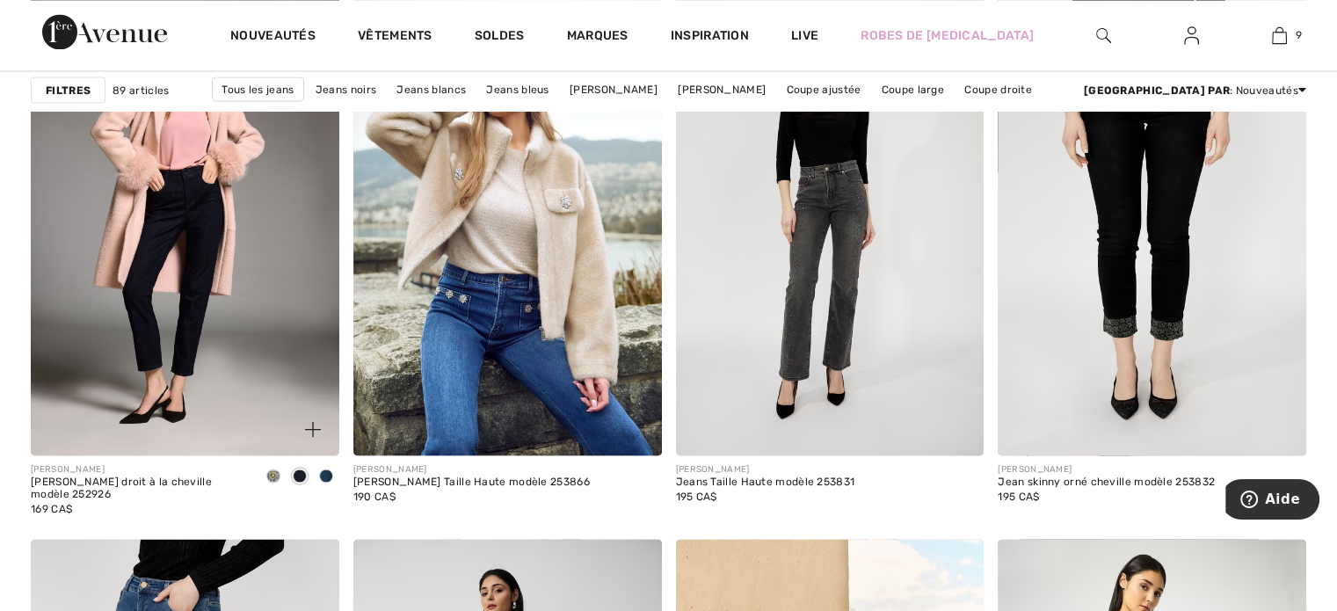
click at [322, 471] on span at bounding box center [326, 476] width 14 height 14
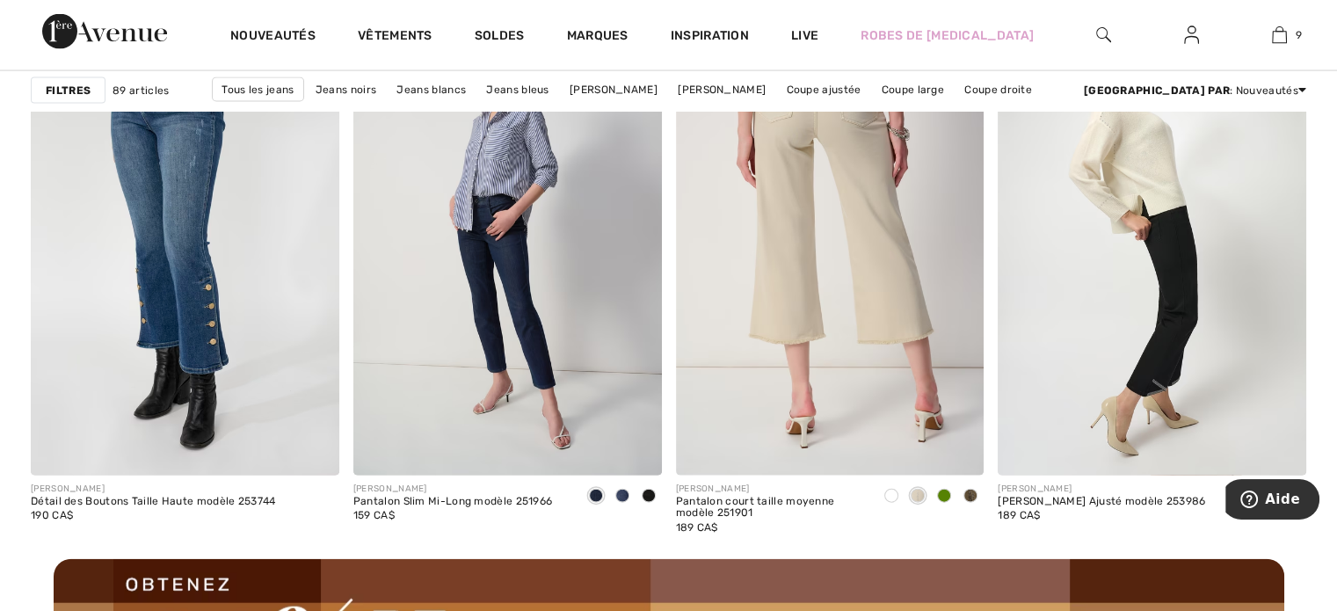
scroll to position [3817, 0]
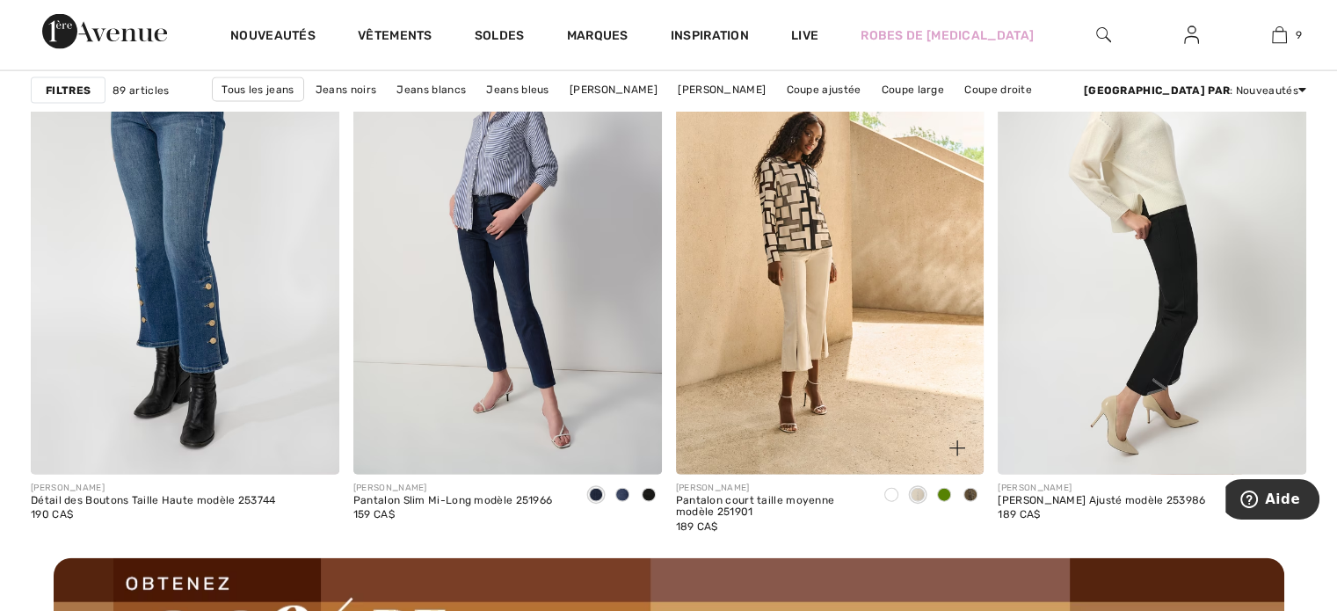
click at [948, 490] on span at bounding box center [944, 495] width 14 height 14
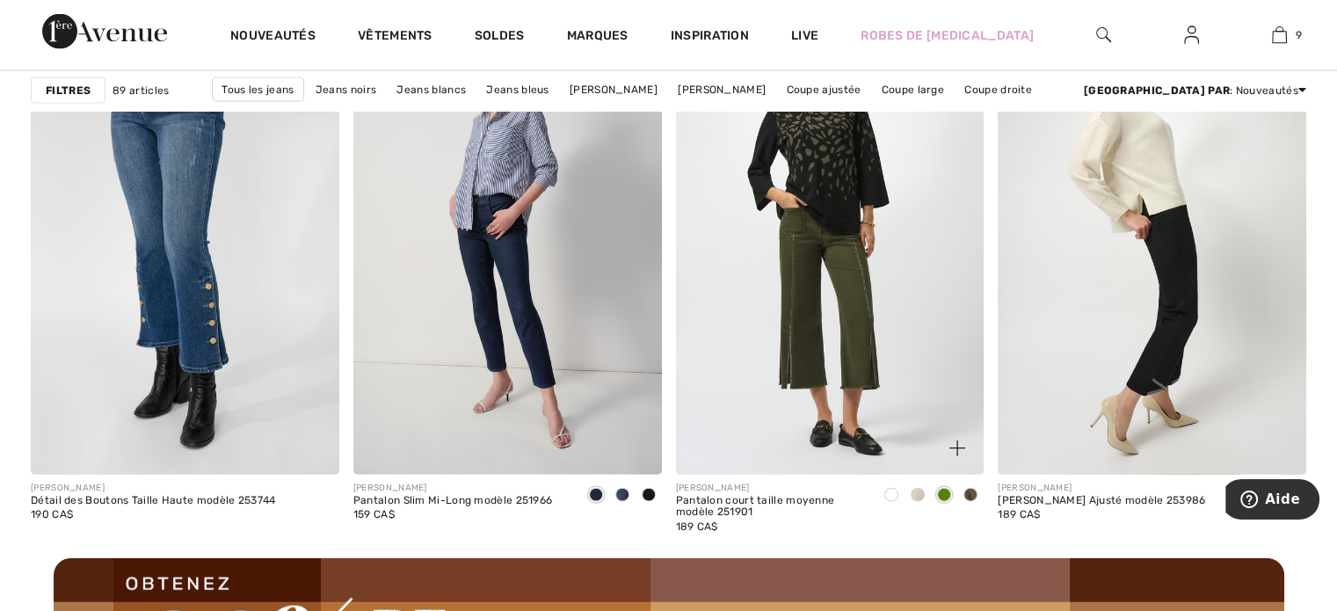
click at [966, 492] on span at bounding box center [970, 495] width 14 height 14
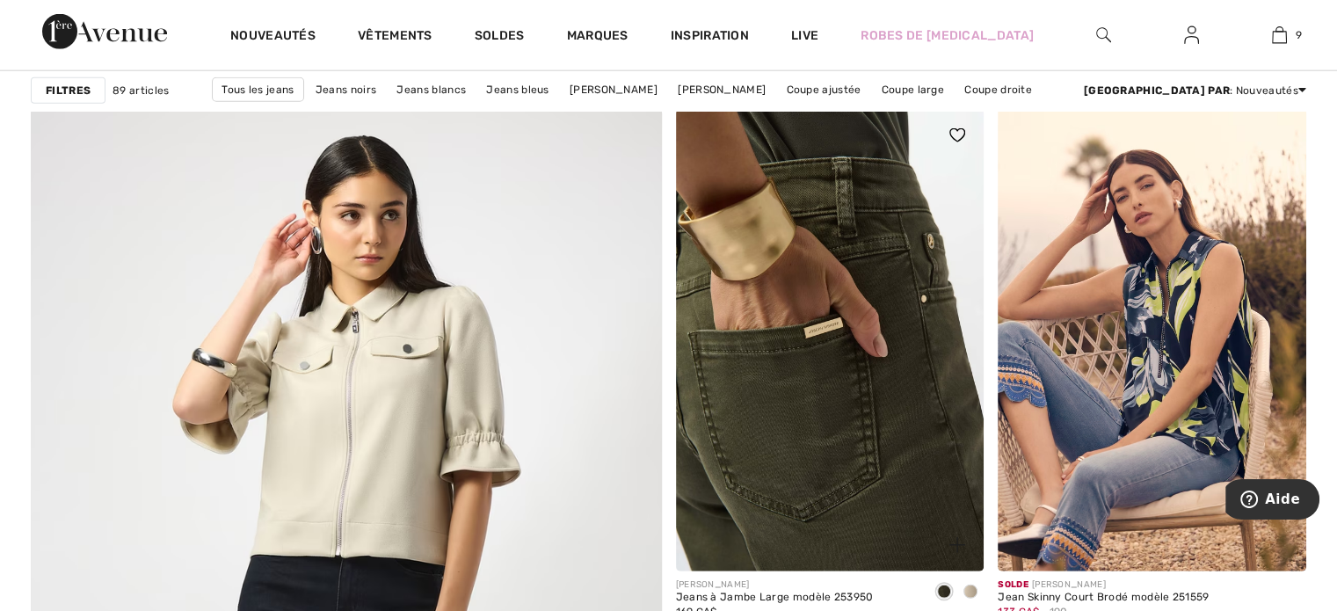
scroll to position [4608, 0]
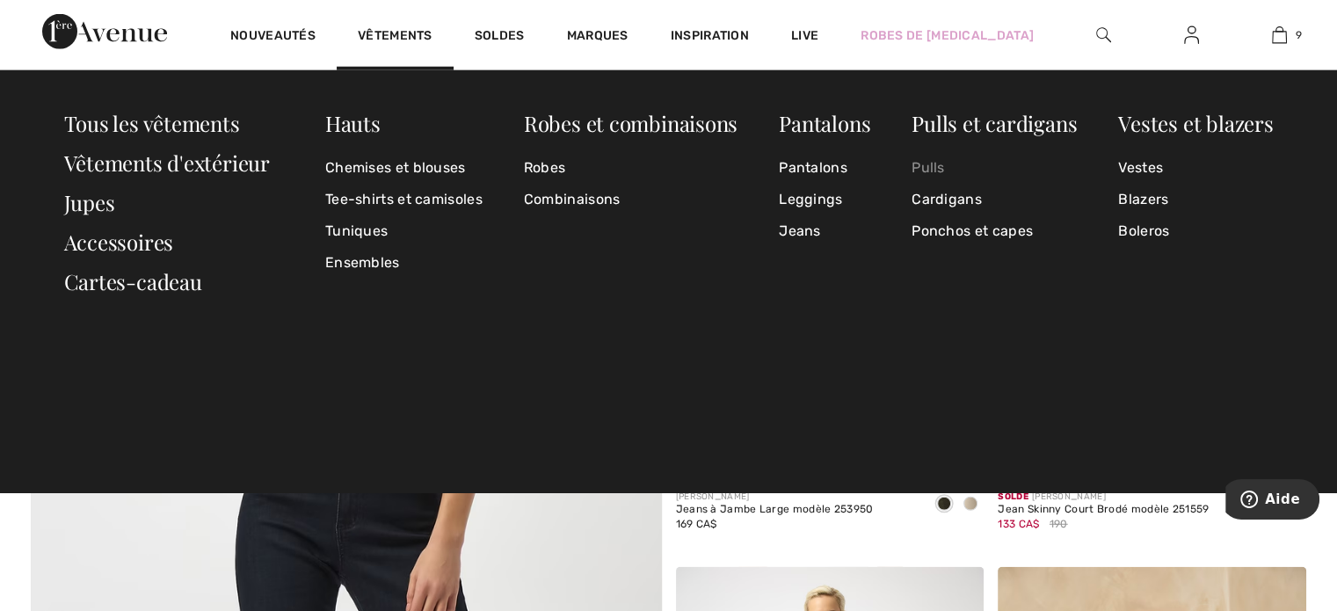
click at [924, 163] on link "Pulls" at bounding box center [994, 168] width 165 height 32
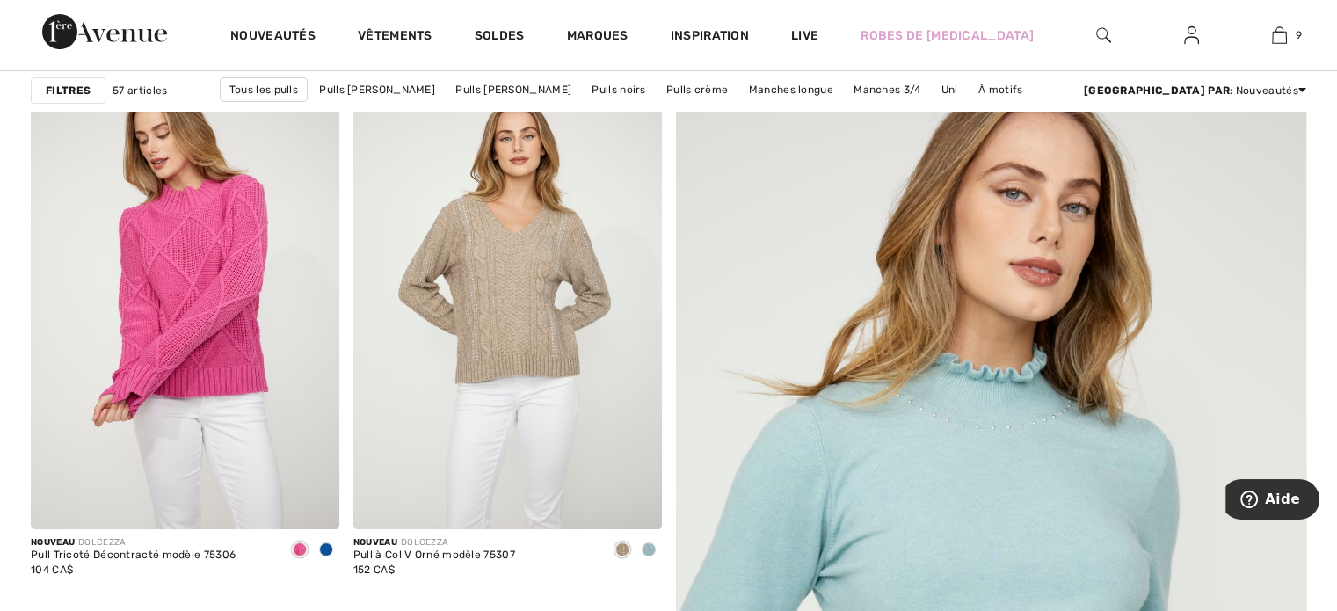
scroll to position [352, 0]
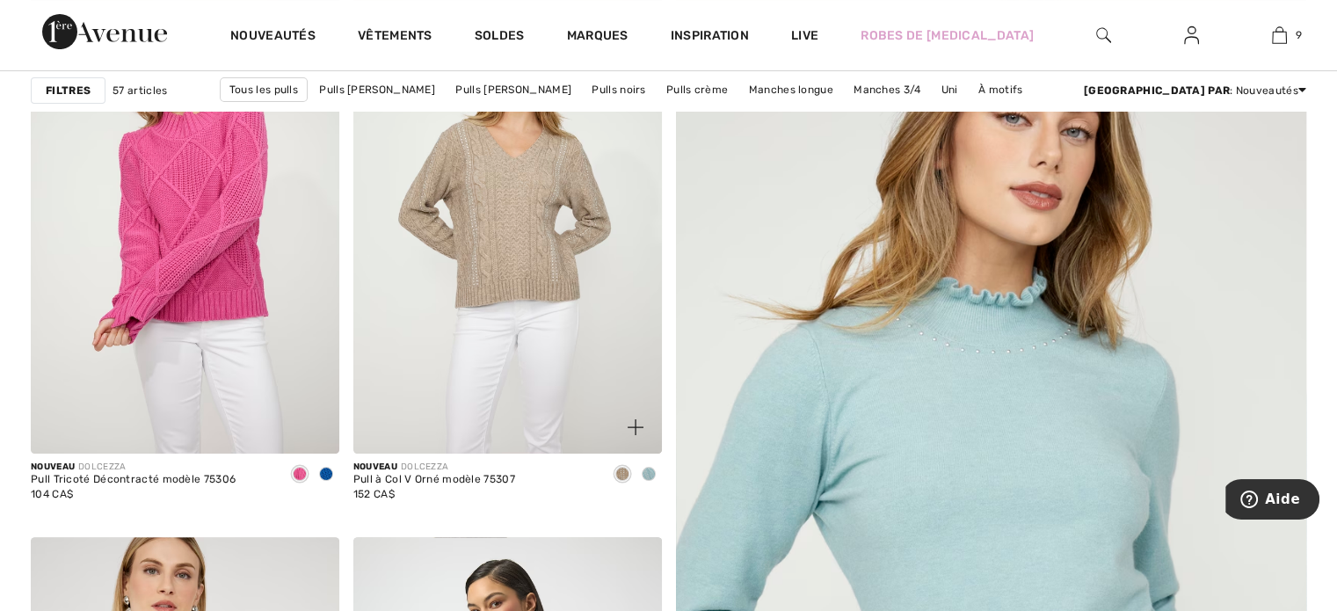
click at [651, 470] on span at bounding box center [649, 474] width 14 height 14
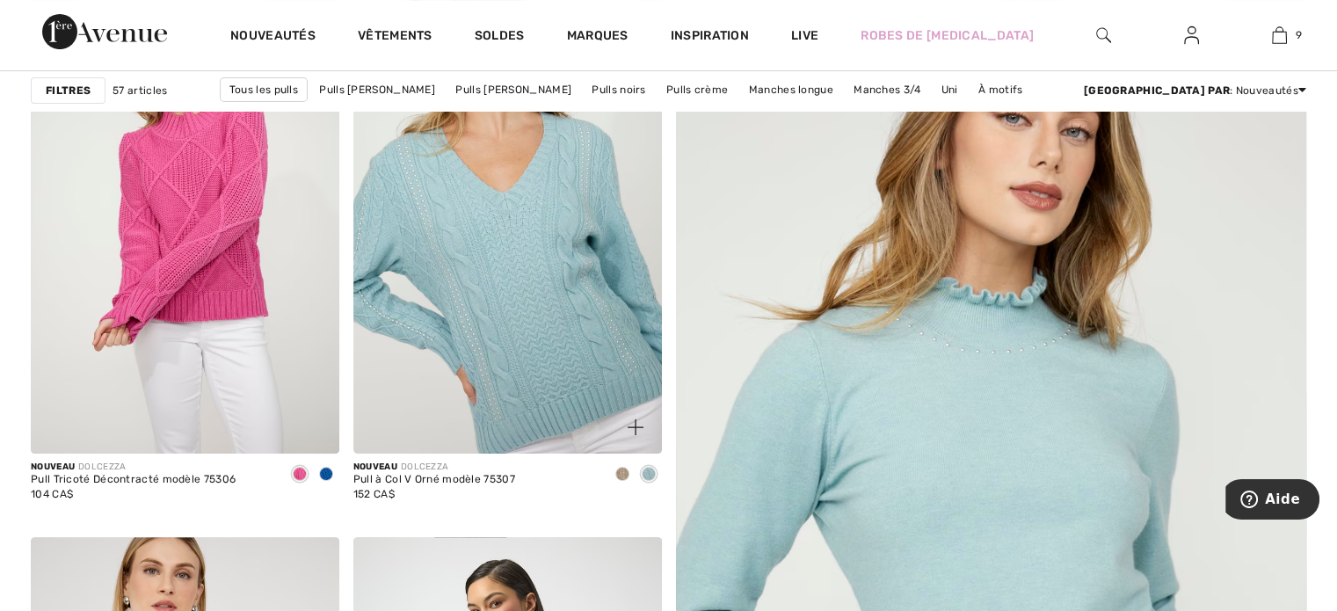
click at [525, 357] on img at bounding box center [507, 222] width 309 height 462
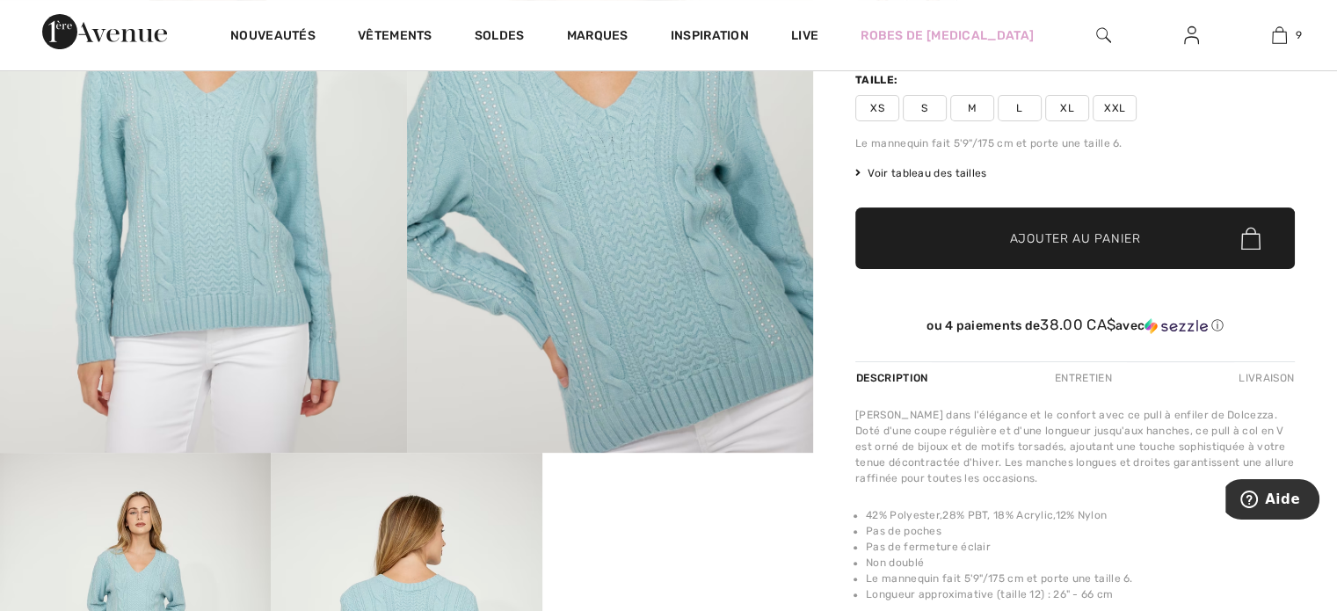
scroll to position [176, 0]
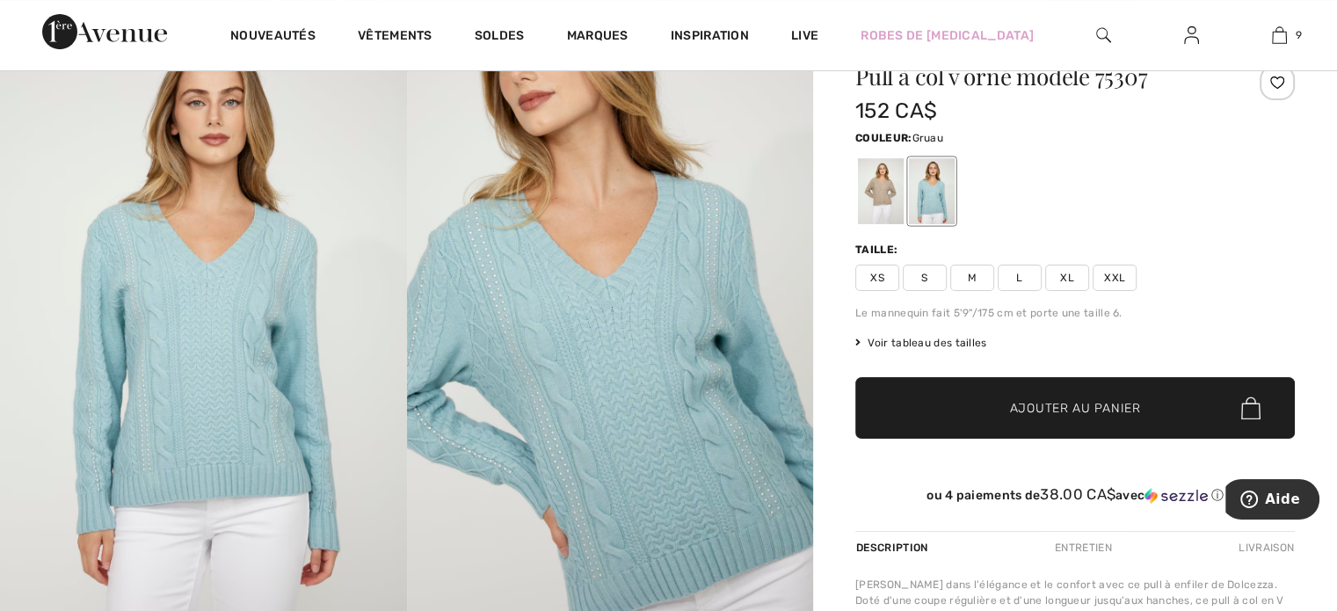
click at [886, 209] on div at bounding box center [881, 191] width 46 height 66
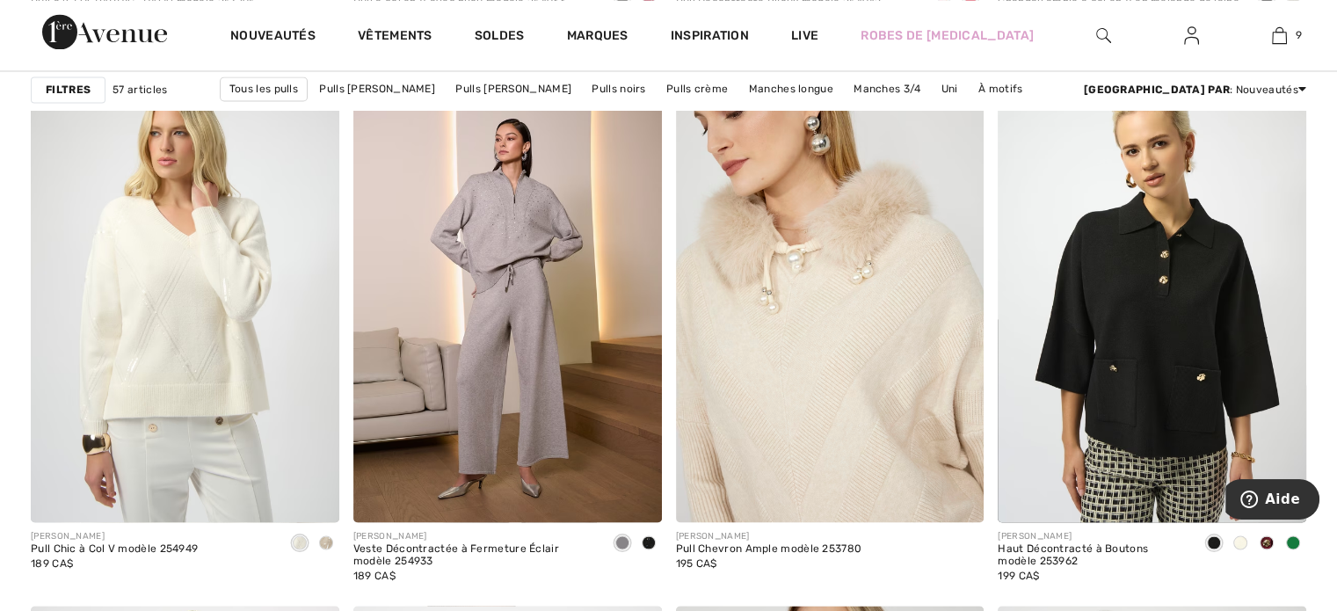
scroll to position [3252, 0]
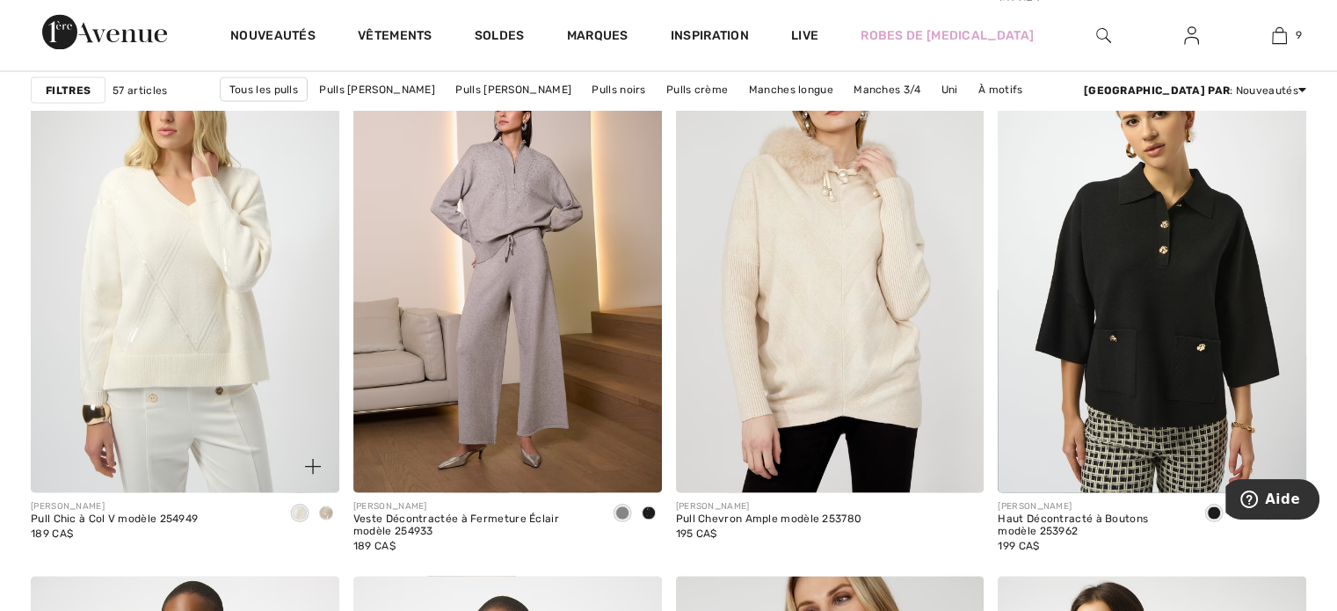
click at [329, 509] on span at bounding box center [326, 512] width 14 height 14
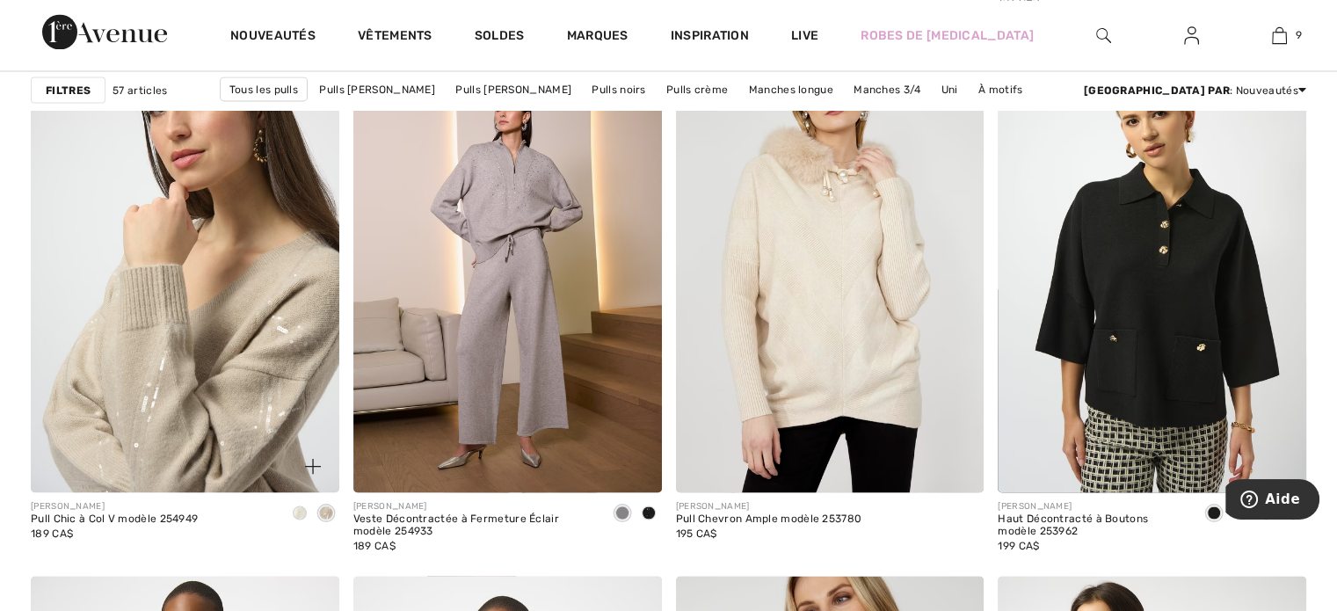
click at [245, 411] on img at bounding box center [185, 261] width 309 height 462
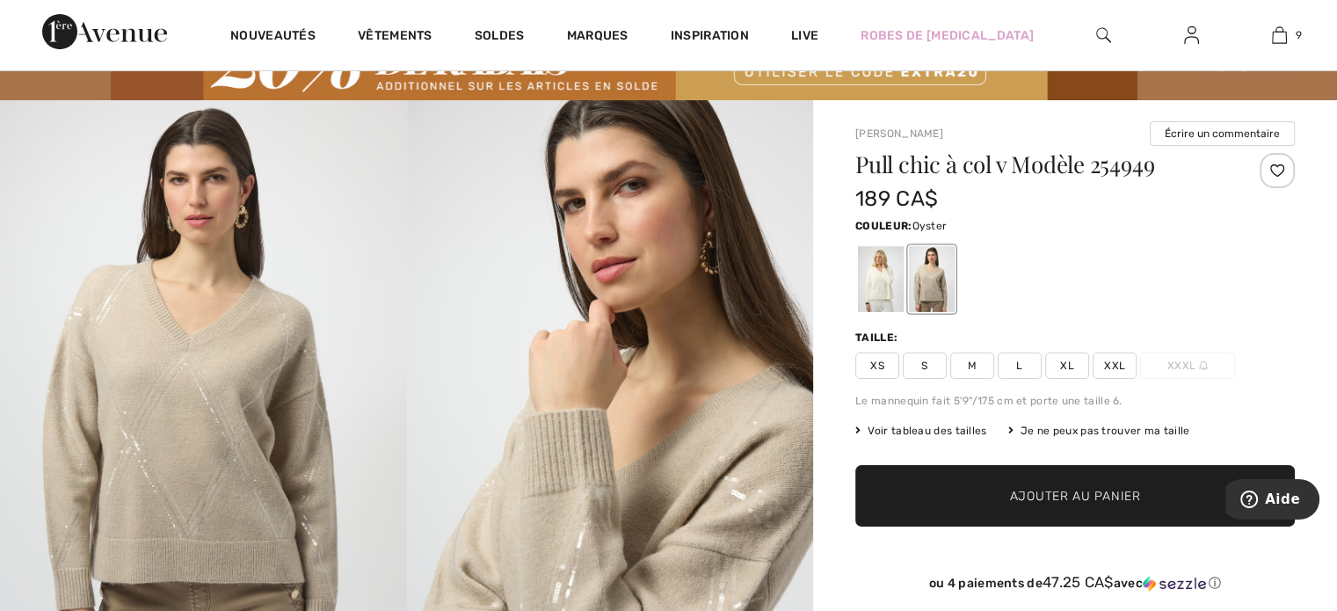
scroll to position [176, 0]
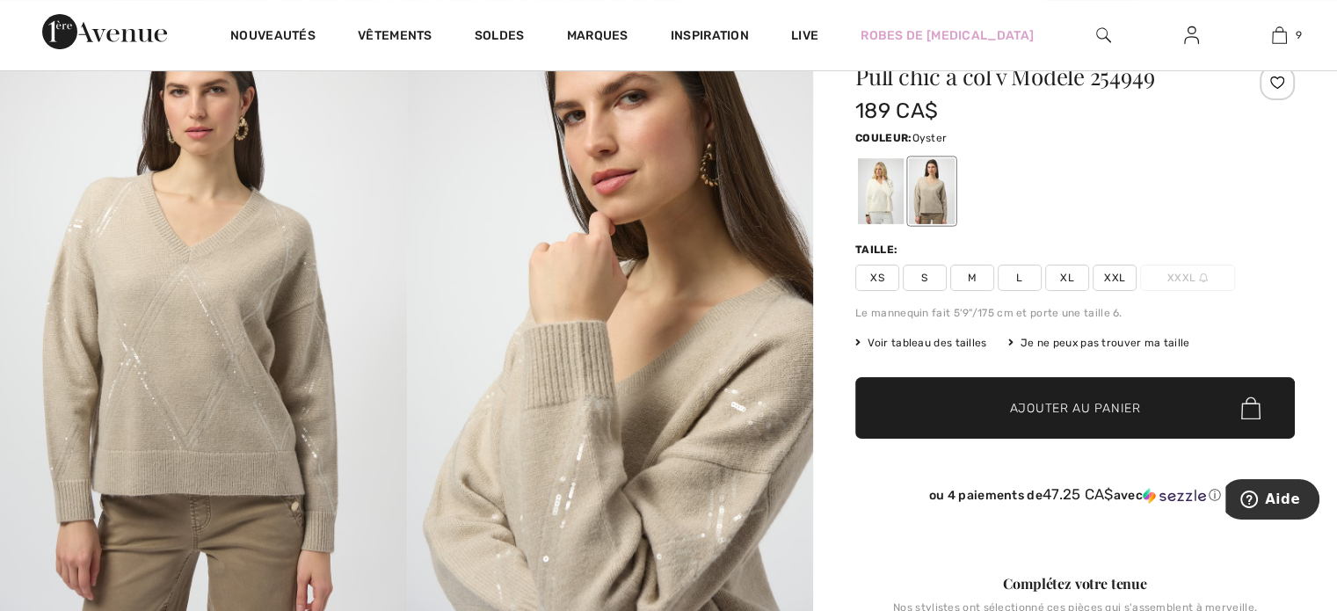
click at [1069, 278] on span "XL" at bounding box center [1067, 278] width 44 height 26
click at [1064, 401] on span "Ajouter au panier" at bounding box center [1075, 408] width 131 height 18
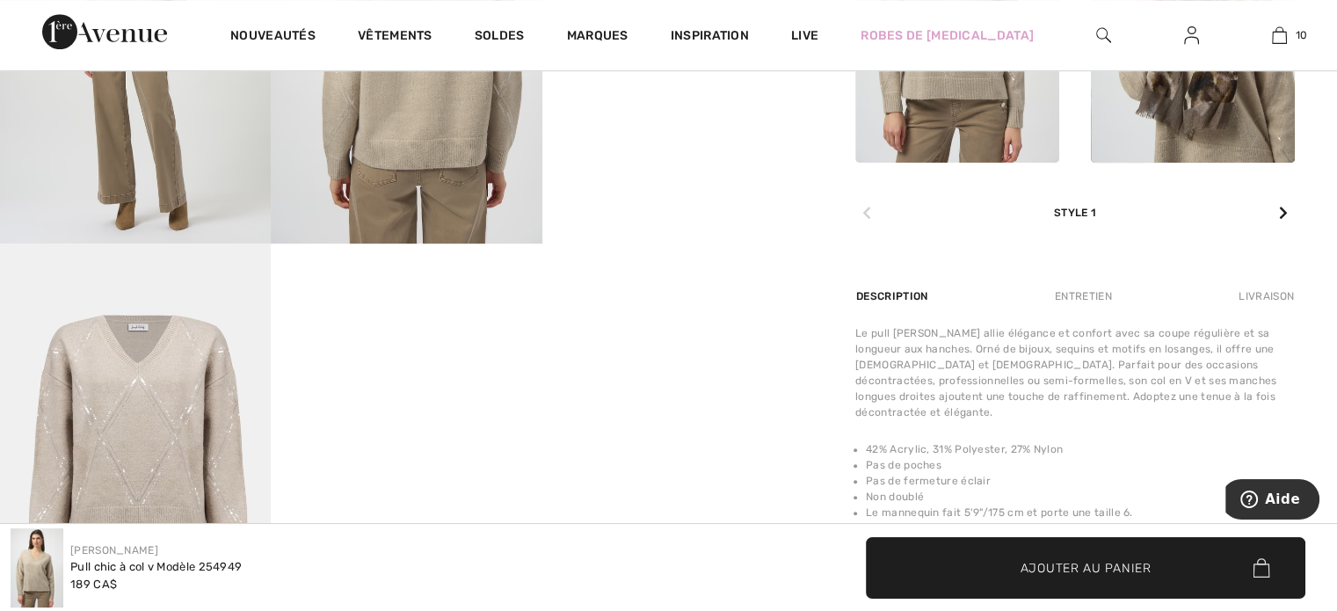
scroll to position [1055, 0]
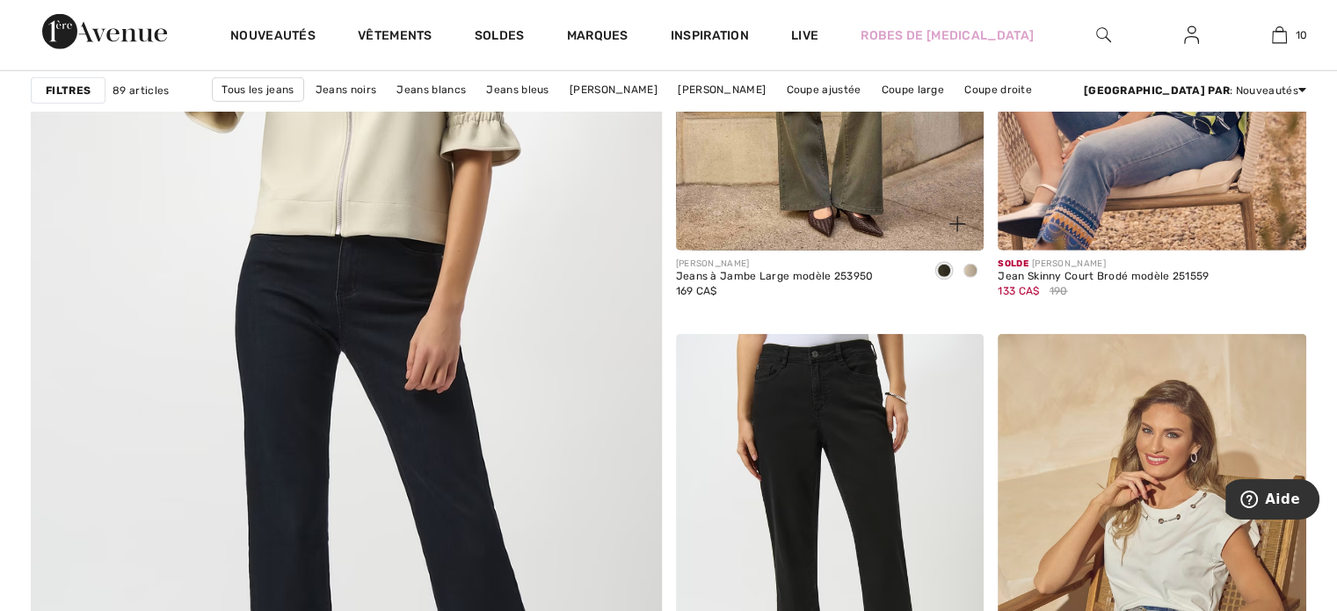
scroll to position [4520, 0]
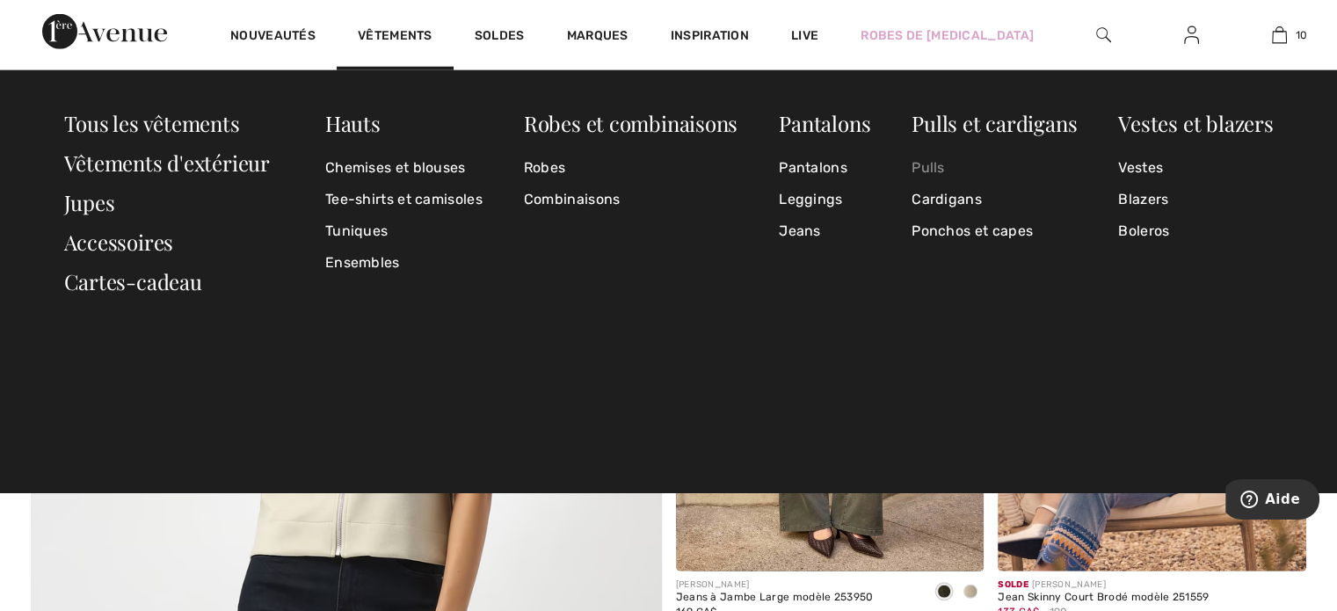
click at [932, 166] on link "Pulls" at bounding box center [994, 168] width 165 height 32
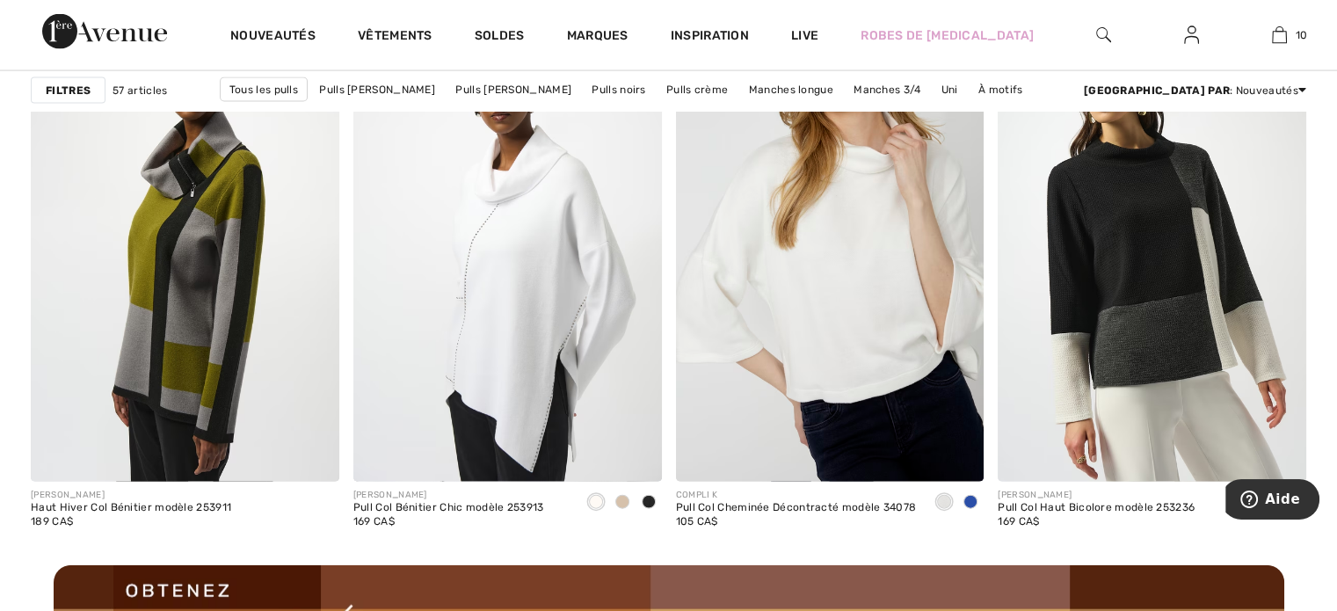
scroll to position [3780, 0]
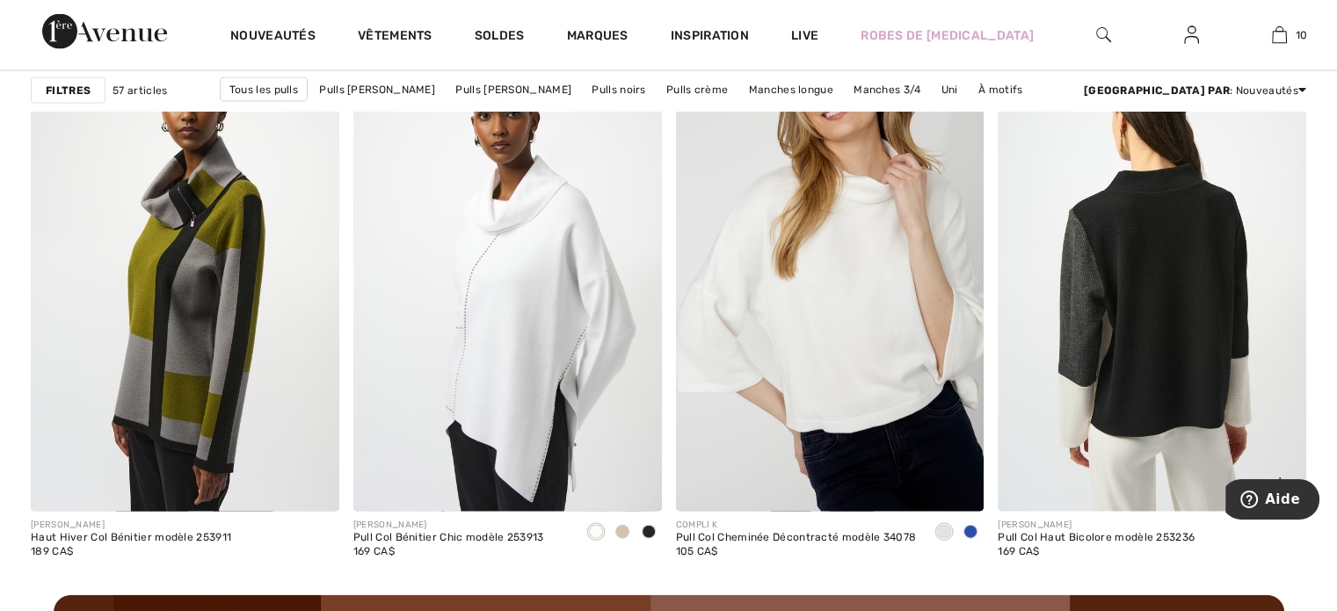
click at [1194, 309] on img at bounding box center [1152, 279] width 309 height 462
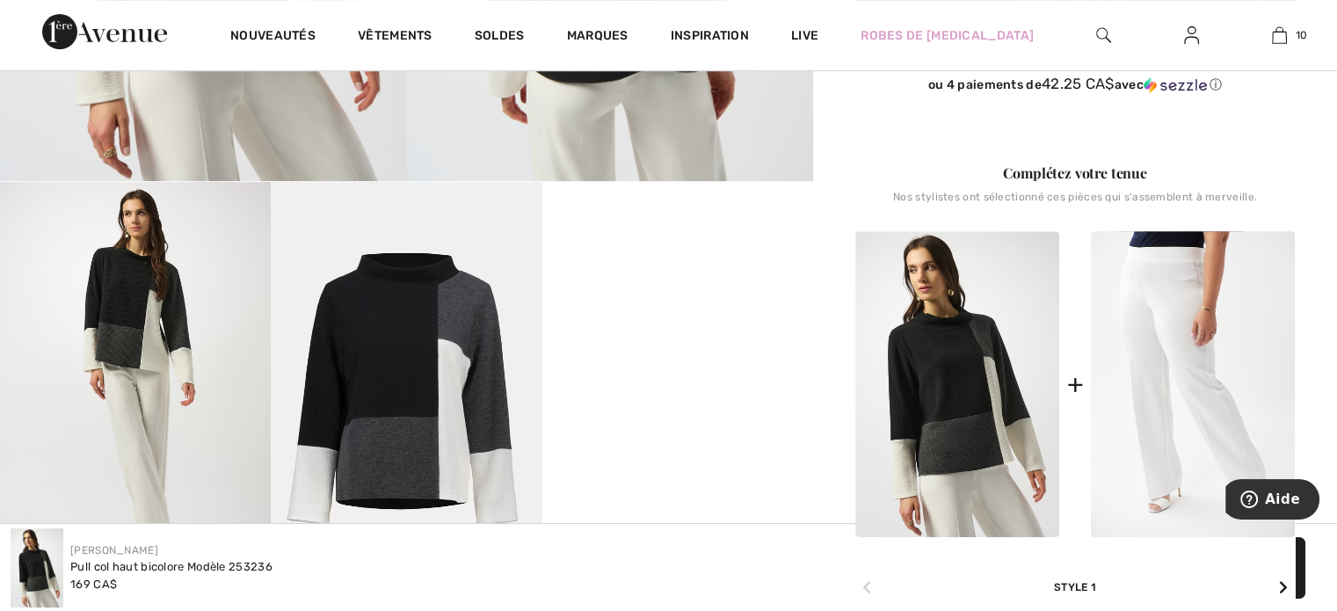
scroll to position [615, 0]
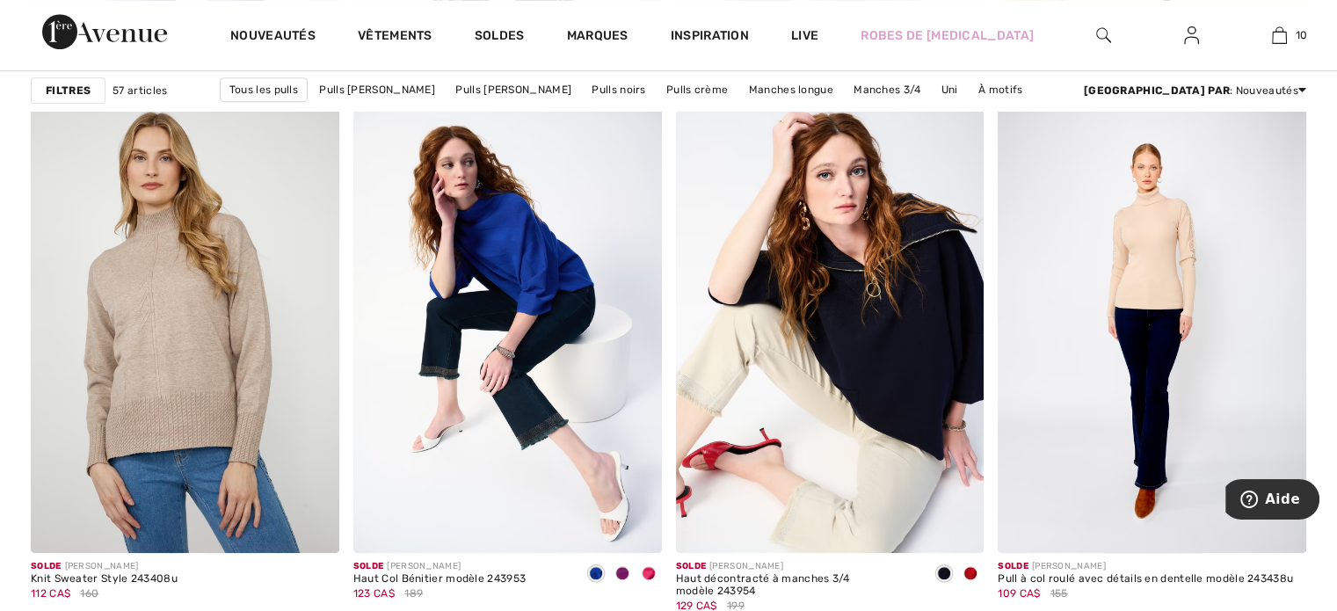
scroll to position [7559, 0]
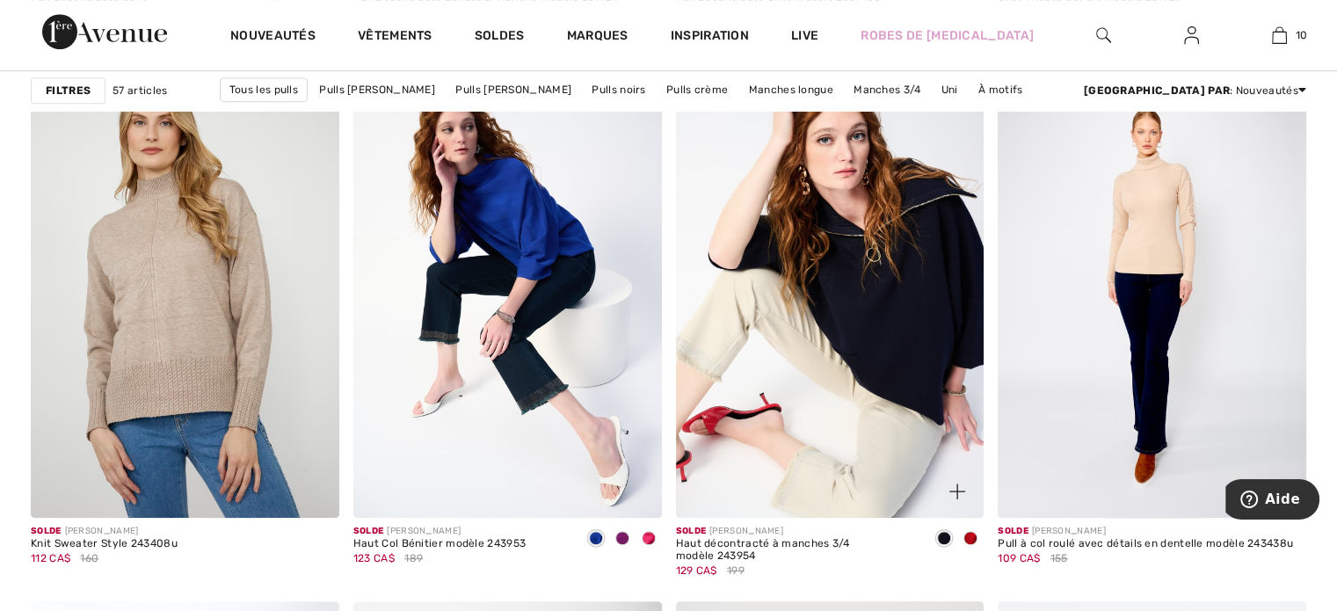
click at [970, 534] on span at bounding box center [970, 538] width 14 height 14
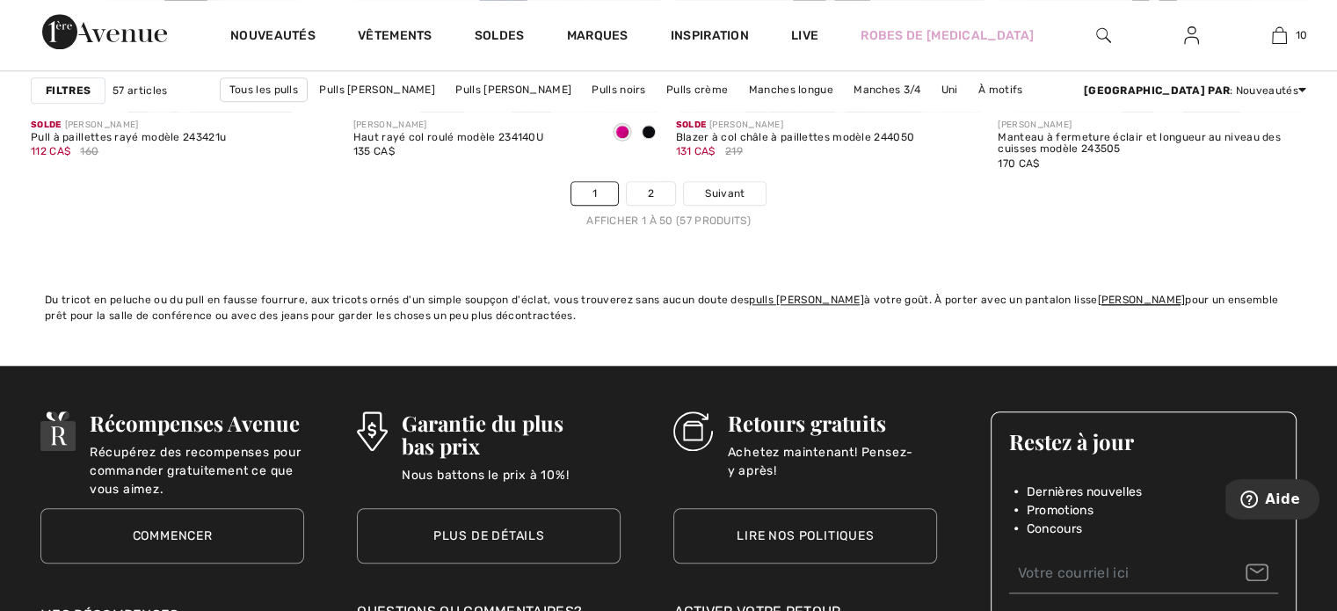
scroll to position [8438, 0]
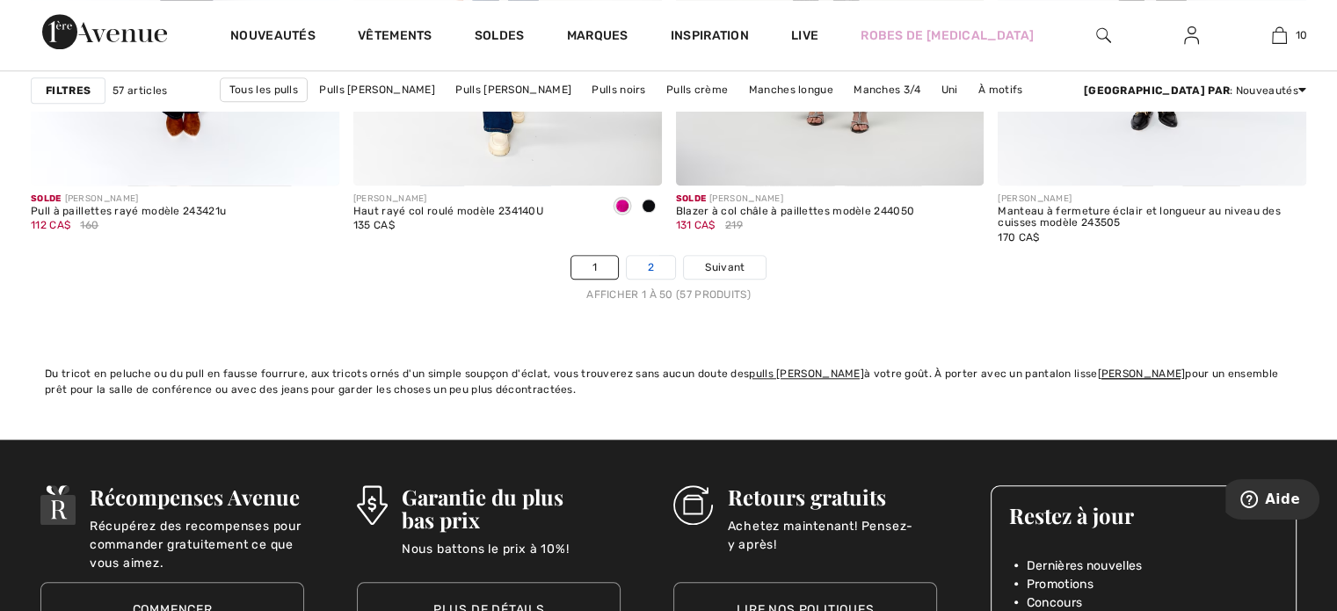
click at [657, 266] on link "2" at bounding box center [651, 267] width 48 height 23
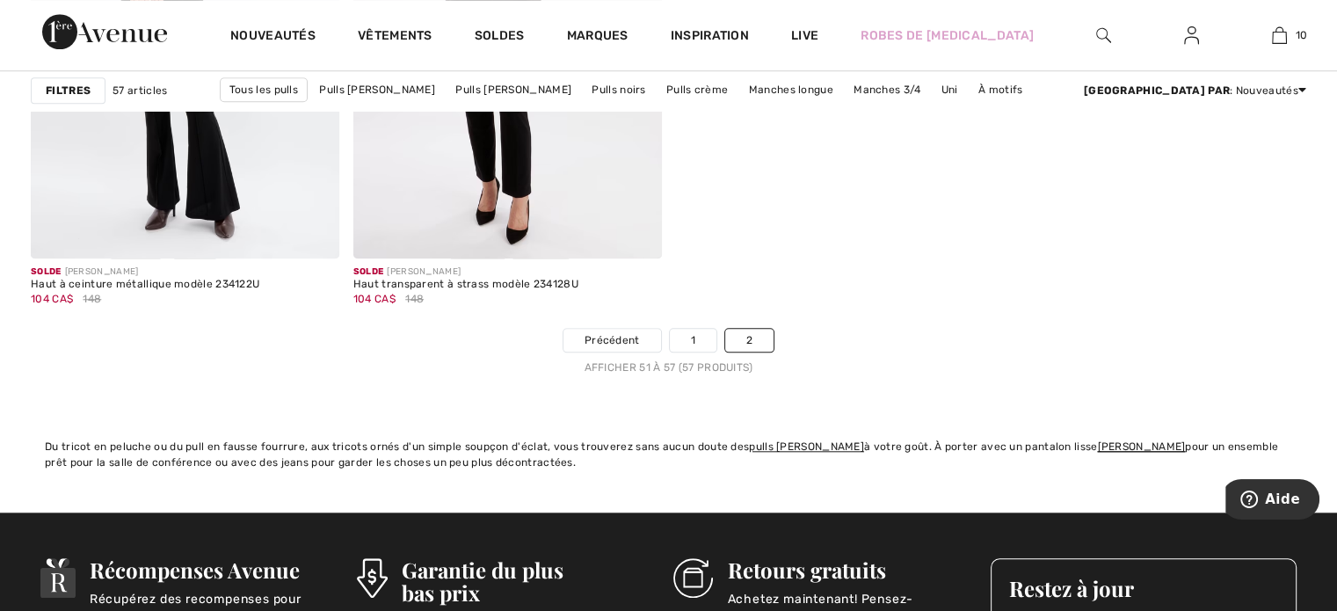
scroll to position [1670, 0]
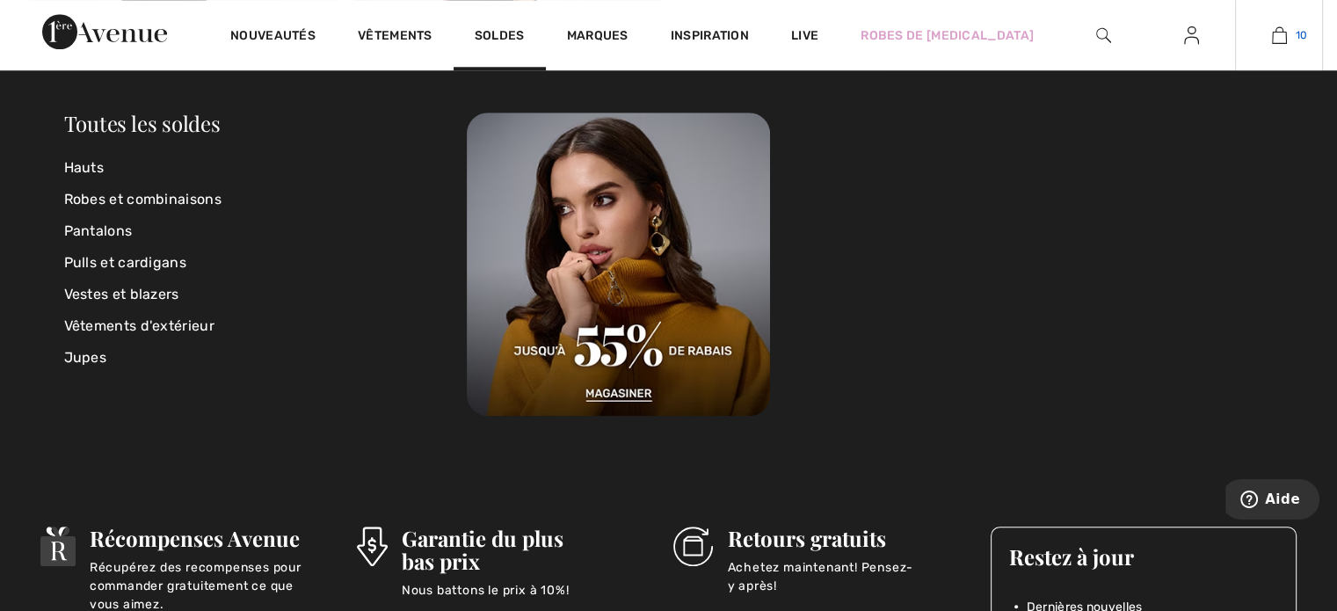
click at [1275, 38] on img at bounding box center [1279, 35] width 15 height 21
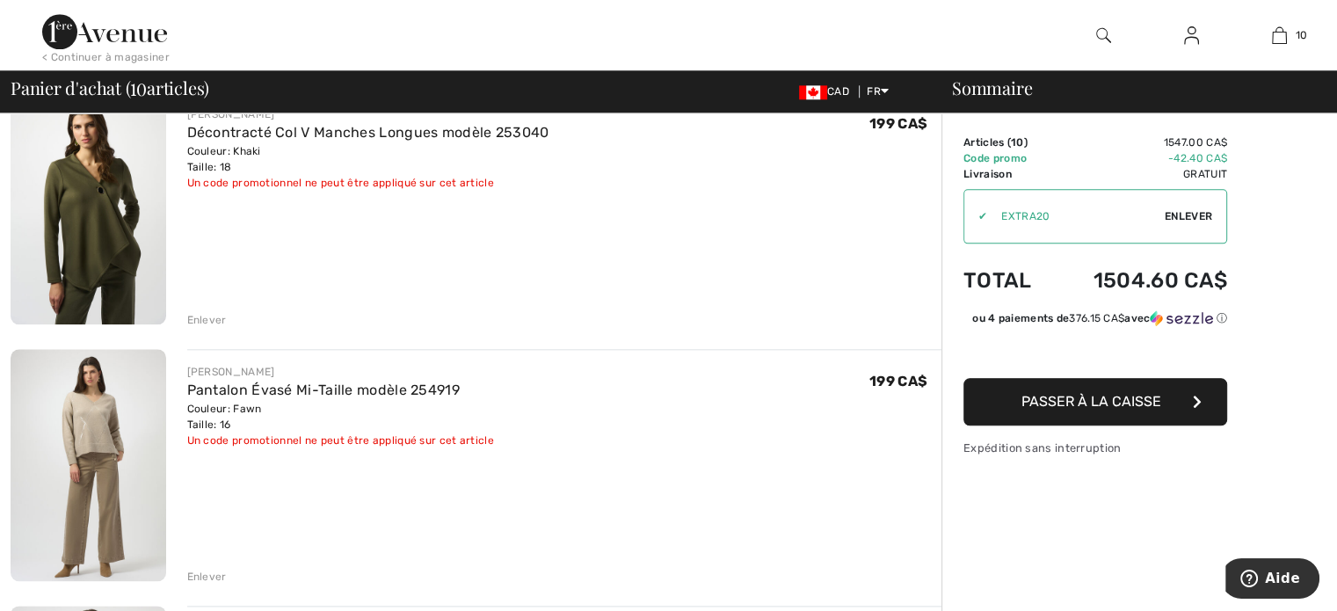
scroll to position [1934, 0]
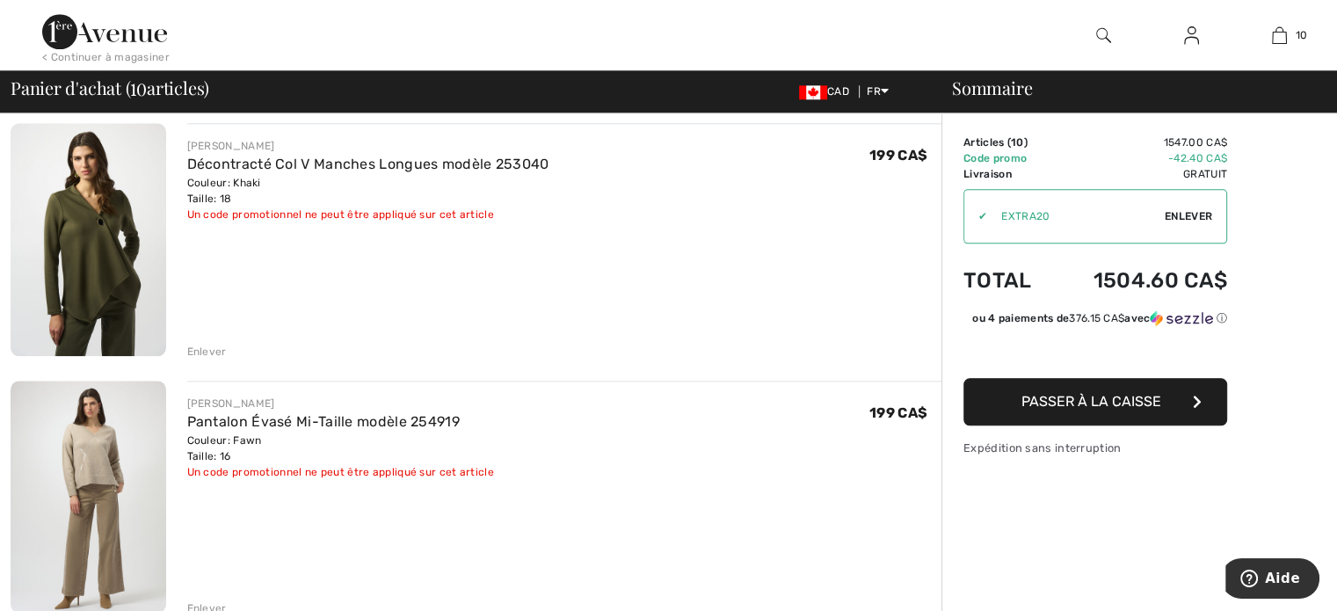
click at [210, 350] on div "Enlever" at bounding box center [207, 352] width 40 height 16
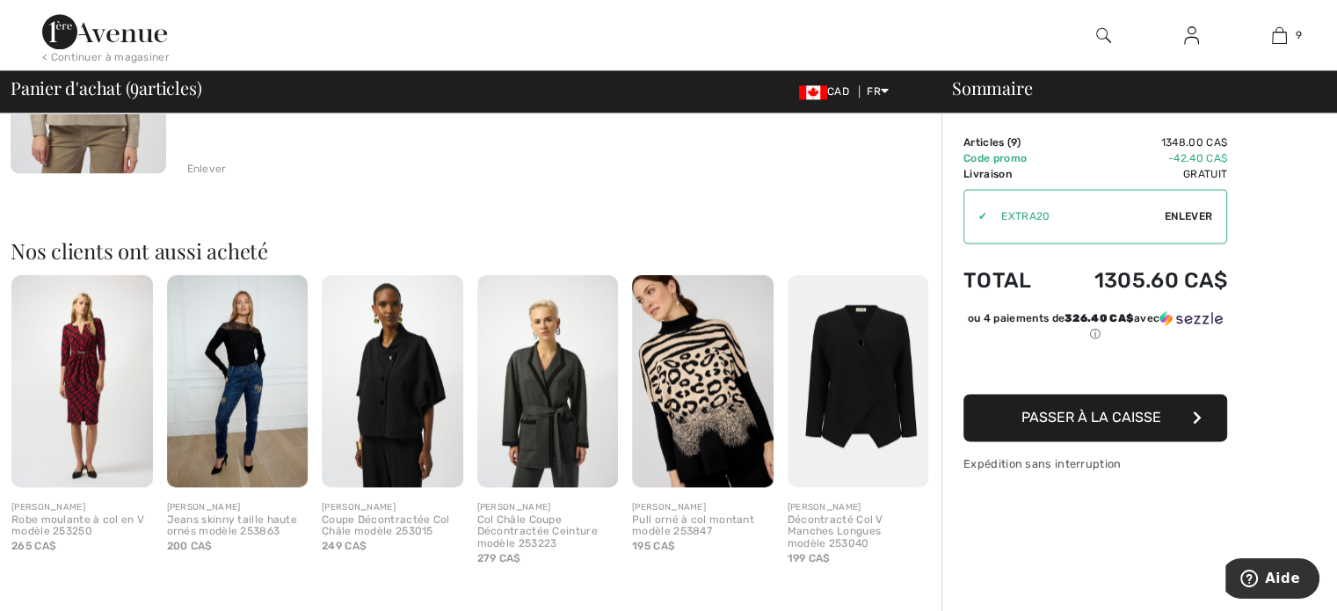
scroll to position [1846, 0]
